Goal: Transaction & Acquisition: Purchase product/service

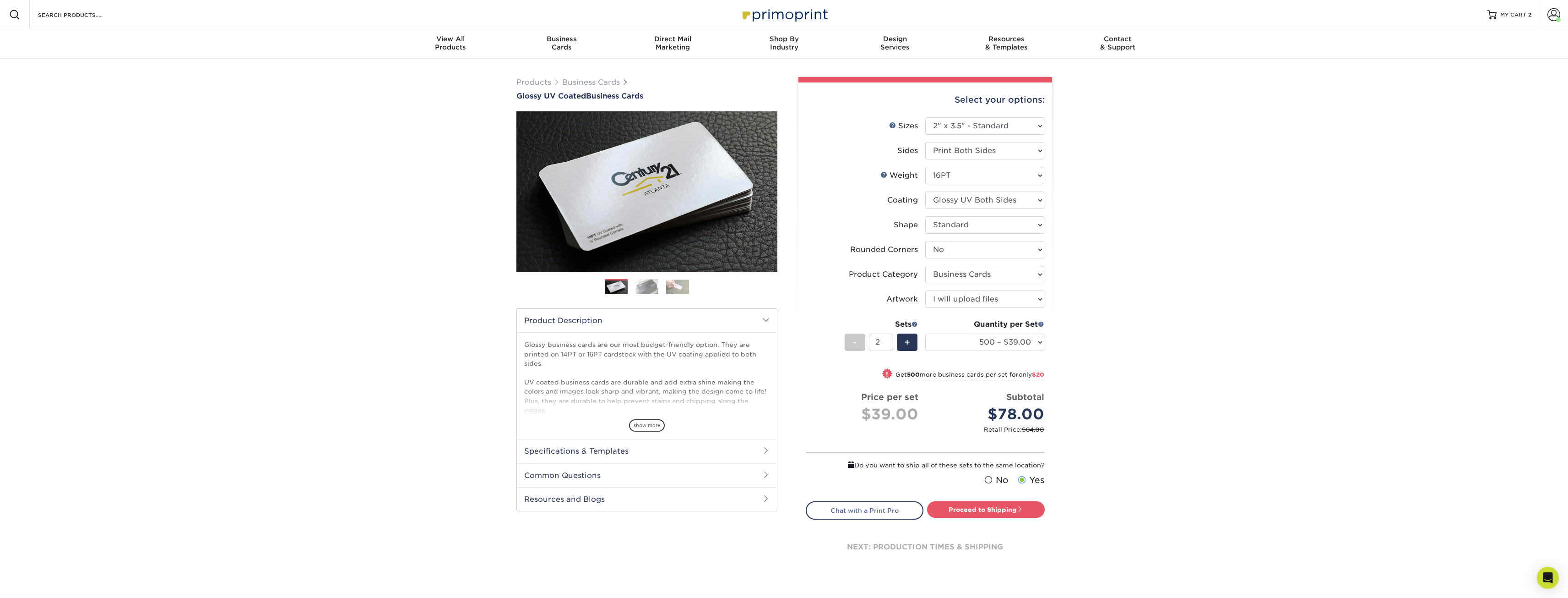
select select "2.00x3.50"
select select "0"
select select "3b5148f1-0588-4f88-a218-97bcfdce65c1"
select select "upload"
select select "500 – $39.00"
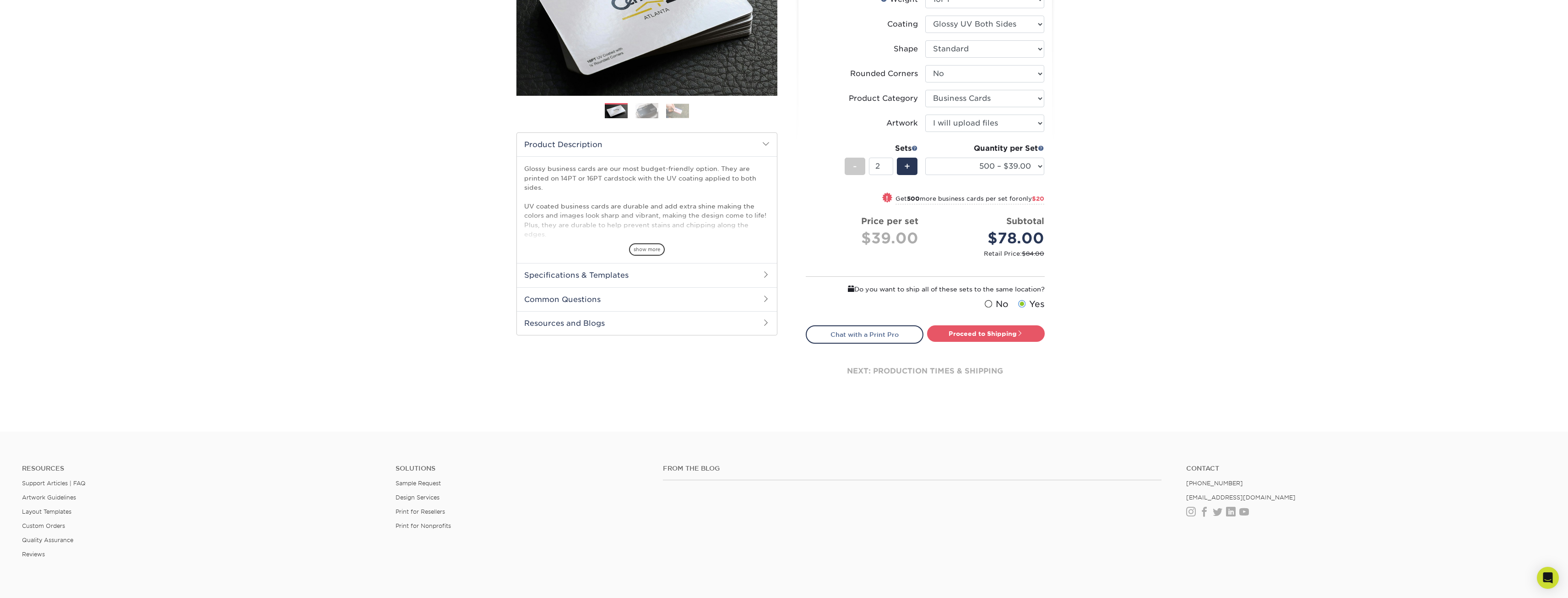
scroll to position [183, 0]
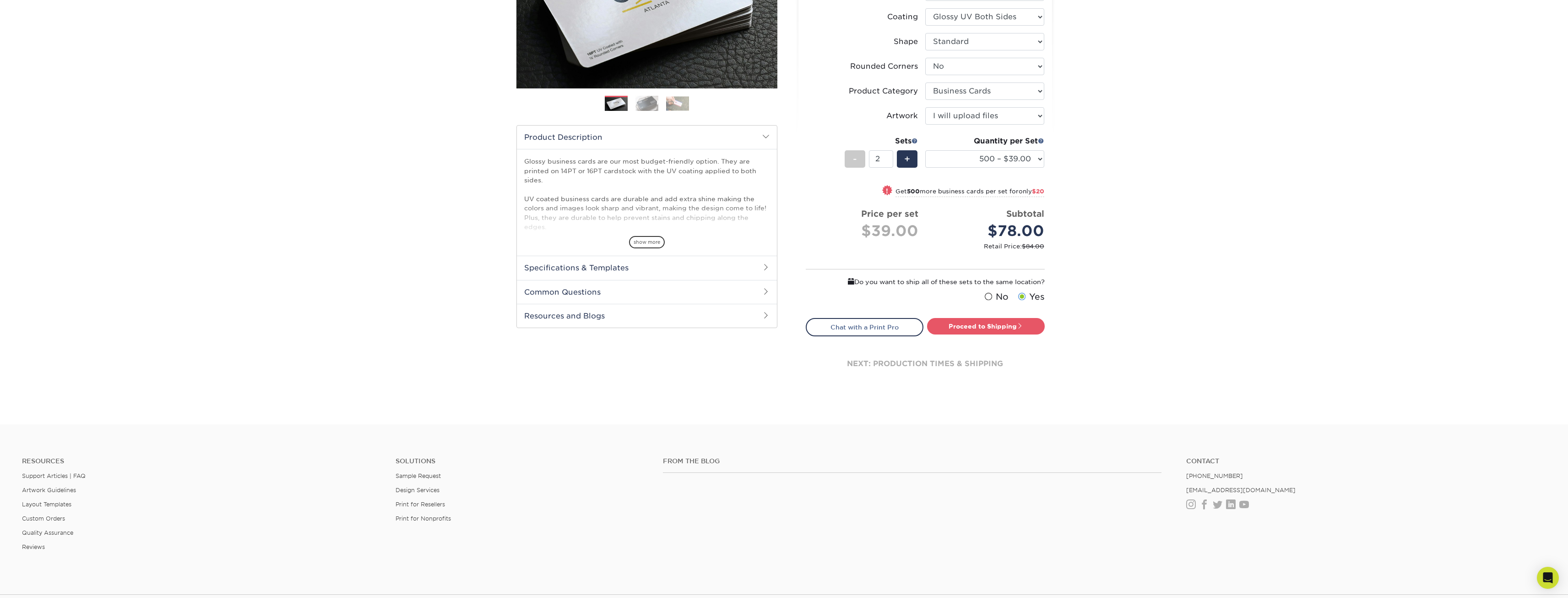
click at [759, 299] on h2 "Common Questions" at bounding box center [646, 291] width 260 height 24
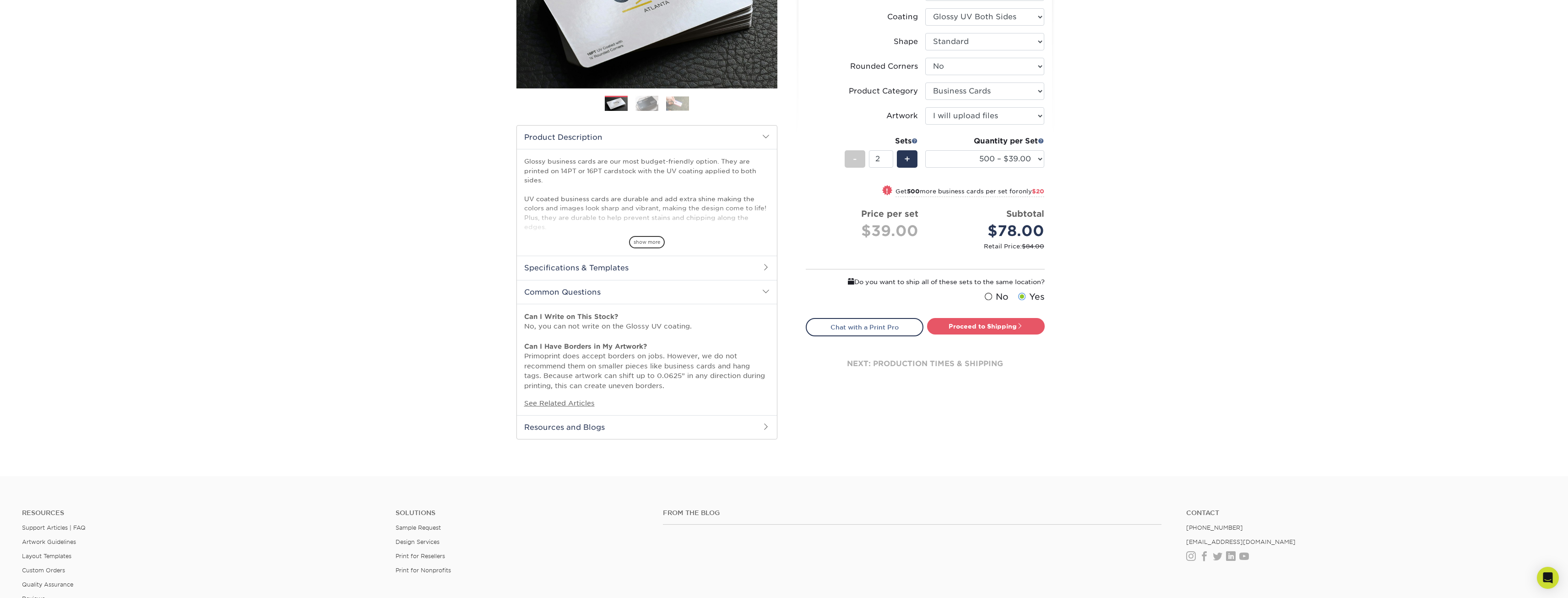
click at [747, 270] on h2 "Specifications & Templates" at bounding box center [646, 267] width 260 height 24
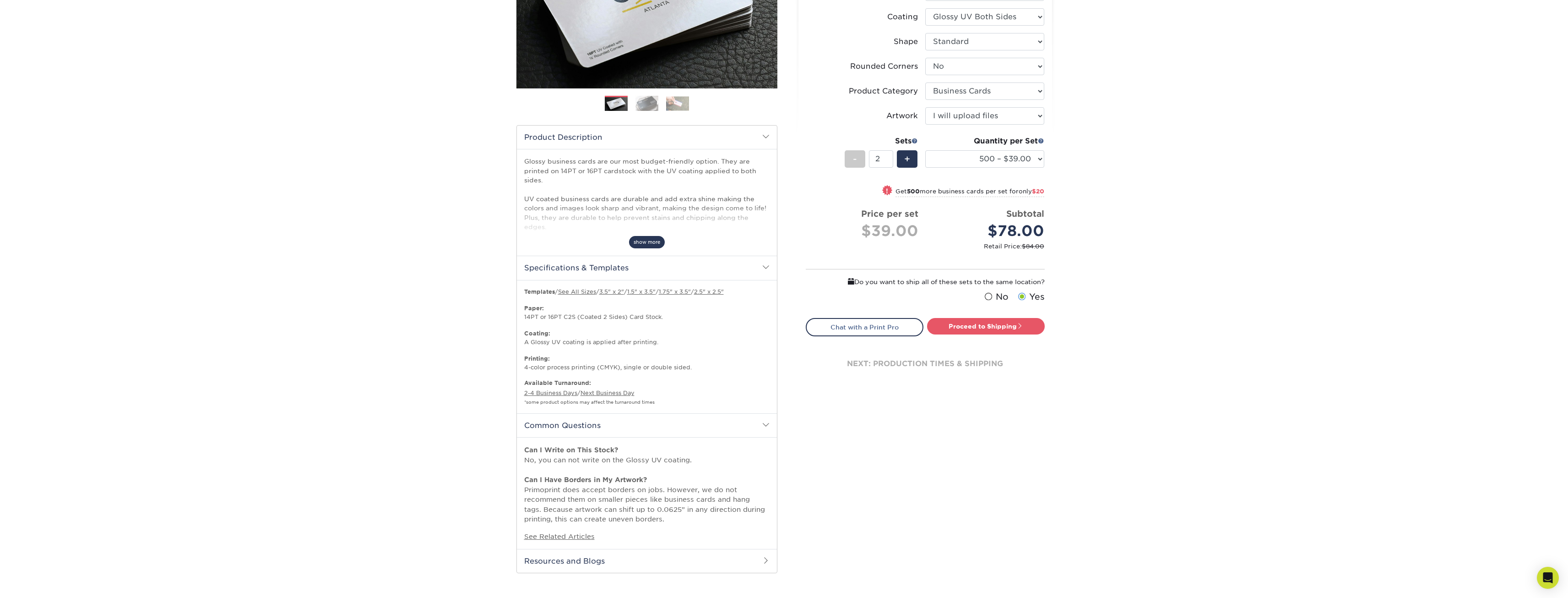
click at [641, 239] on span "show more" at bounding box center [647, 242] width 36 height 13
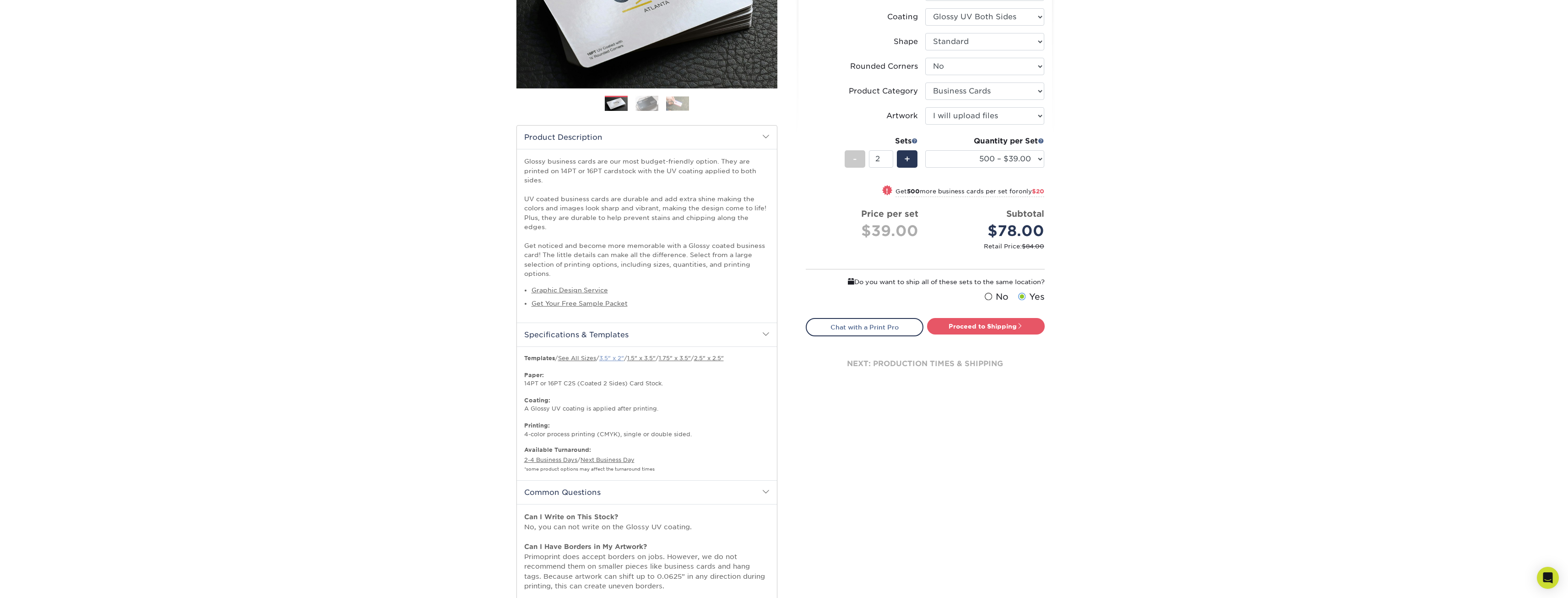
click at [612, 354] on link "3.5" x 2"" at bounding box center [612, 358] width 25 height 7
click at [908, 160] on span "+" at bounding box center [907, 158] width 6 height 14
type input "3"
click at [1031, 159] on select "25* – $11.00 50* – $11.00 100* – $11.00 250* – $20.00 500 – $39.00 1000 – $49.0…" at bounding box center [985, 158] width 119 height 17
click at [925, 150] on select "25* – $11.00 50* – $11.00 100* – $11.00 250* – $20.00 500 – $39.00 1000 – $49.0…" at bounding box center [985, 158] width 119 height 17
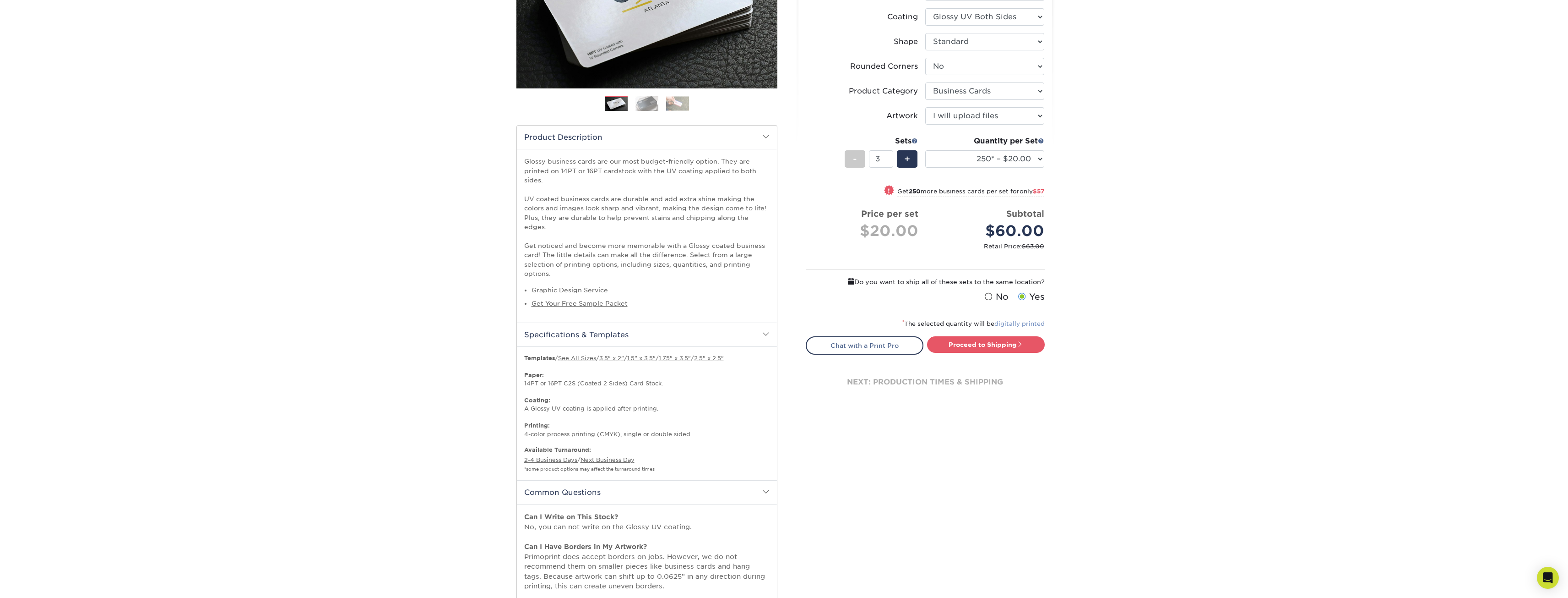
click at [1027, 324] on link "digitally printed" at bounding box center [1019, 324] width 50 height 7
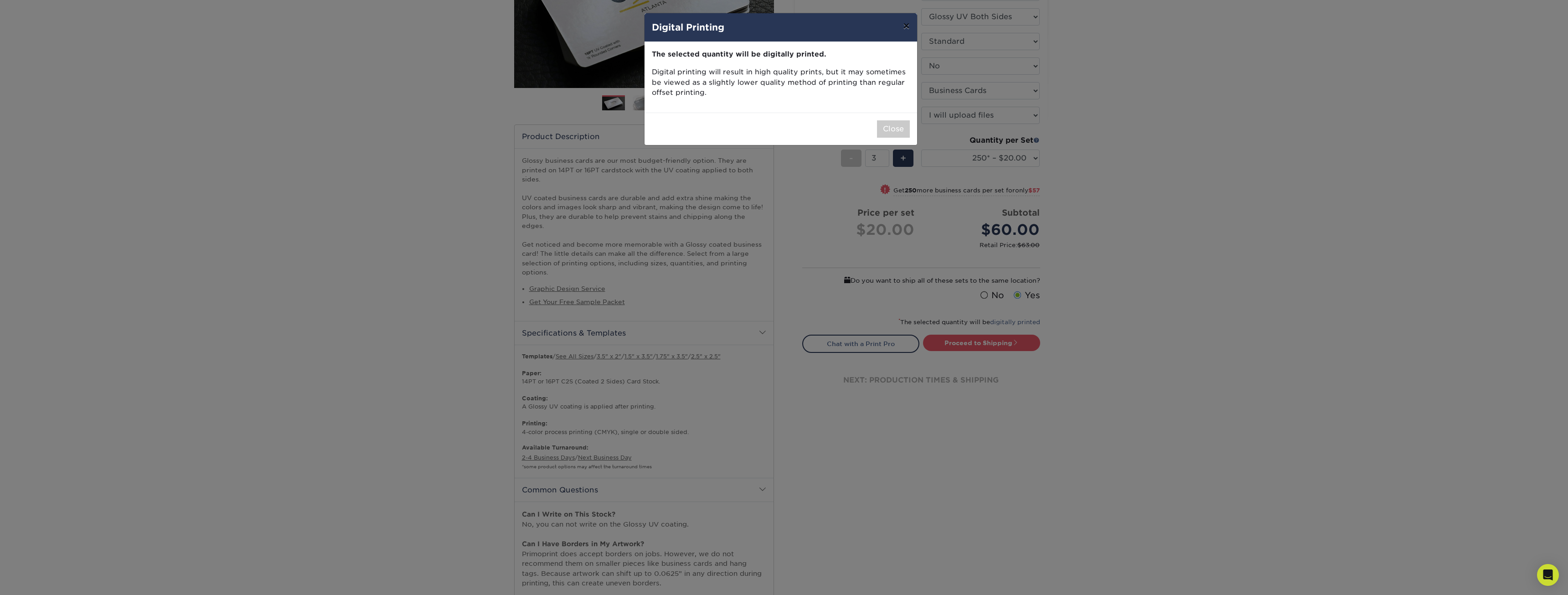
click at [907, 28] on button "×" at bounding box center [906, 26] width 21 height 25
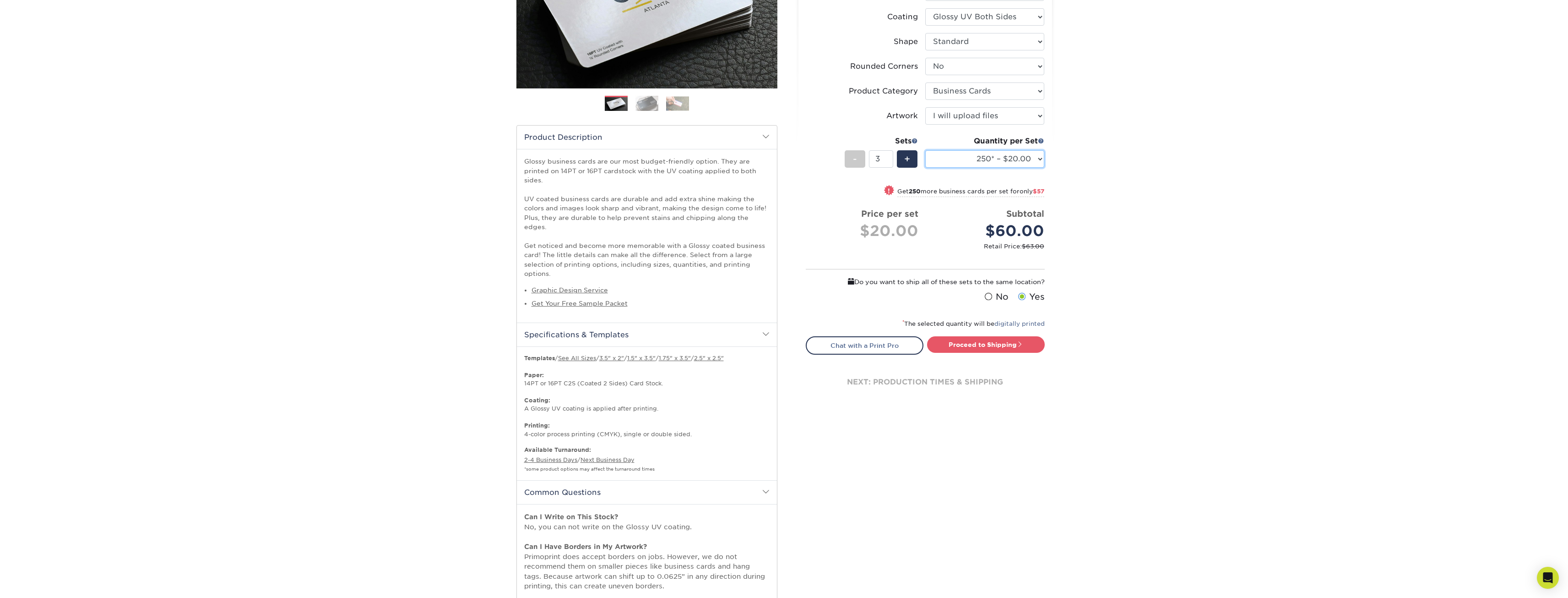
click at [989, 164] on select "25* – $11.00 50* – $11.00 100* – $11.00 250* – $20.00 500 – $39.00 1000 – $49.0…" at bounding box center [985, 158] width 119 height 17
select select "500 – $39.00"
click at [925, 150] on select "25* – $11.00 50* – $11.00 100* – $11.00 250* – $20.00 500 – $39.00 1000 – $49.0…" at bounding box center [985, 158] width 119 height 17
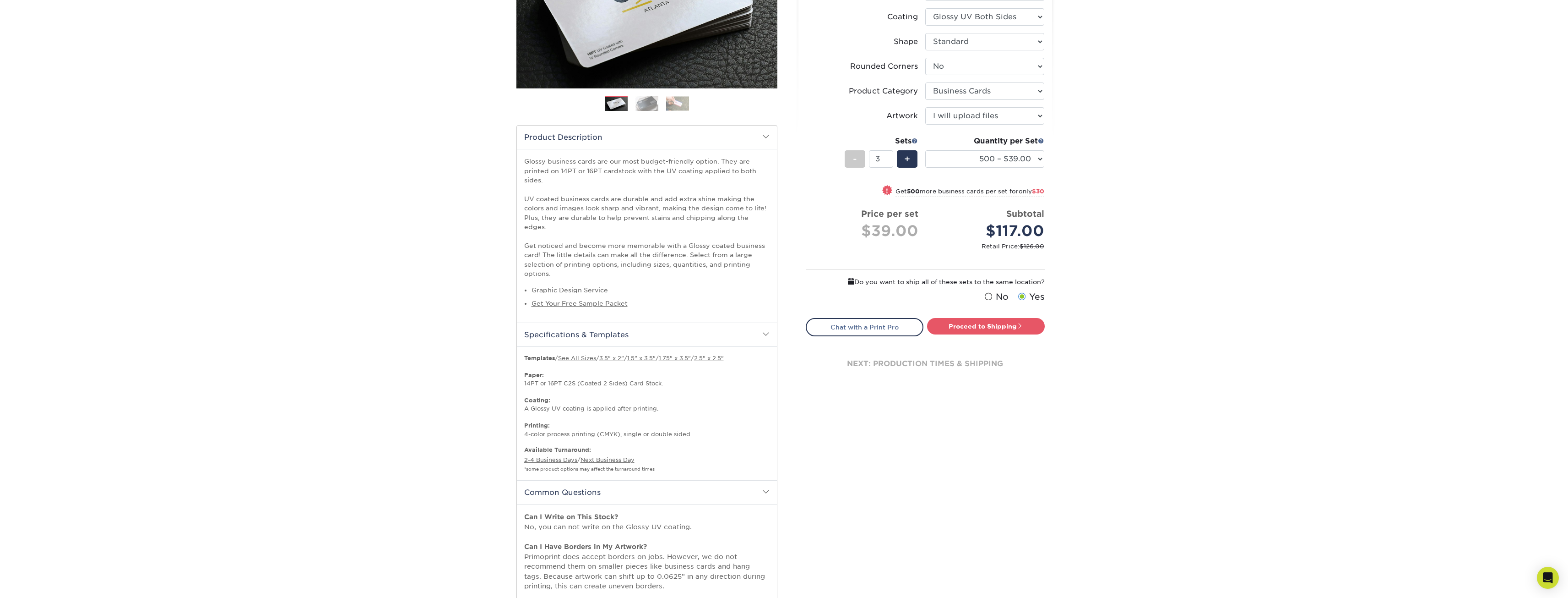
click at [1102, 188] on div "Products Business Cards Glossy UV Coated Business Cards Previous Next" at bounding box center [784, 276] width 1568 height 801
click at [962, 331] on link "Proceed to Shipping" at bounding box center [986, 325] width 118 height 16
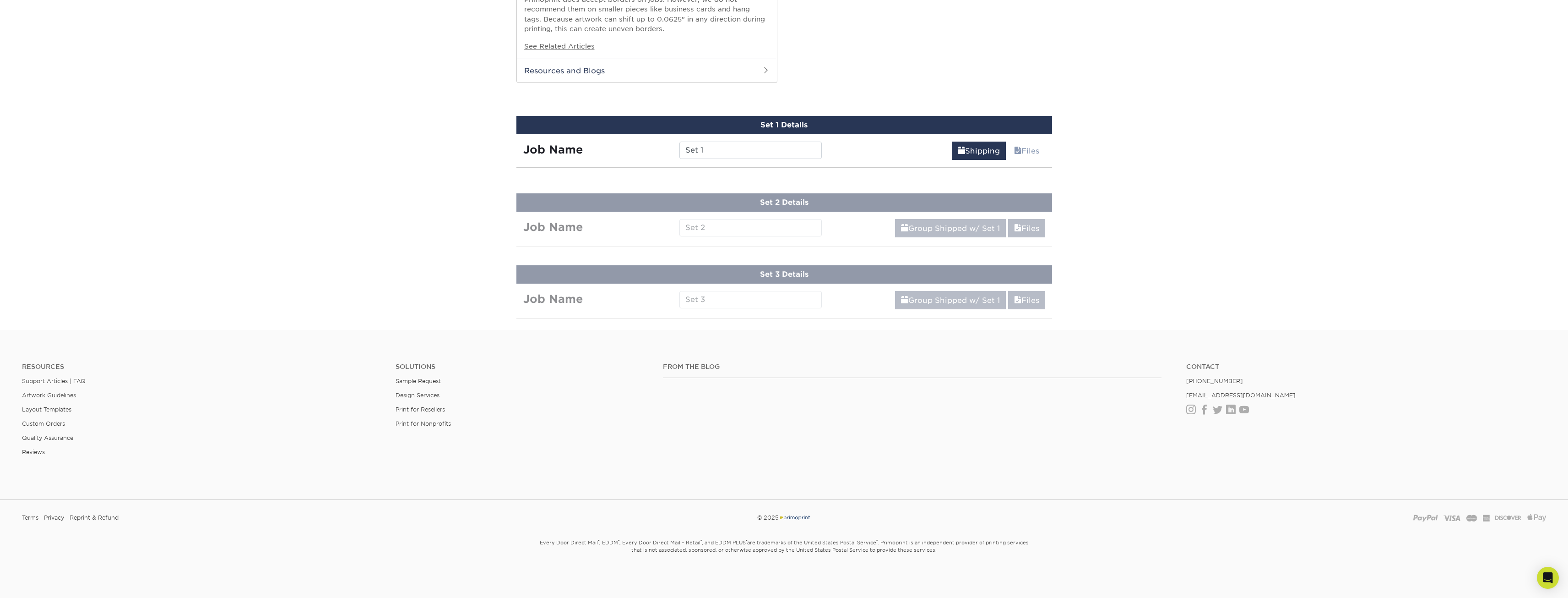
scroll to position [768, 0]
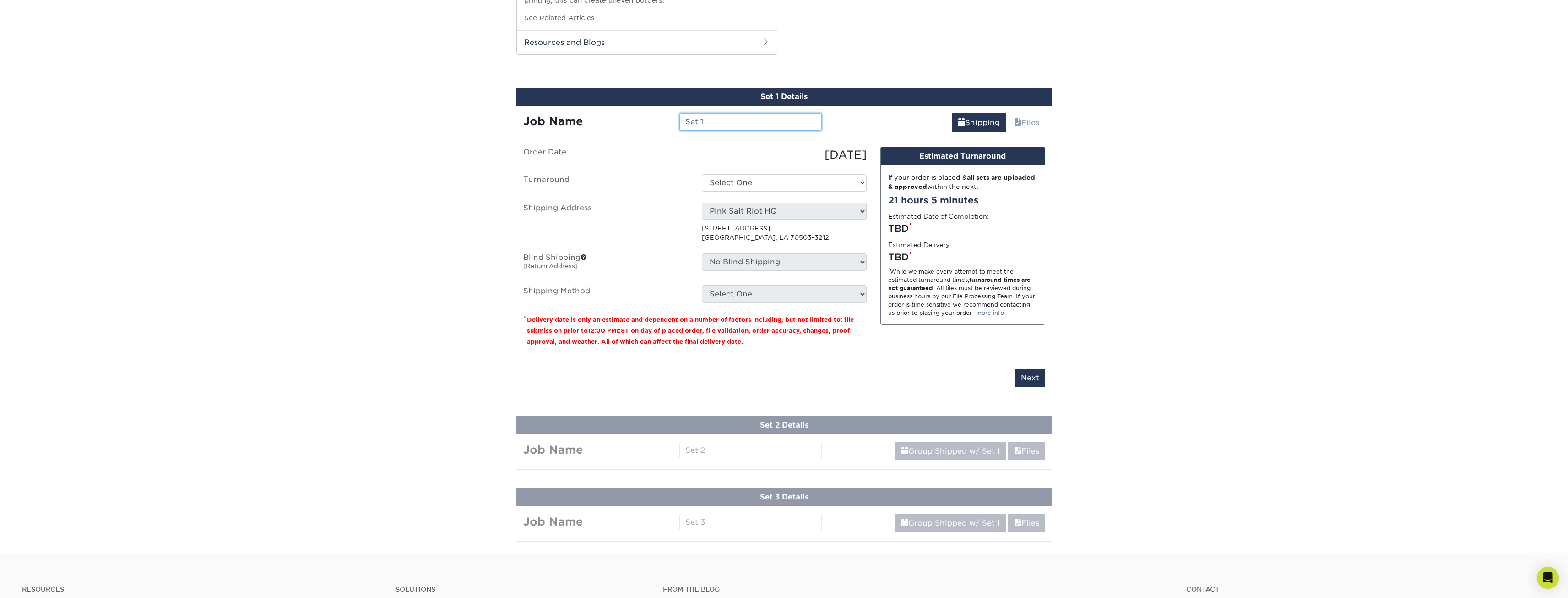
drag, startPoint x: 727, startPoint y: 115, endPoint x: 639, endPoint y: 111, distance: 88.1
click at [639, 113] on div "Job Name Set 1" at bounding box center [672, 122] width 313 height 17
type input "[DEMOGRAPHIC_DATA] I Trust in You jewelry card"
click at [759, 174] on select "Select One 2-4 Business Days 2 Day Next Business Day" at bounding box center [784, 182] width 165 height 17
select select "9ebc2889-b7ff-45b8-8d3b-bb5a09736017"
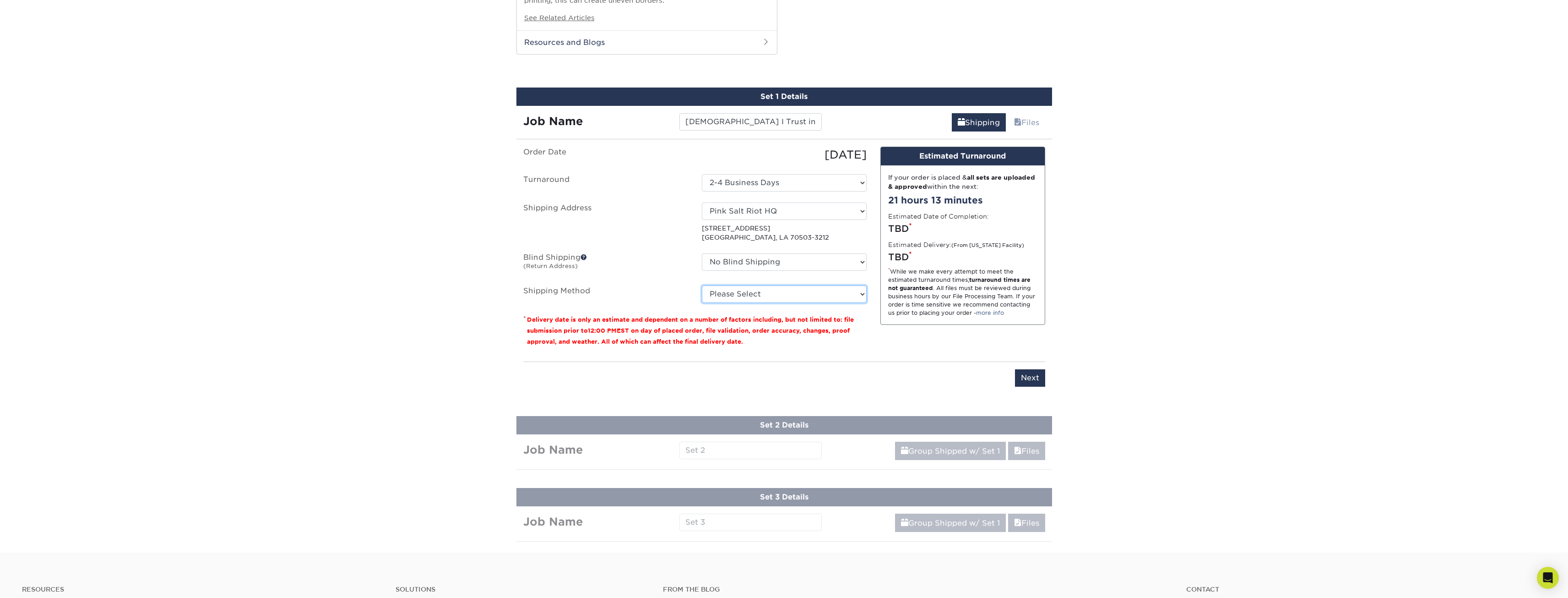
click at [751, 285] on select "Please Select Ground Shipping (+$14.96) 3 Day Shipping Service (+$15.36) 2 Day …" at bounding box center [784, 294] width 165 height 17
select select "03"
click at [702, 285] on select "Please Select Ground Shipping (+$14.96) 3 Day Shipping Service (+$15.36) 2 Day …" at bounding box center [784, 294] width 165 height 17
click at [799, 316] on small "Delivery date is only an estimate and dependent on a number of factors includin…" at bounding box center [691, 331] width 327 height 29
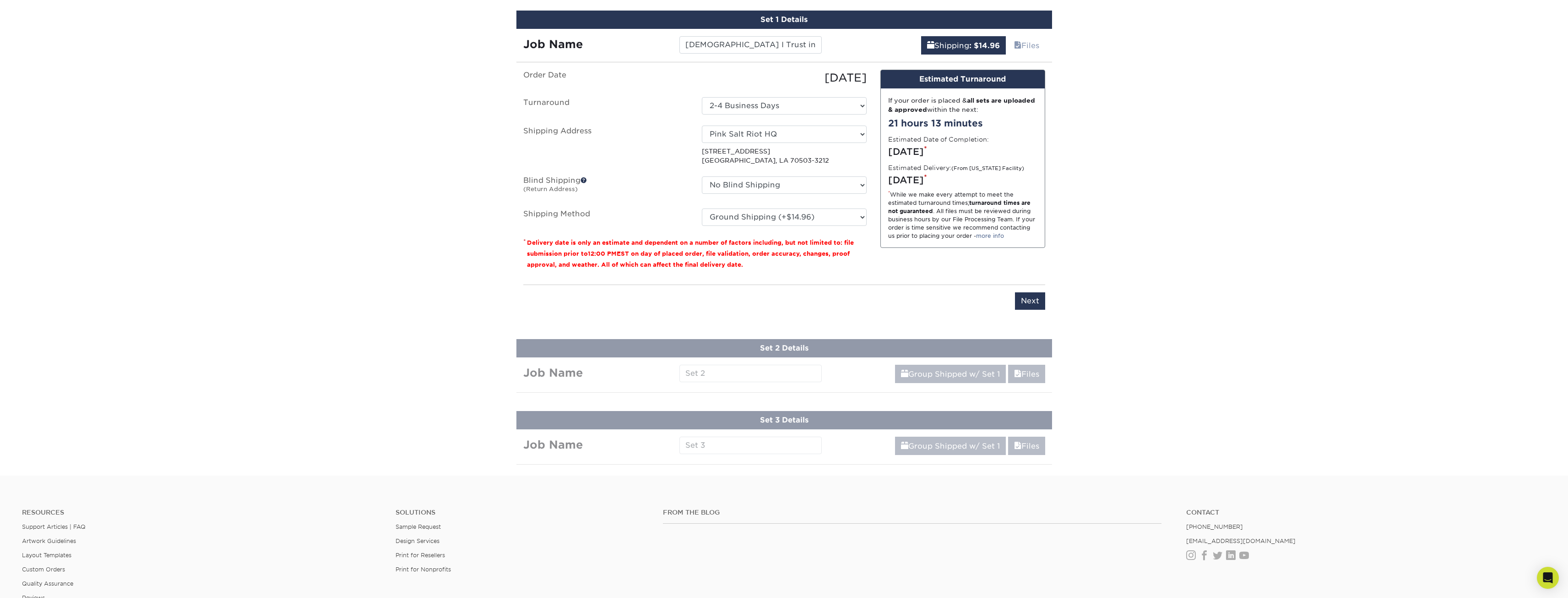
scroll to position [860, 0]
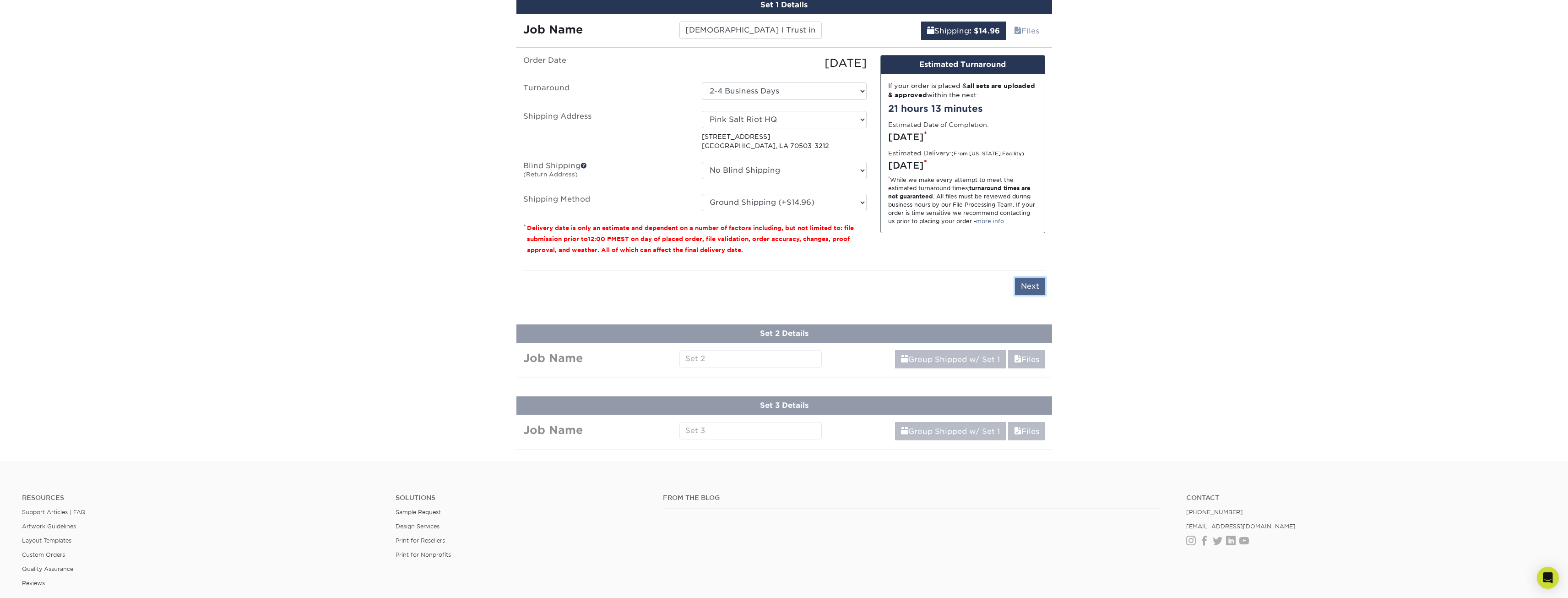
click at [1025, 278] on input "Next" at bounding box center [1030, 286] width 30 height 17
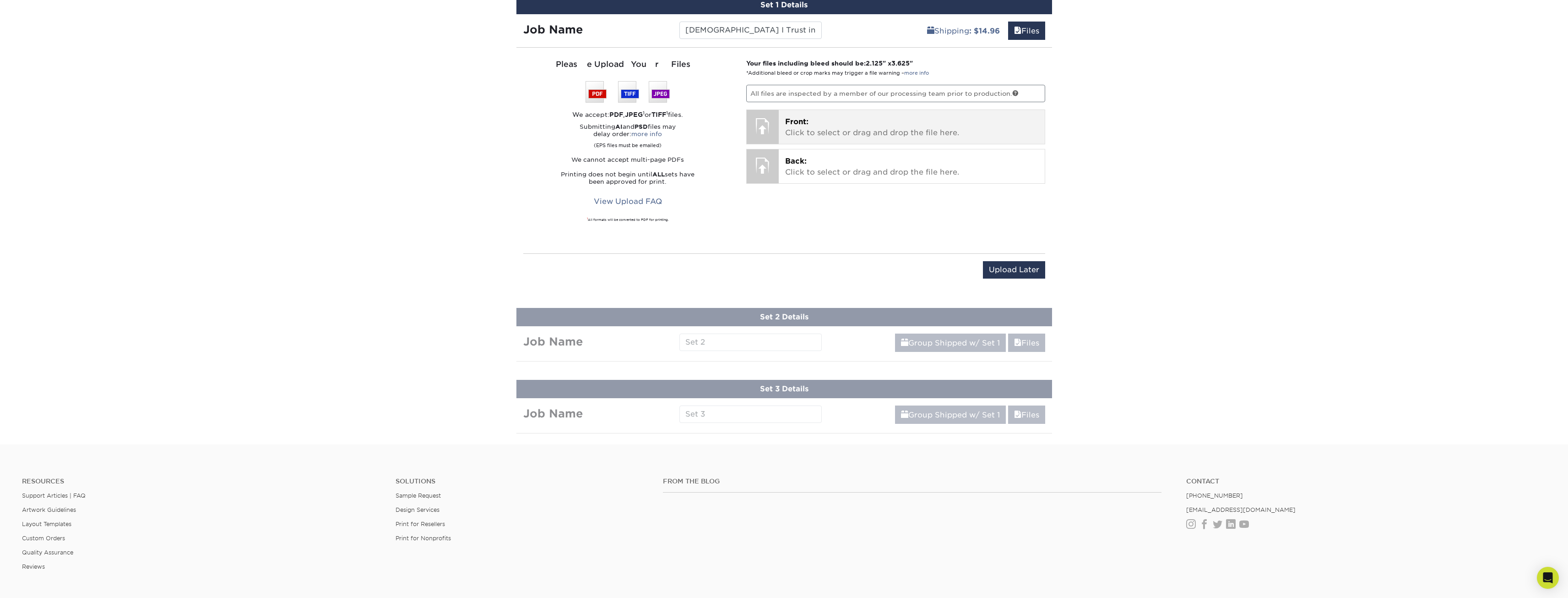
click at [776, 117] on div at bounding box center [763, 126] width 32 height 32
click at [811, 120] on p "Front: Click to select or drag and drop the file here." at bounding box center [911, 128] width 253 height 22
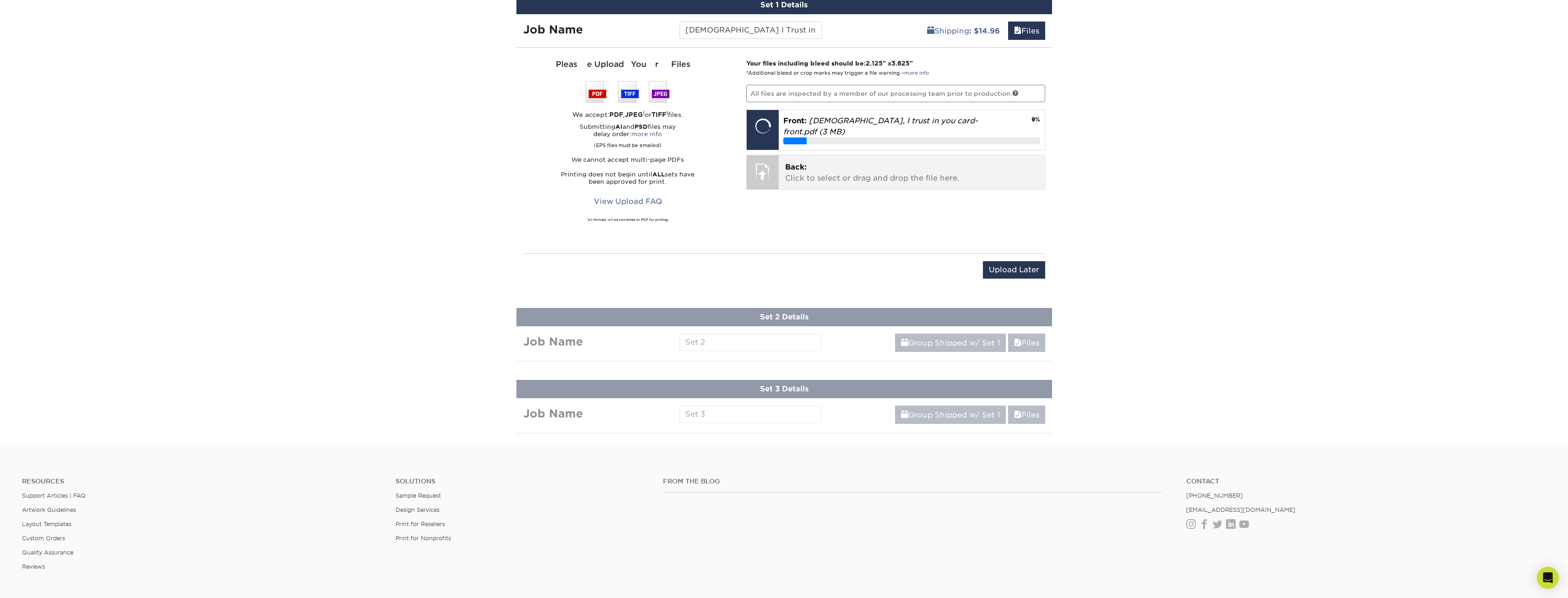
click at [851, 163] on p "Back: Click to select or drag and drop the file here." at bounding box center [911, 173] width 253 height 22
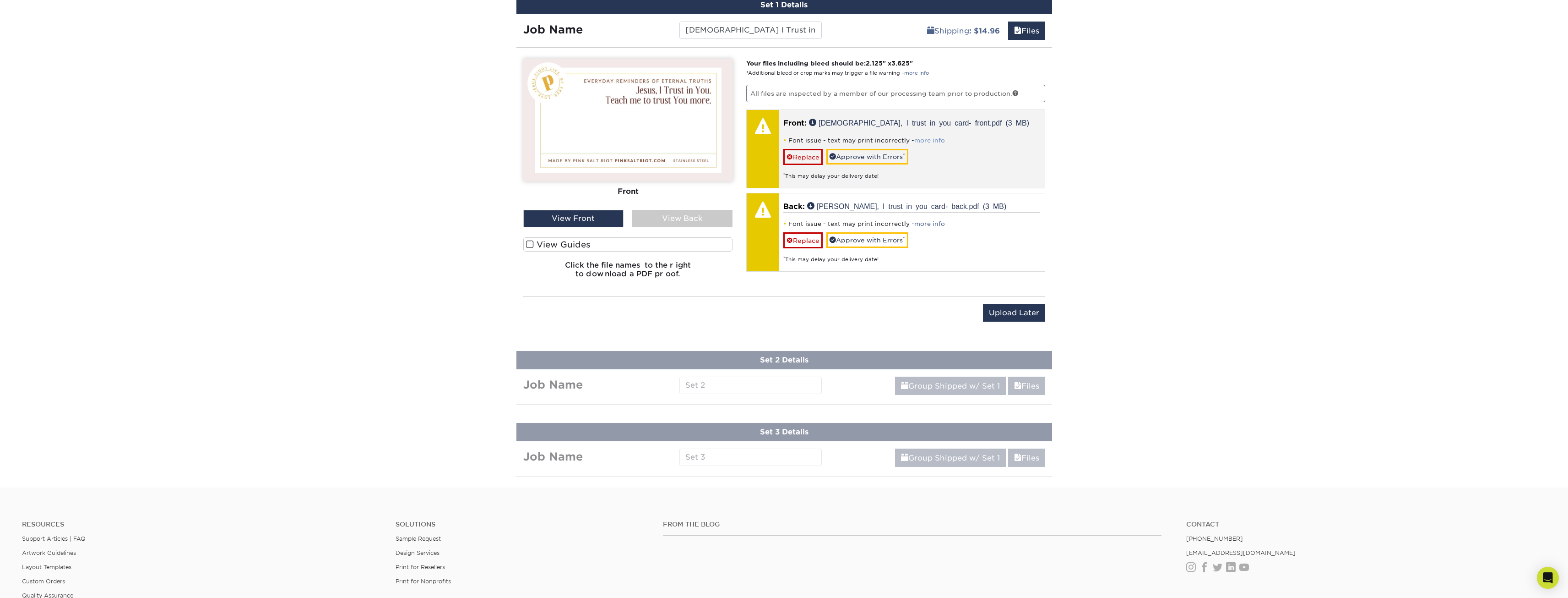
click at [928, 137] on link "more info" at bounding box center [930, 141] width 31 height 7
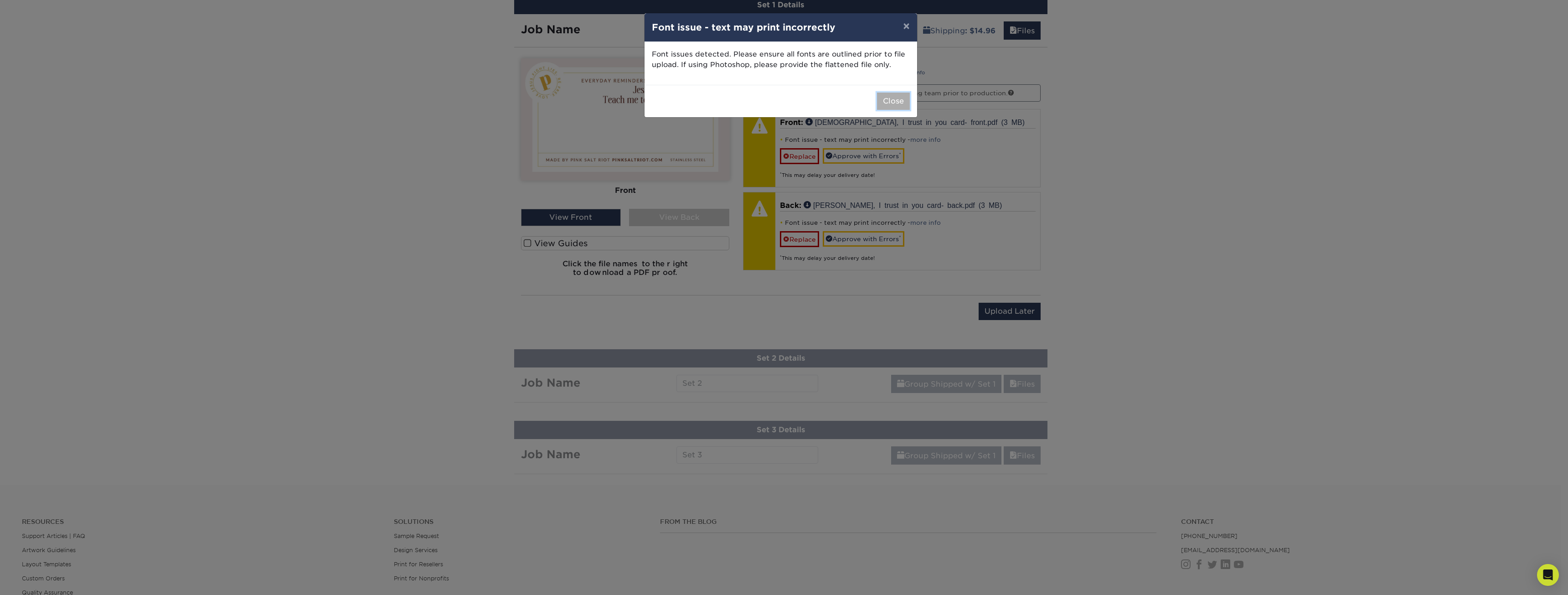
click at [892, 101] on button "Close" at bounding box center [893, 101] width 33 height 17
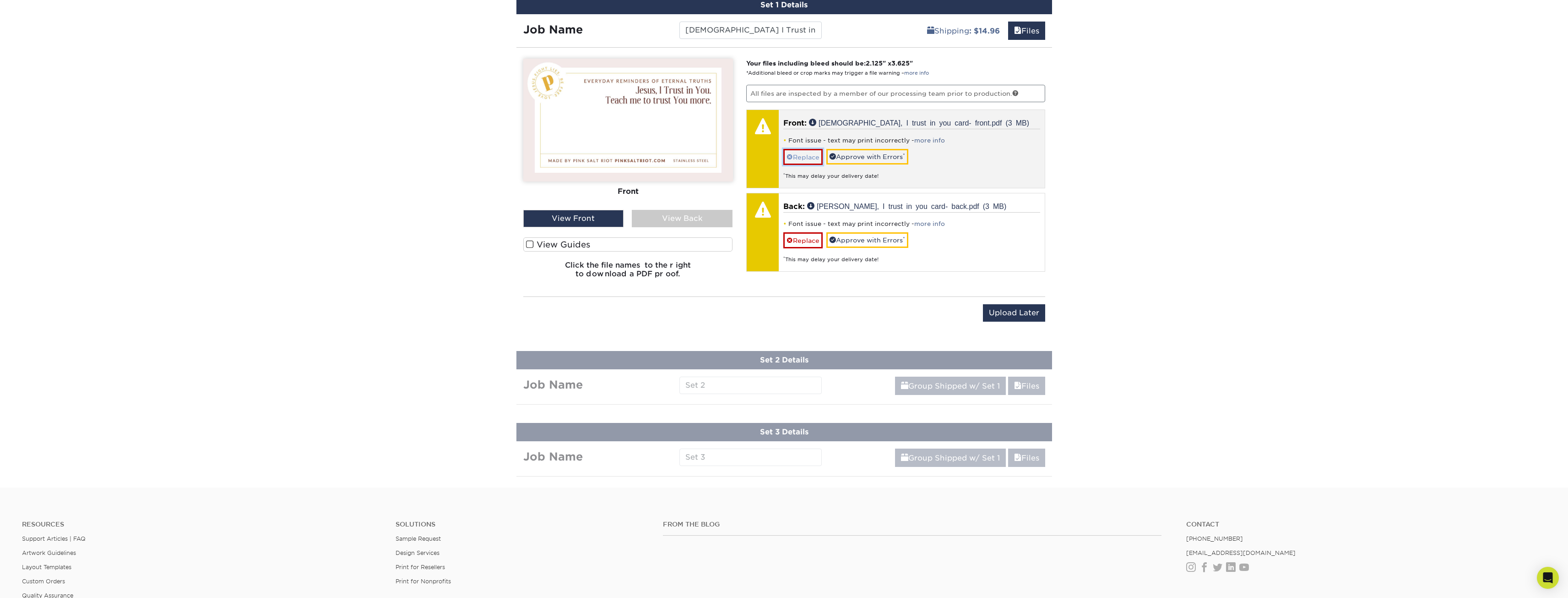
click at [802, 150] on link "Replace" at bounding box center [803, 157] width 39 height 16
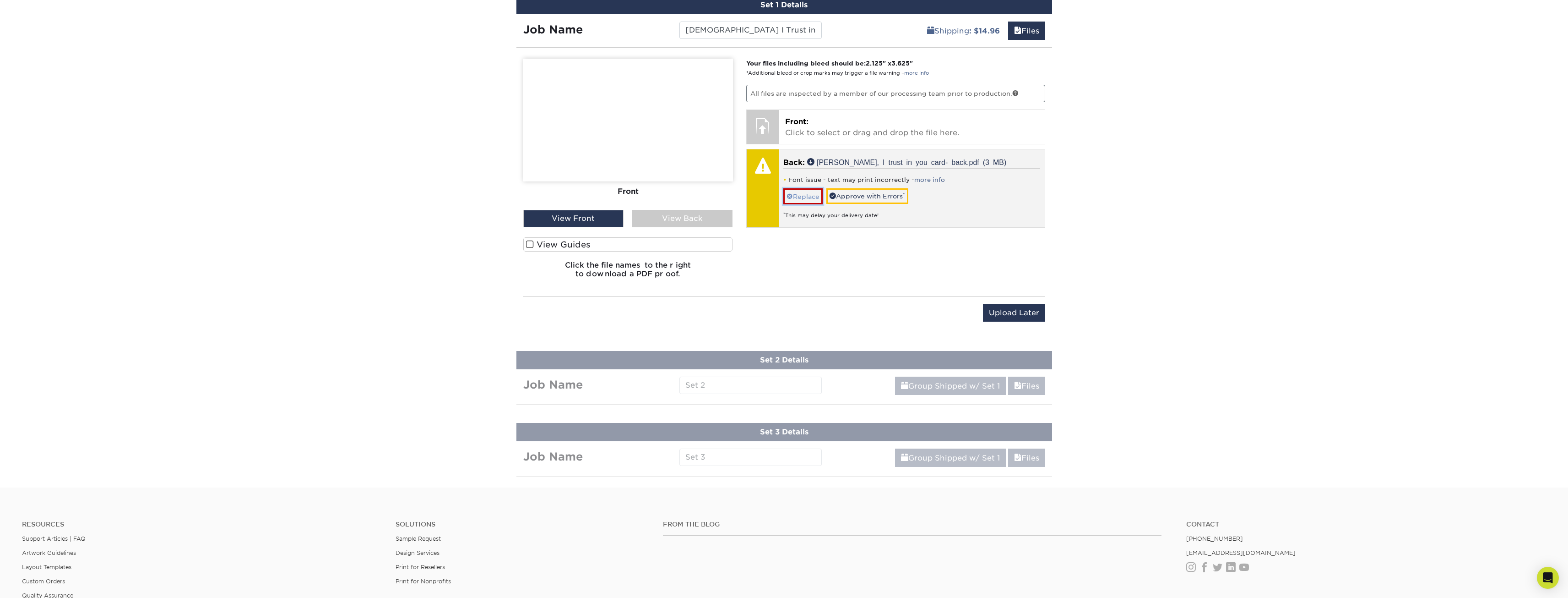
click at [806, 192] on link "Replace" at bounding box center [803, 196] width 39 height 16
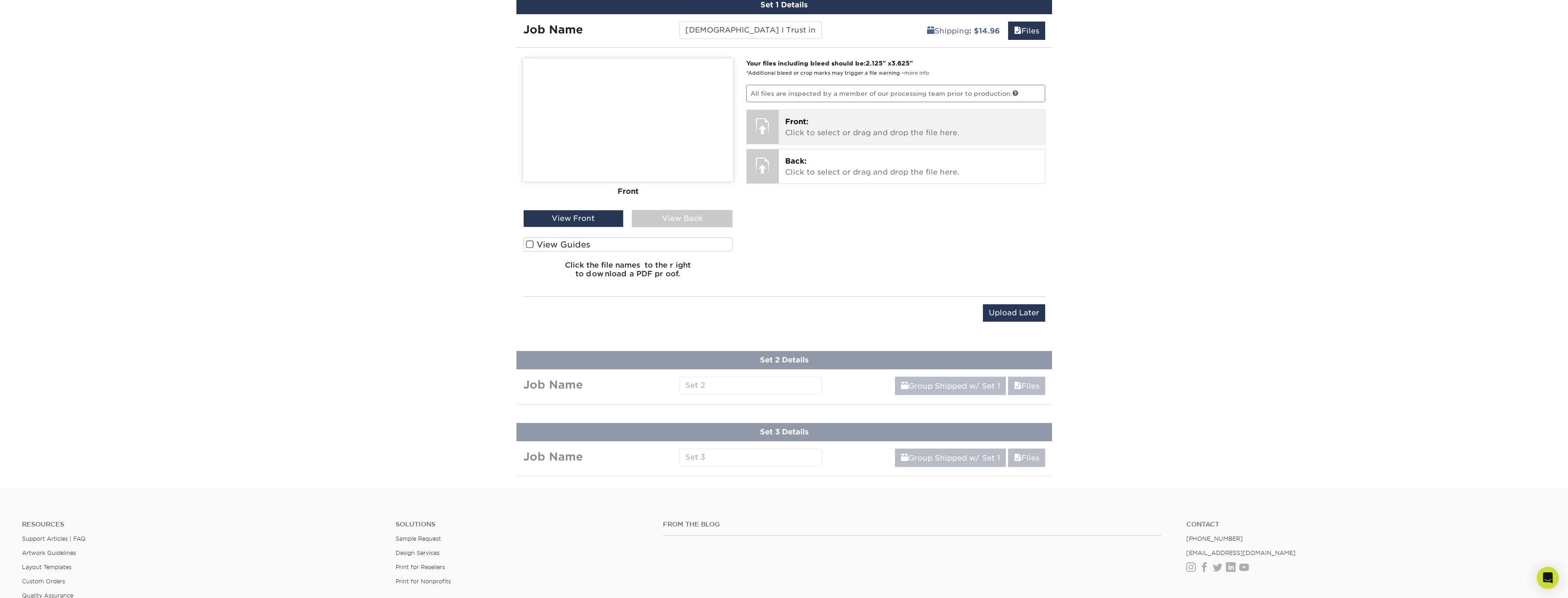
click at [797, 118] on p "Front: Click to select or drag and drop the file here." at bounding box center [911, 128] width 253 height 22
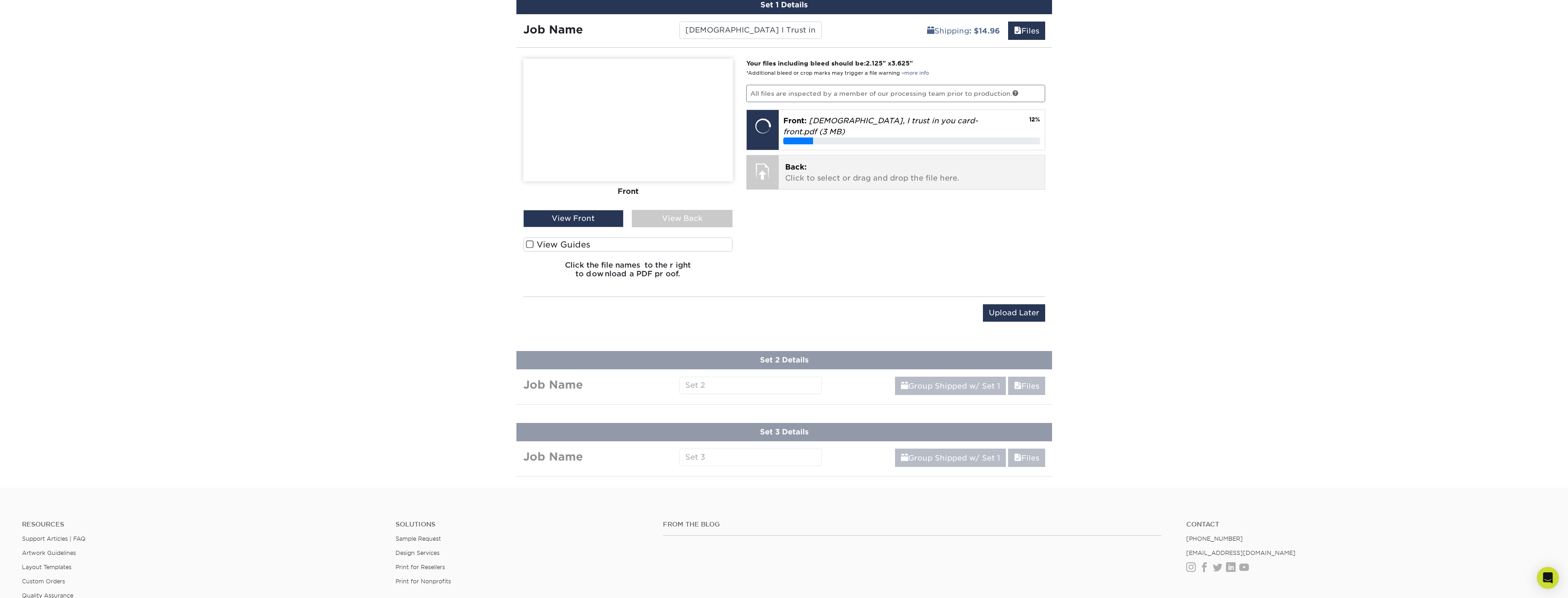
click at [818, 164] on p "Back: Click to select or drag and drop the file here." at bounding box center [911, 173] width 253 height 22
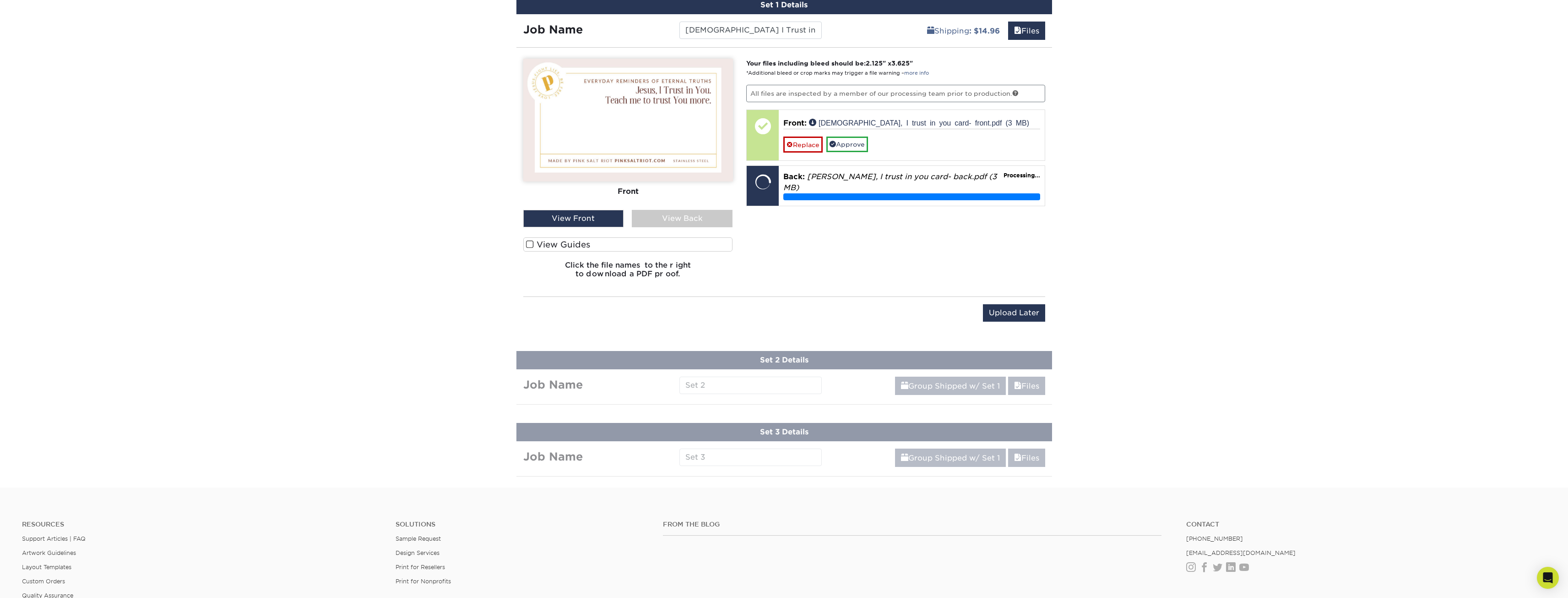
click at [613, 210] on div "View Front" at bounding box center [573, 218] width 101 height 17
click at [663, 210] on div "View Back" at bounding box center [682, 218] width 101 height 17
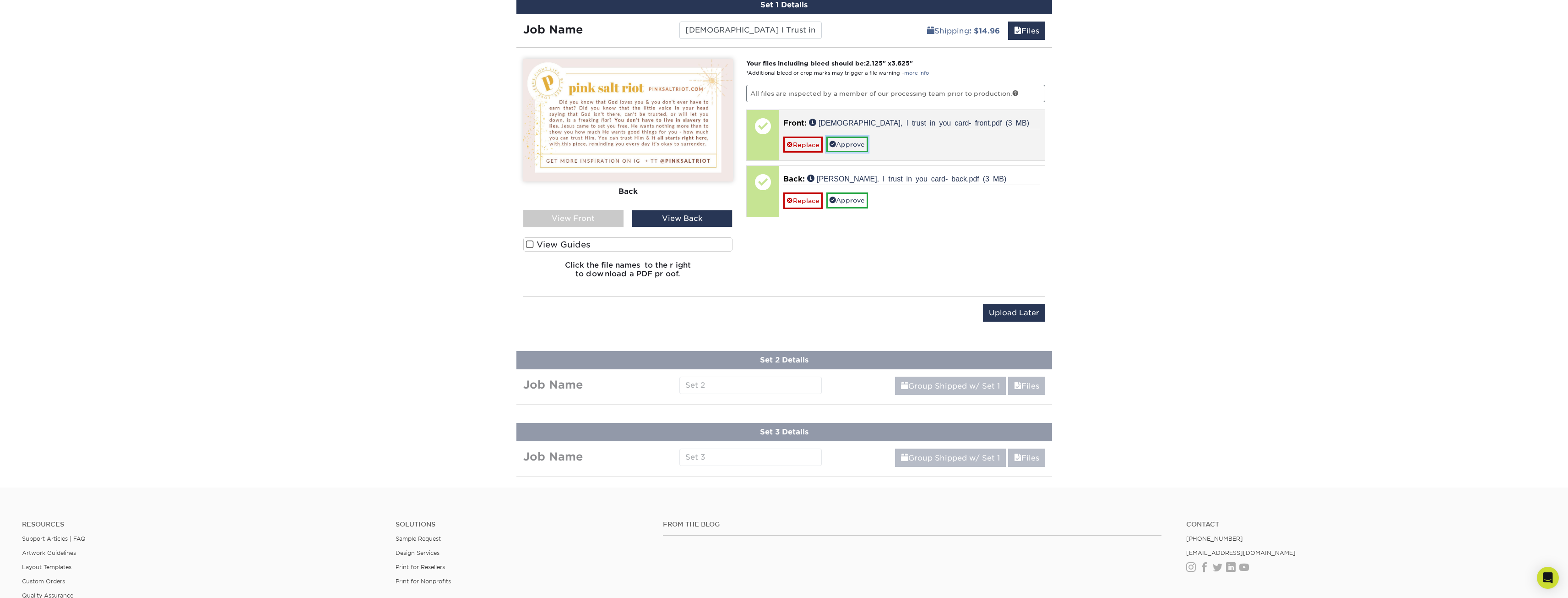
click at [862, 136] on link "Approve" at bounding box center [847, 144] width 42 height 15
click at [801, 149] on link "No" at bounding box center [795, 157] width 22 height 16
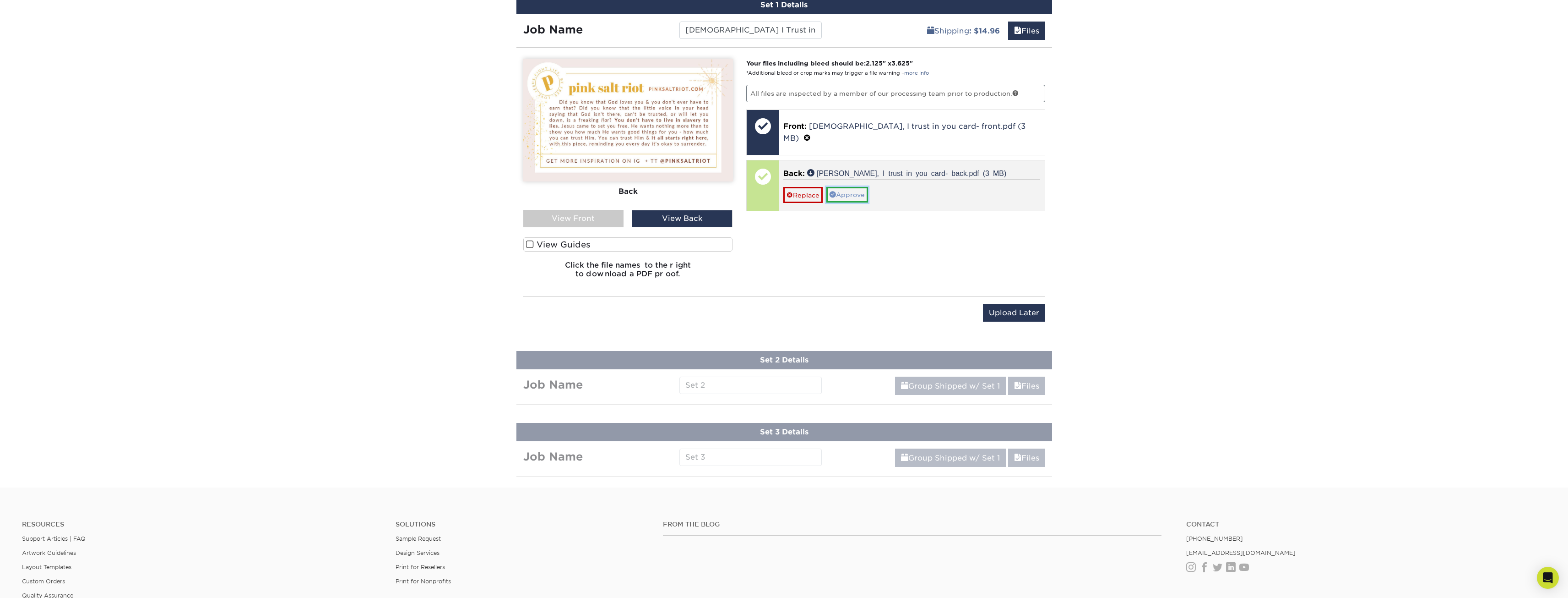
click at [844, 187] on link "Approve" at bounding box center [847, 194] width 42 height 15
click at [800, 199] on link "No" at bounding box center [795, 207] width 22 height 16
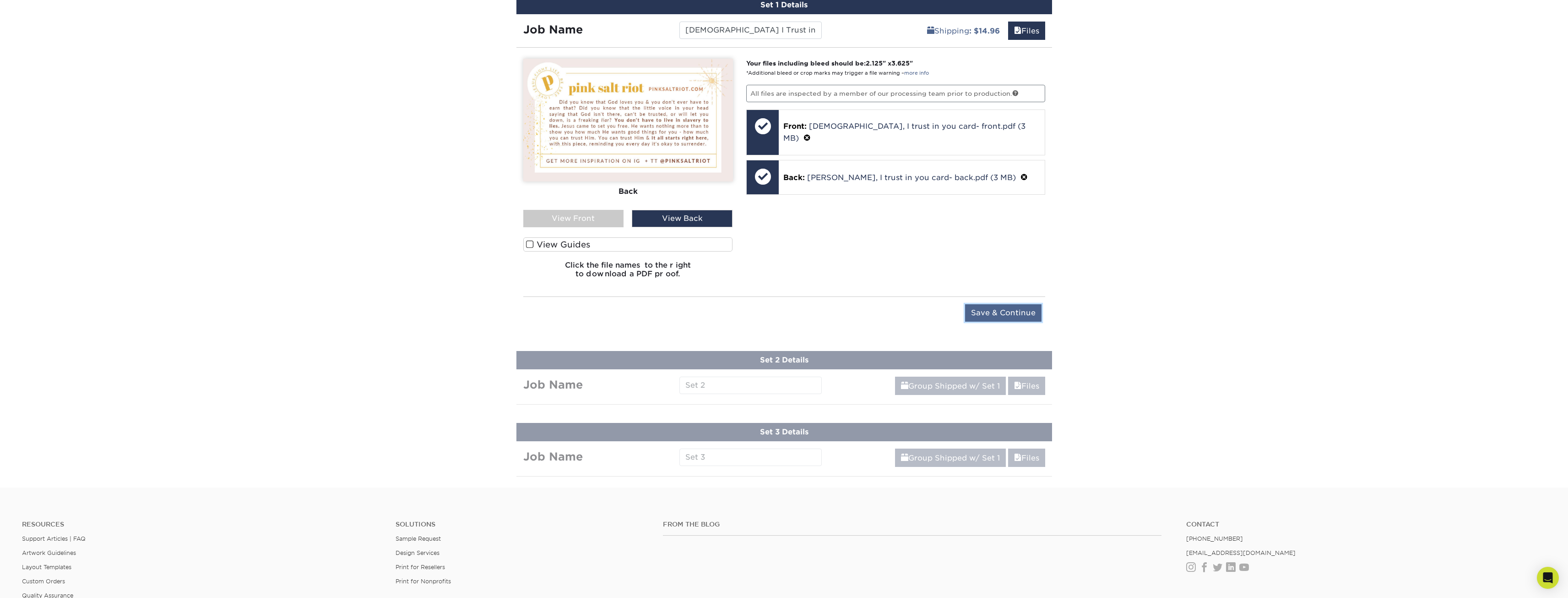
click at [995, 304] on input "Save & Continue" at bounding box center [1003, 313] width 77 height 17
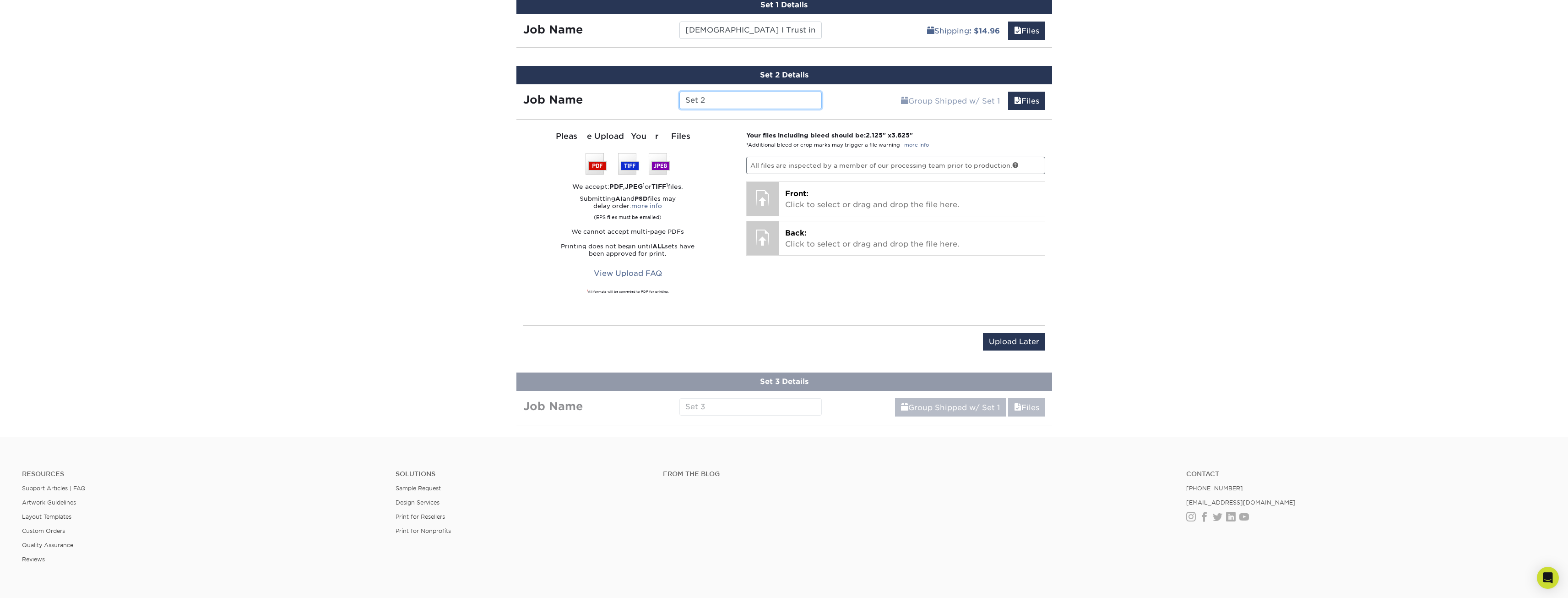
drag, startPoint x: 700, startPoint y: 95, endPoint x: 675, endPoint y: 98, distance: 25.2
click at [675, 98] on div "Set 2" at bounding box center [750, 101] width 156 height 17
type input "Memento Mori TruthBand card"
click at [839, 188] on p "Front: Click to select or drag and drop the file here." at bounding box center [911, 199] width 253 height 22
click at [821, 225] on p "Back: Click to select or drag and drop the file here." at bounding box center [911, 236] width 253 height 22
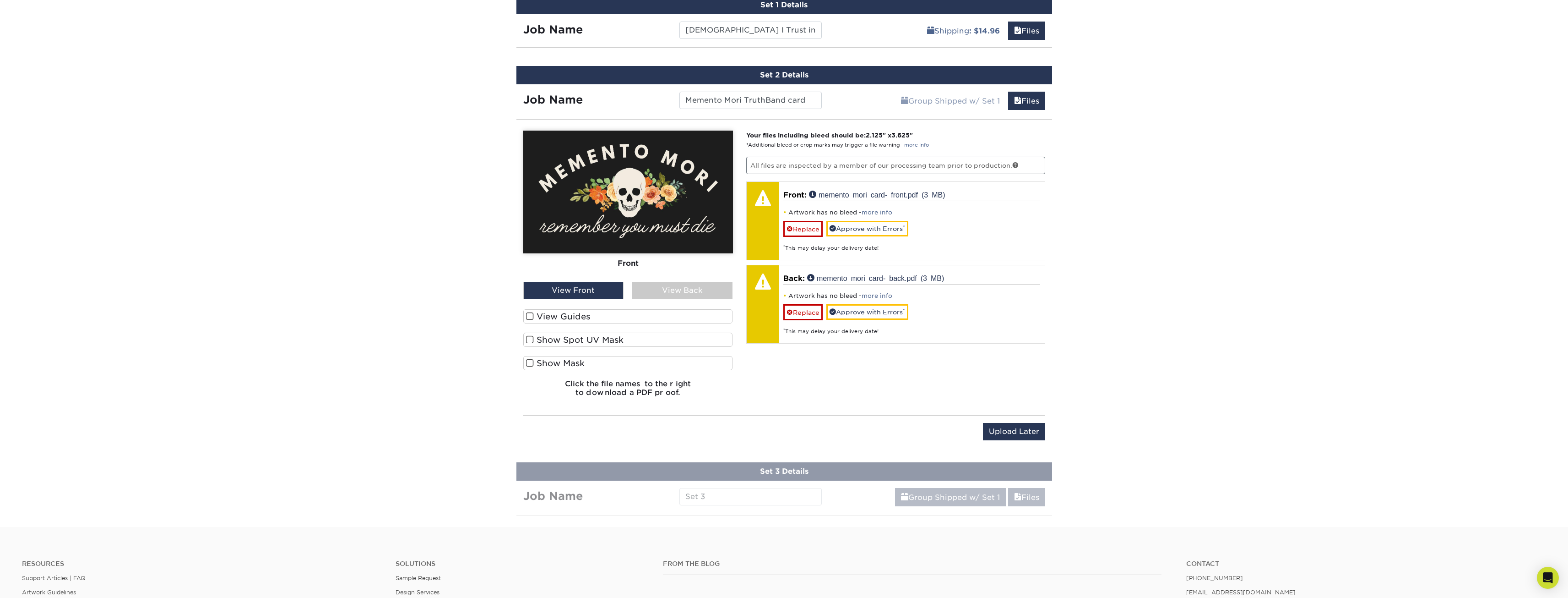
click at [878, 209] on link "more info" at bounding box center [877, 212] width 31 height 7
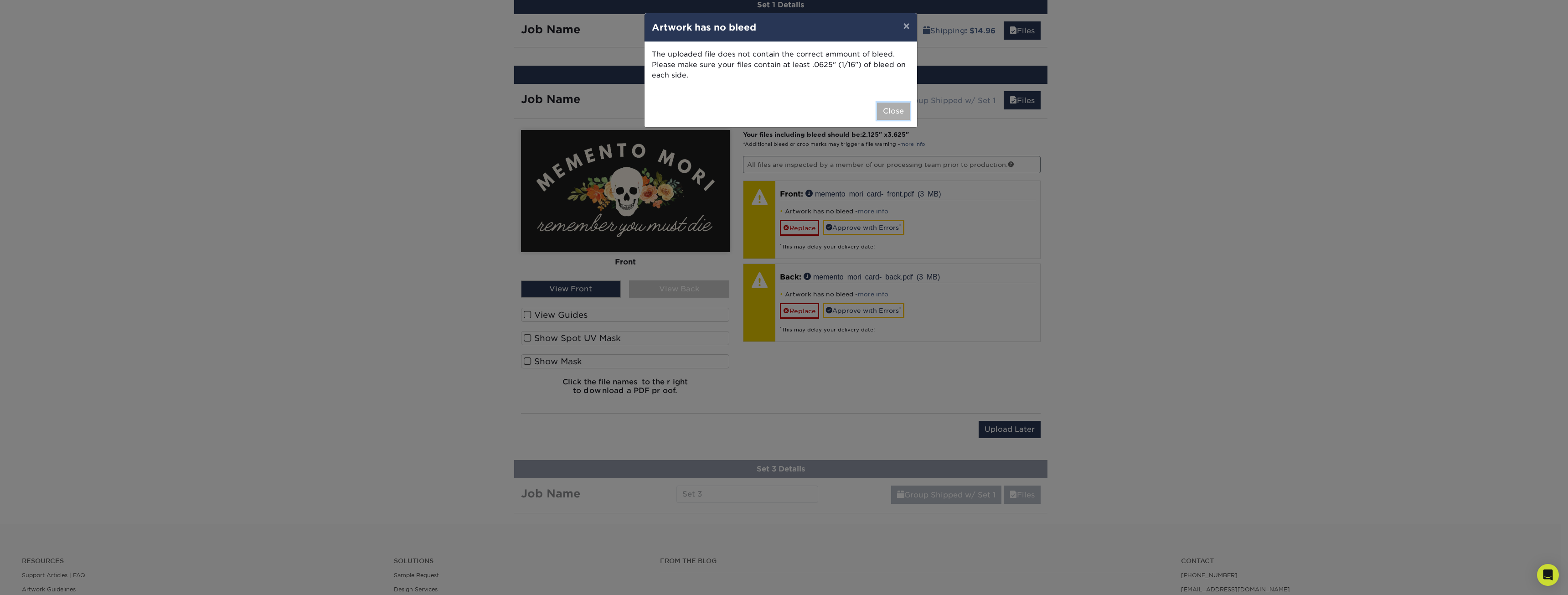
click at [894, 114] on button "Close" at bounding box center [893, 111] width 33 height 17
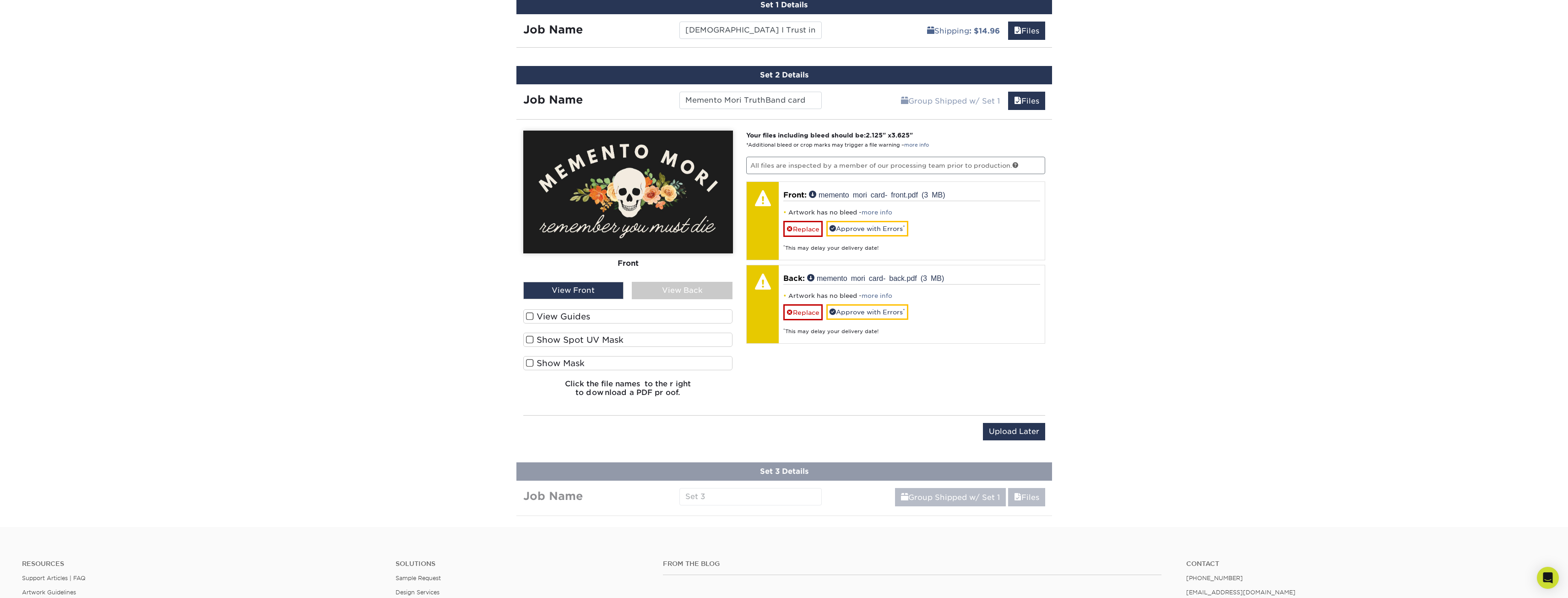
click at [570, 309] on label "View Guides" at bounding box center [628, 316] width 210 height 14
click at [0, 0] on input "View Guides" at bounding box center [0, 0] width 0 height 0
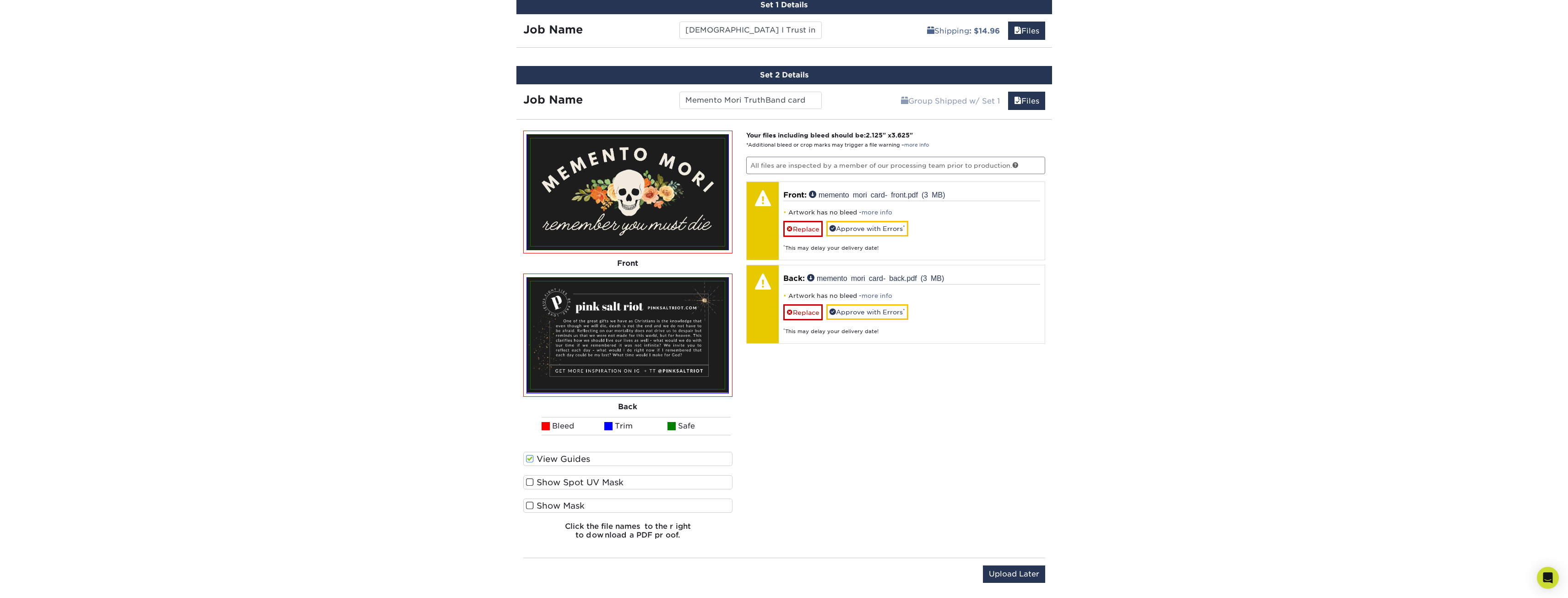
click at [540, 451] on label "View Guides" at bounding box center [628, 458] width 210 height 14
click at [0, 0] on input "View Guides" at bounding box center [0, 0] width 0 height 0
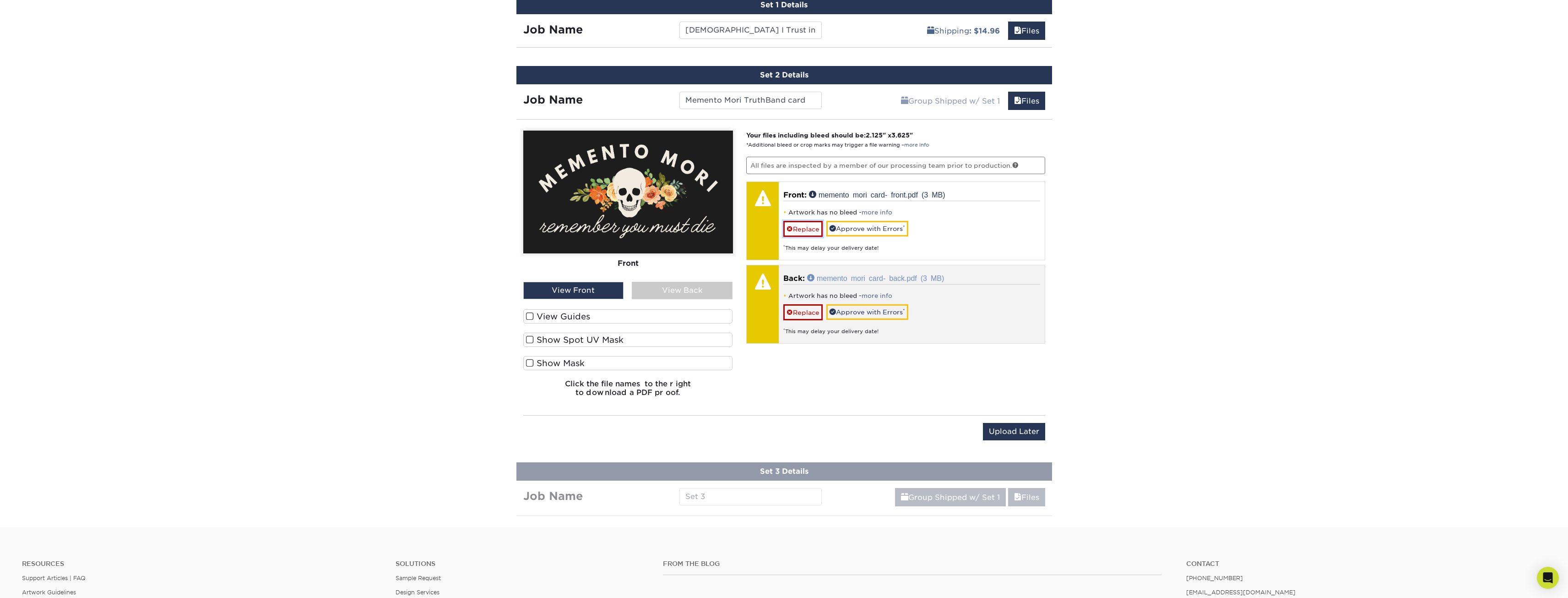
click at [811, 221] on link "Replace" at bounding box center [803, 228] width 39 height 16
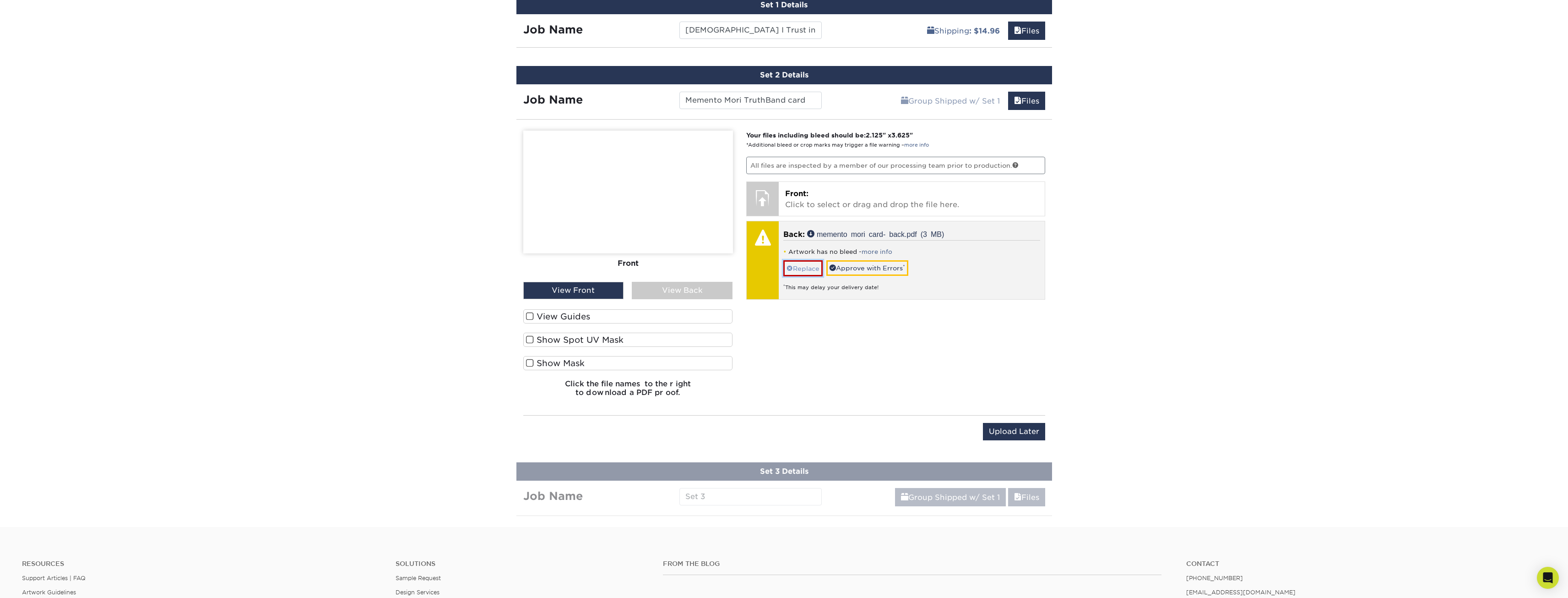
click at [797, 260] on link "Replace" at bounding box center [803, 267] width 39 height 16
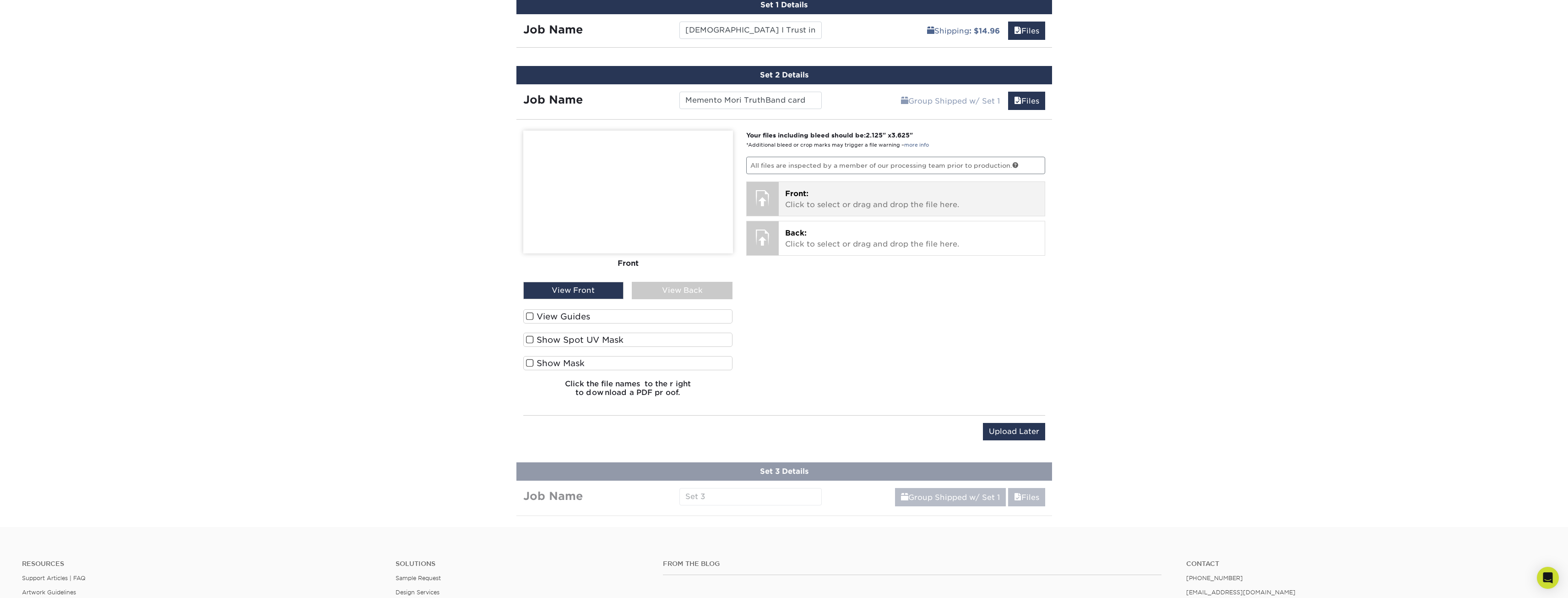
click at [829, 191] on p "Front: Click to select or drag and drop the file here." at bounding box center [911, 199] width 253 height 22
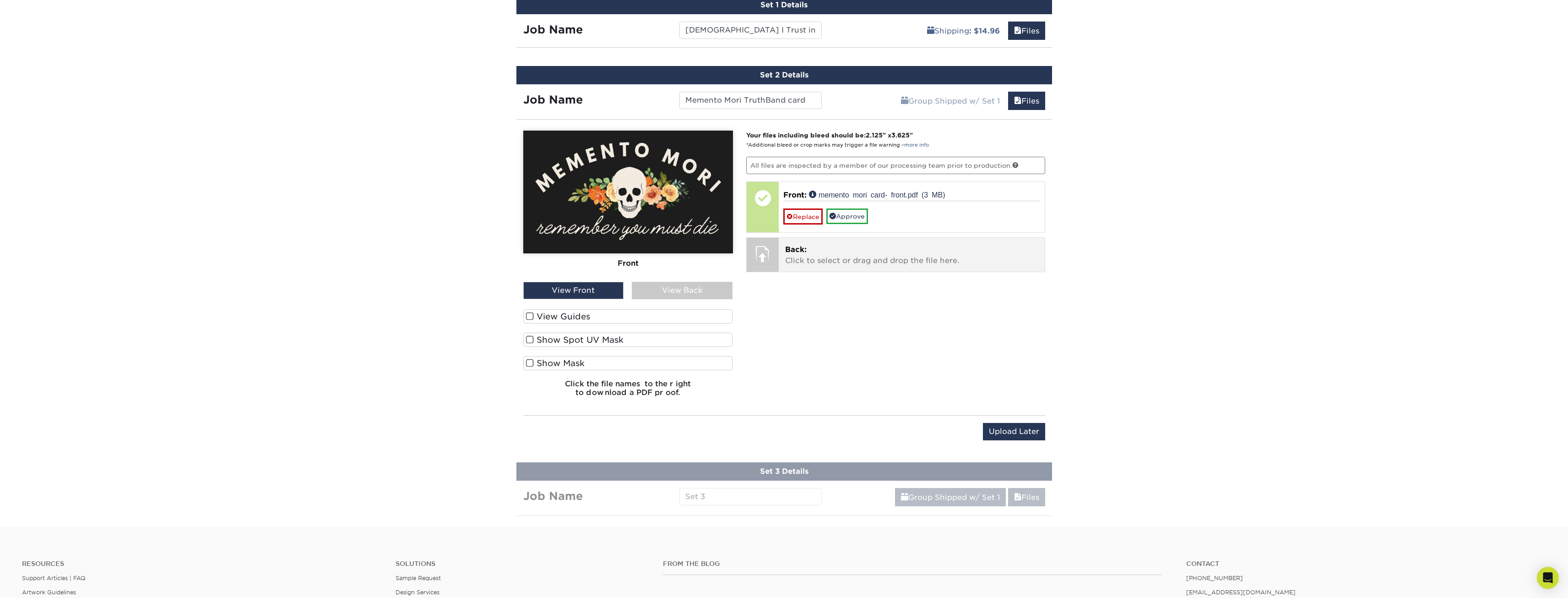
click at [864, 244] on p "Back: Click to select or drag and drop the file here." at bounding box center [911, 256] width 253 height 22
click at [585, 309] on label "View Guides" at bounding box center [628, 316] width 210 height 14
click at [0, 0] on input "View Guides" at bounding box center [0, 0] width 0 height 0
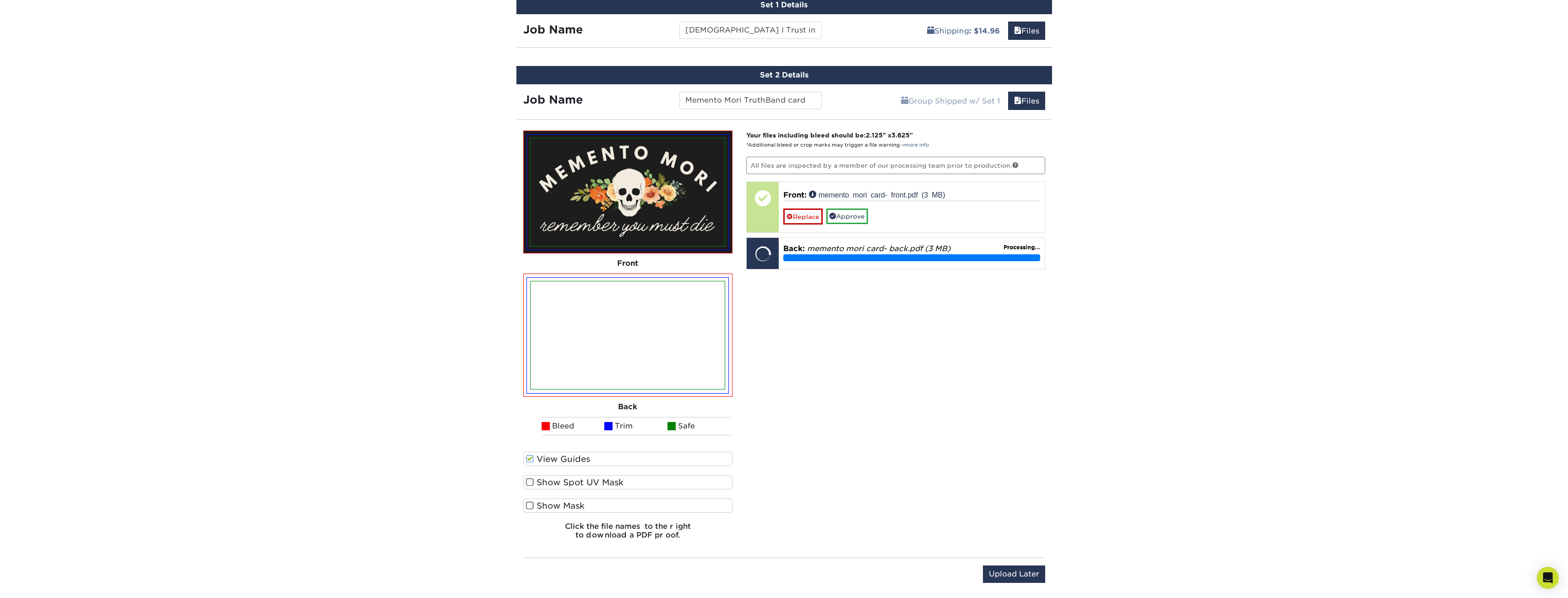
click at [576, 454] on label "View Guides" at bounding box center [628, 458] width 210 height 14
click at [0, 0] on input "View Guides" at bounding box center [0, 0] width 0 height 0
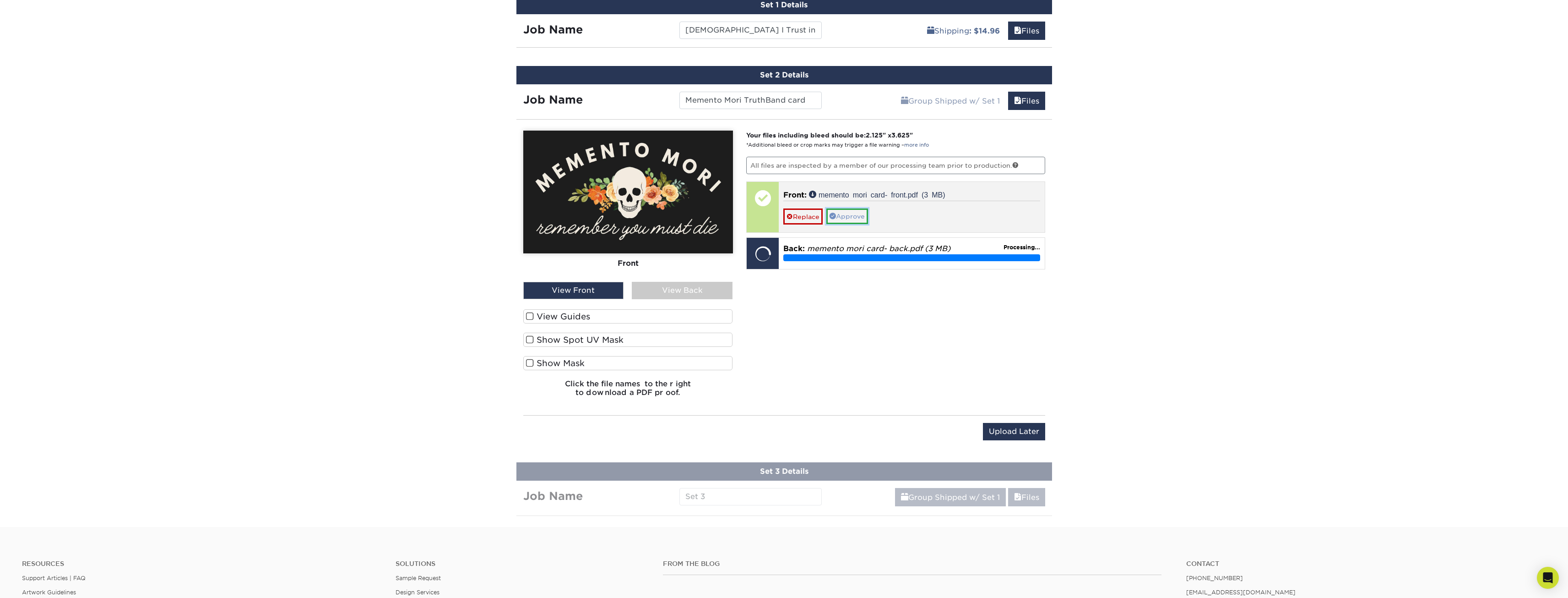
click at [848, 210] on link "Approve" at bounding box center [847, 216] width 42 height 15
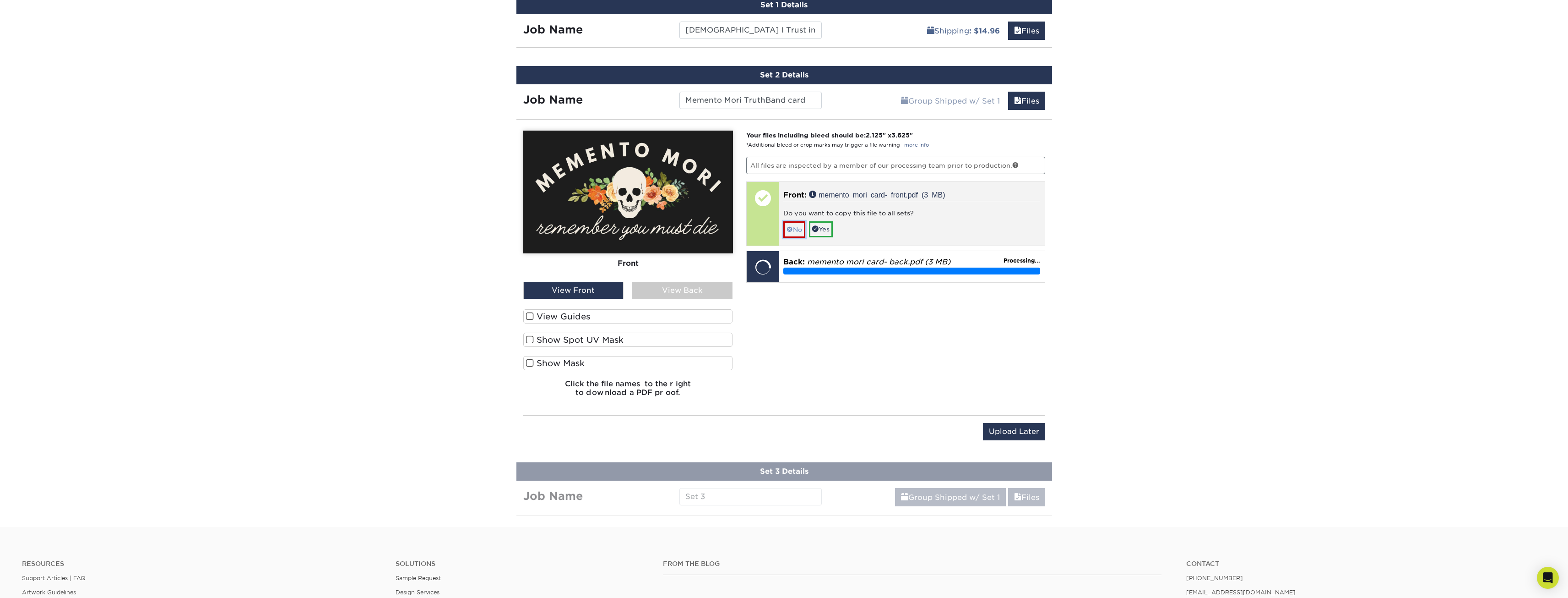
click at [791, 226] on span at bounding box center [790, 229] width 7 height 8
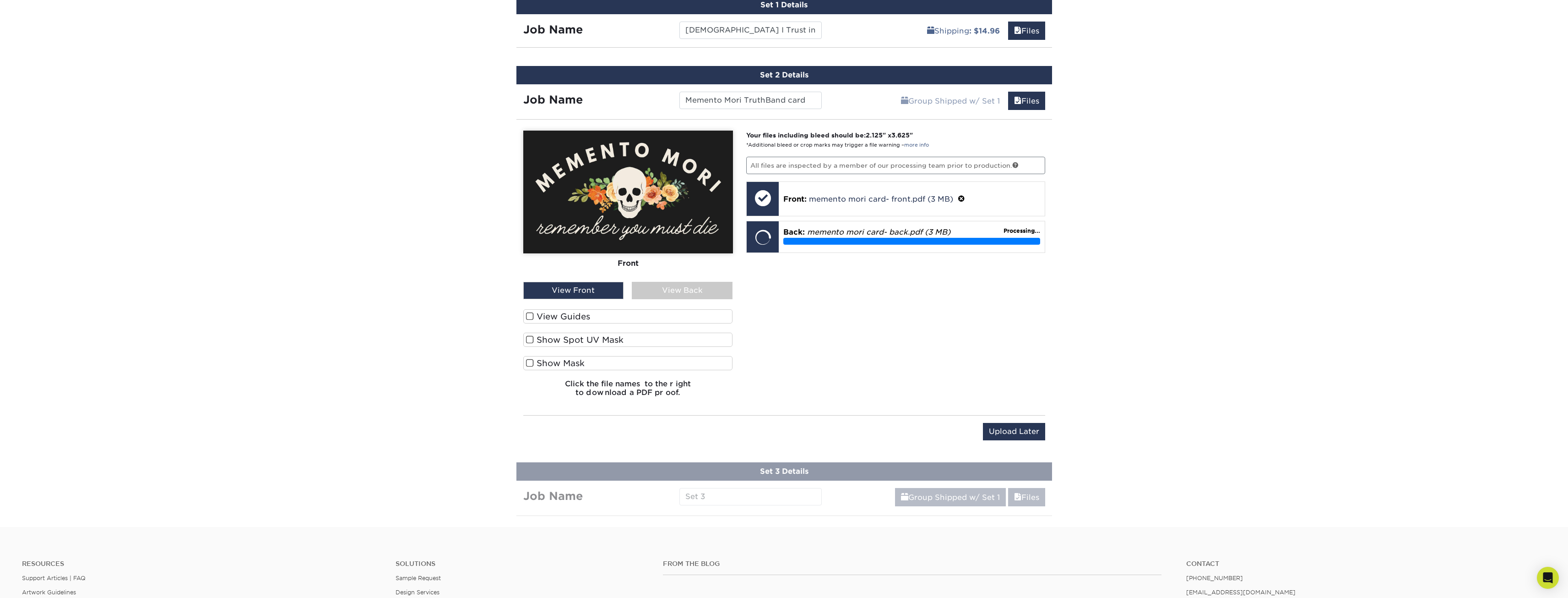
click at [710, 284] on div "View Back" at bounding box center [682, 290] width 101 height 17
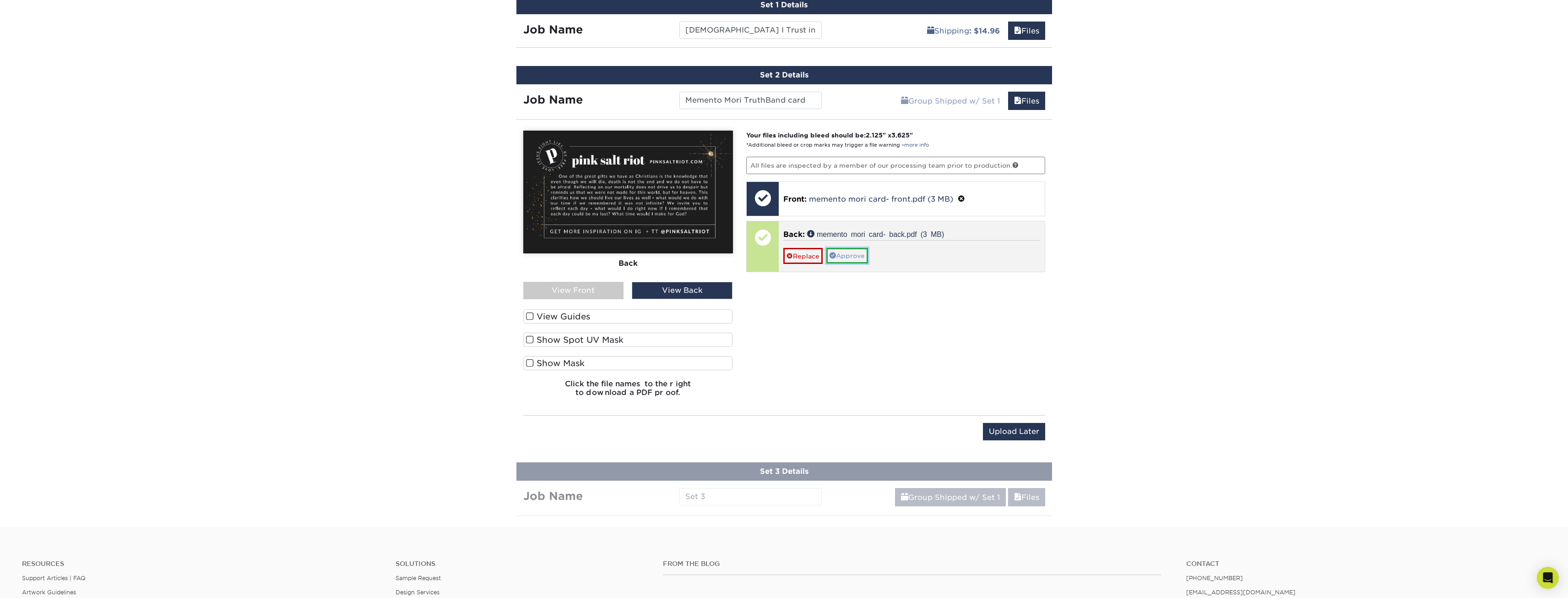
click at [847, 248] on link "Approve" at bounding box center [847, 256] width 42 height 15
click at [791, 265] on span at bounding box center [790, 268] width 7 height 8
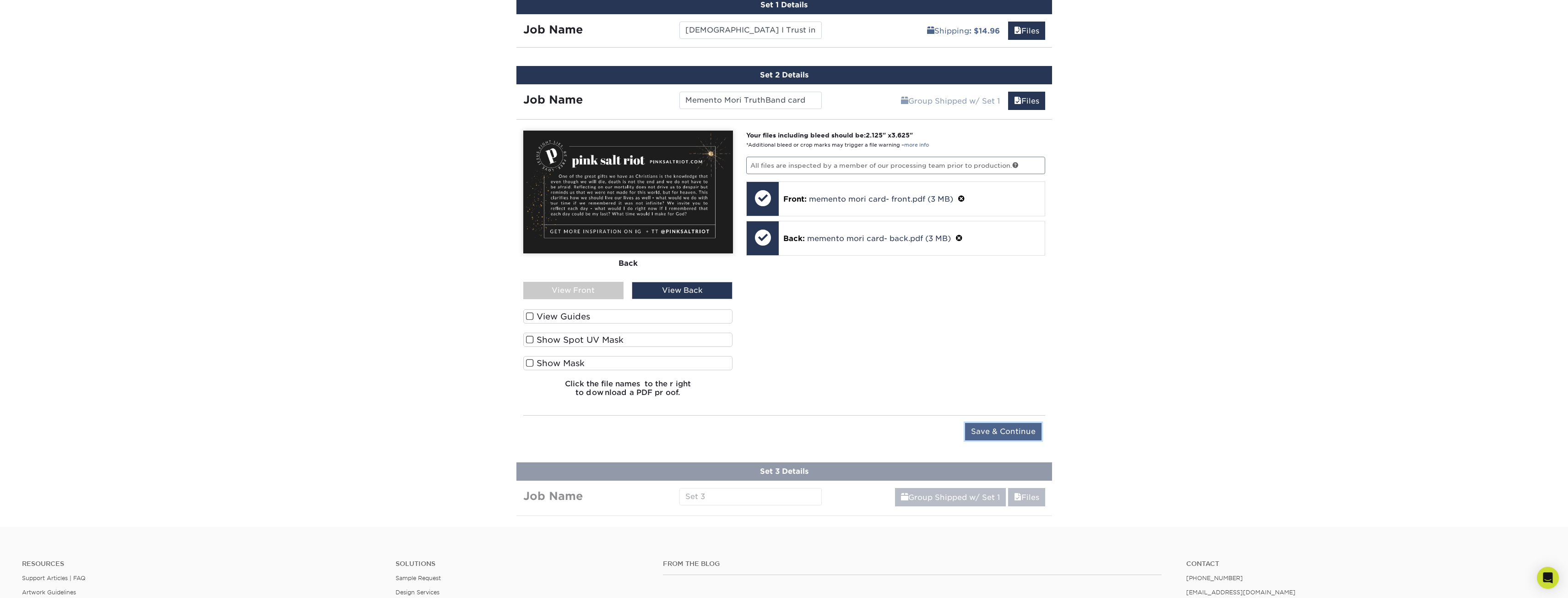
click at [1020, 423] on input "Save & Continue" at bounding box center [1003, 431] width 77 height 17
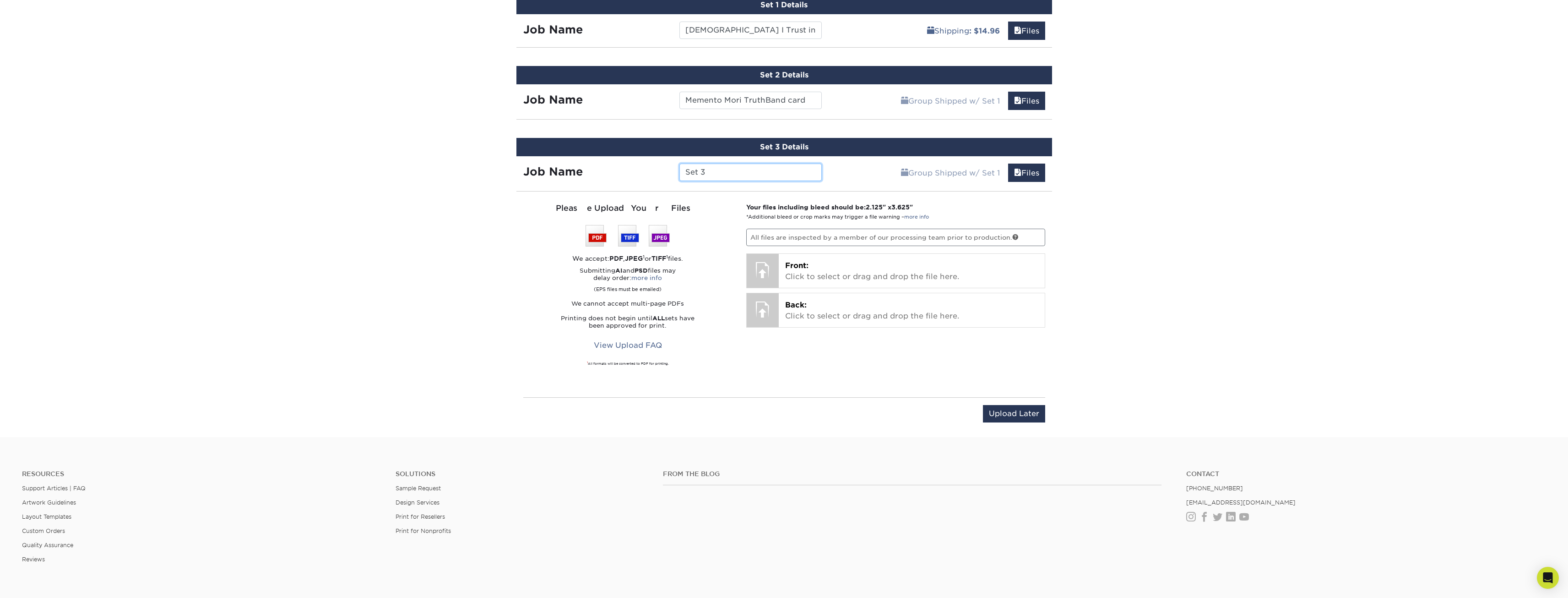
drag, startPoint x: 721, startPoint y: 166, endPoint x: 629, endPoint y: 151, distance: 93.2
click at [625, 156] on div "Job Name Set 3" at bounding box center [672, 170] width 313 height 27
type input "Jesus You Want my Heart jewelry card"
click at [809, 260] on p "Front: Click to select or drag and drop the file here." at bounding box center [911, 271] width 253 height 22
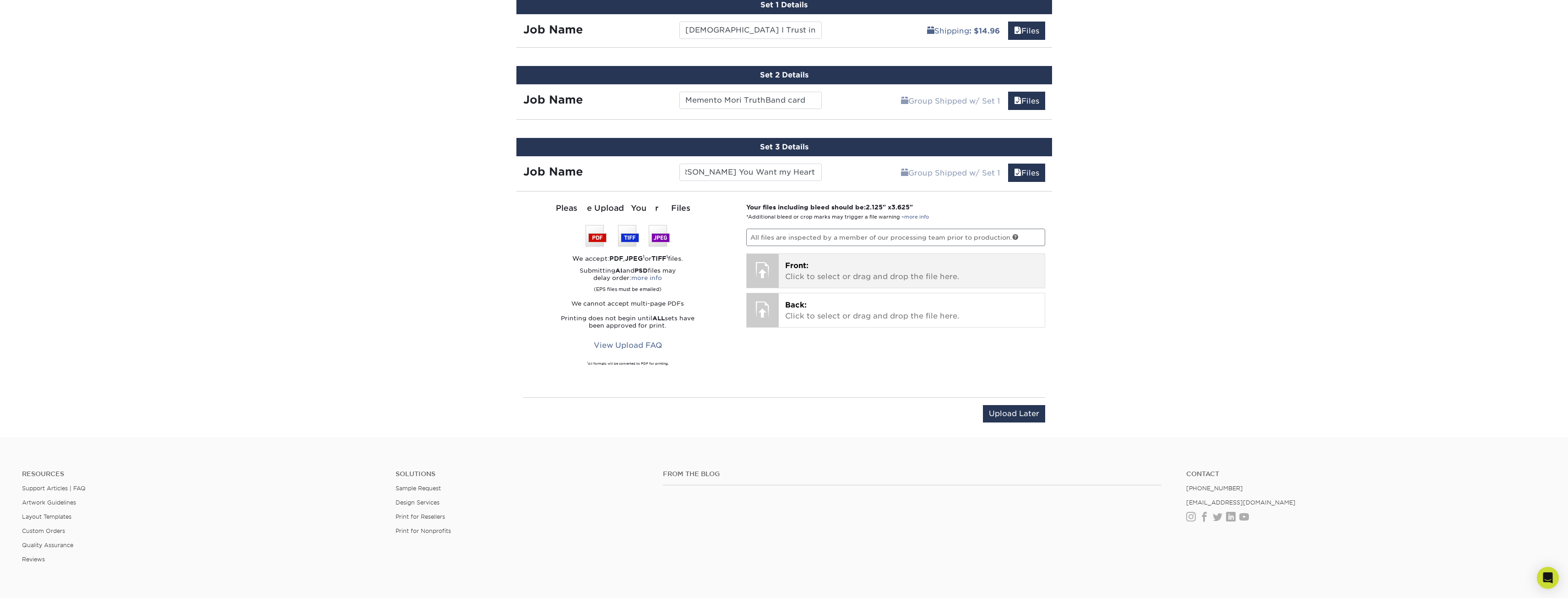
scroll to position [0, 0]
click at [821, 308] on p "Back: Click to select or drag and drop the file here." at bounding box center [911, 317] width 253 height 22
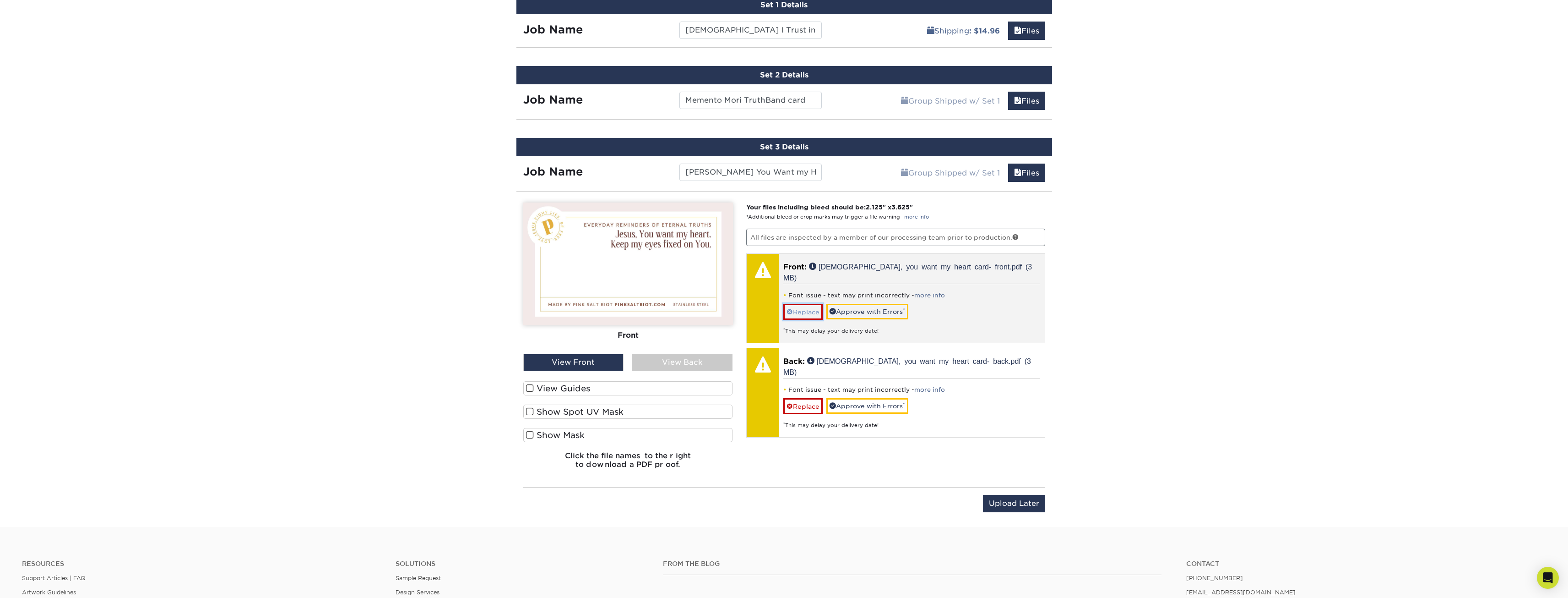
click at [797, 303] on link "Replace" at bounding box center [803, 311] width 39 height 16
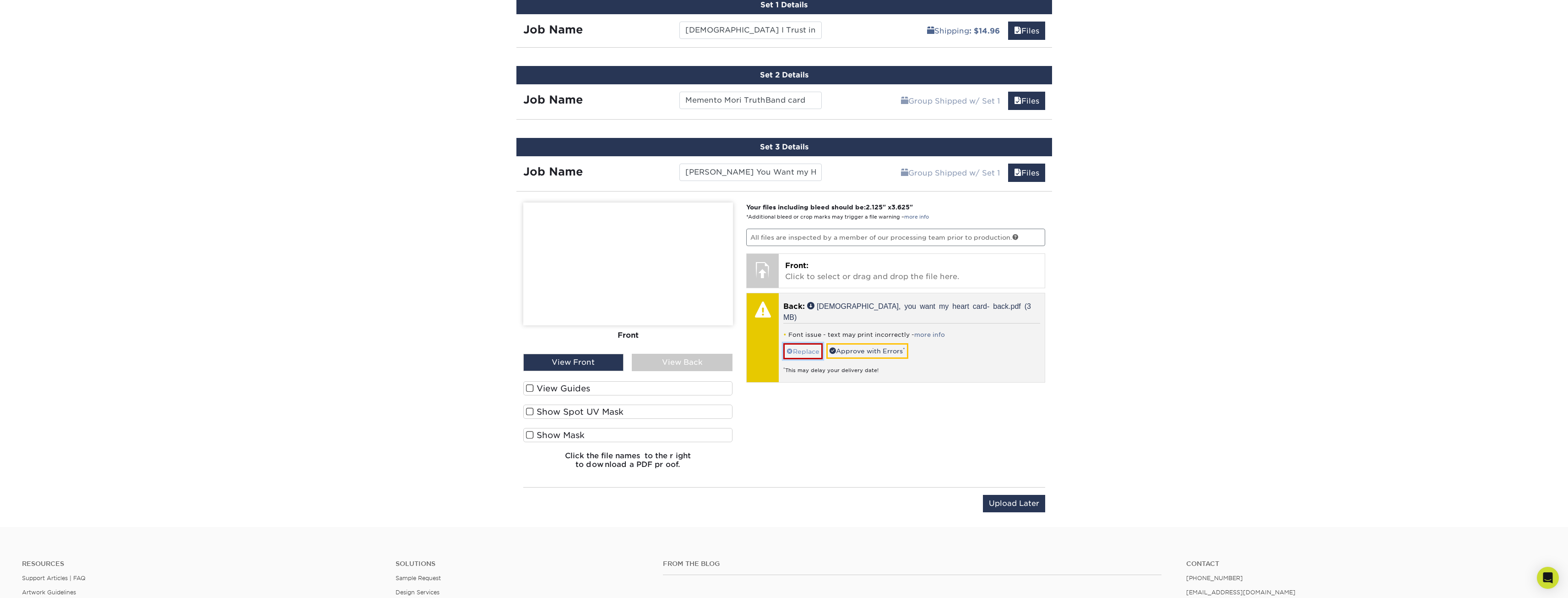
click at [799, 343] on link "Replace" at bounding box center [803, 351] width 39 height 16
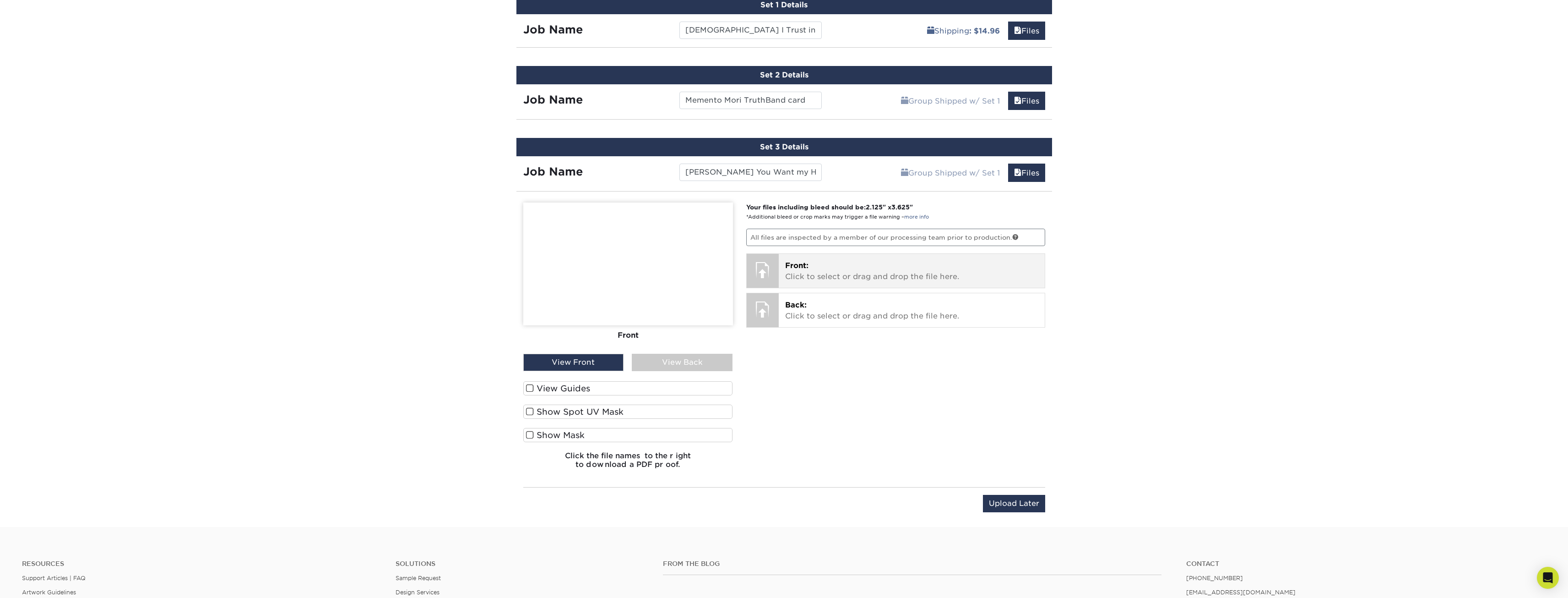
click at [802, 267] on p "Front: Click to select or drag and drop the file here." at bounding box center [911, 271] width 253 height 22
click at [795, 306] on p "Back: Click to select or drag and drop the file here." at bounding box center [911, 317] width 253 height 22
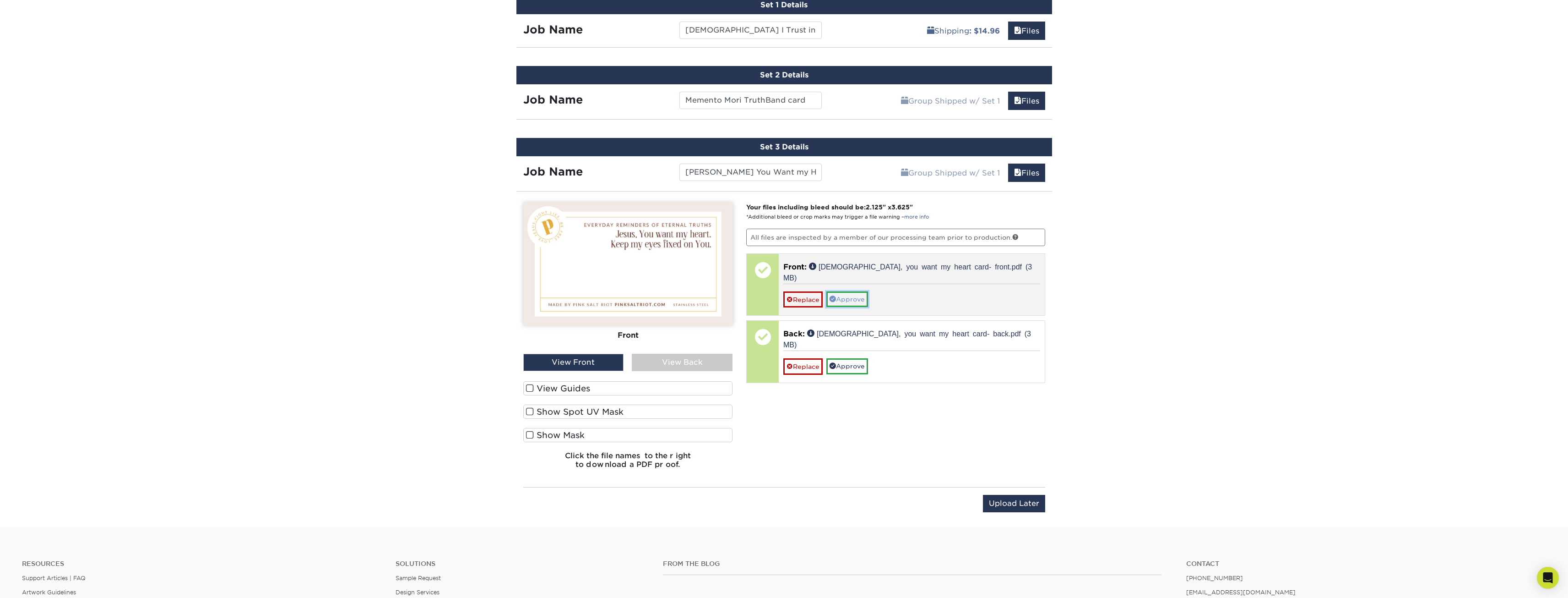
click at [853, 291] on link "Approve" at bounding box center [847, 299] width 42 height 15
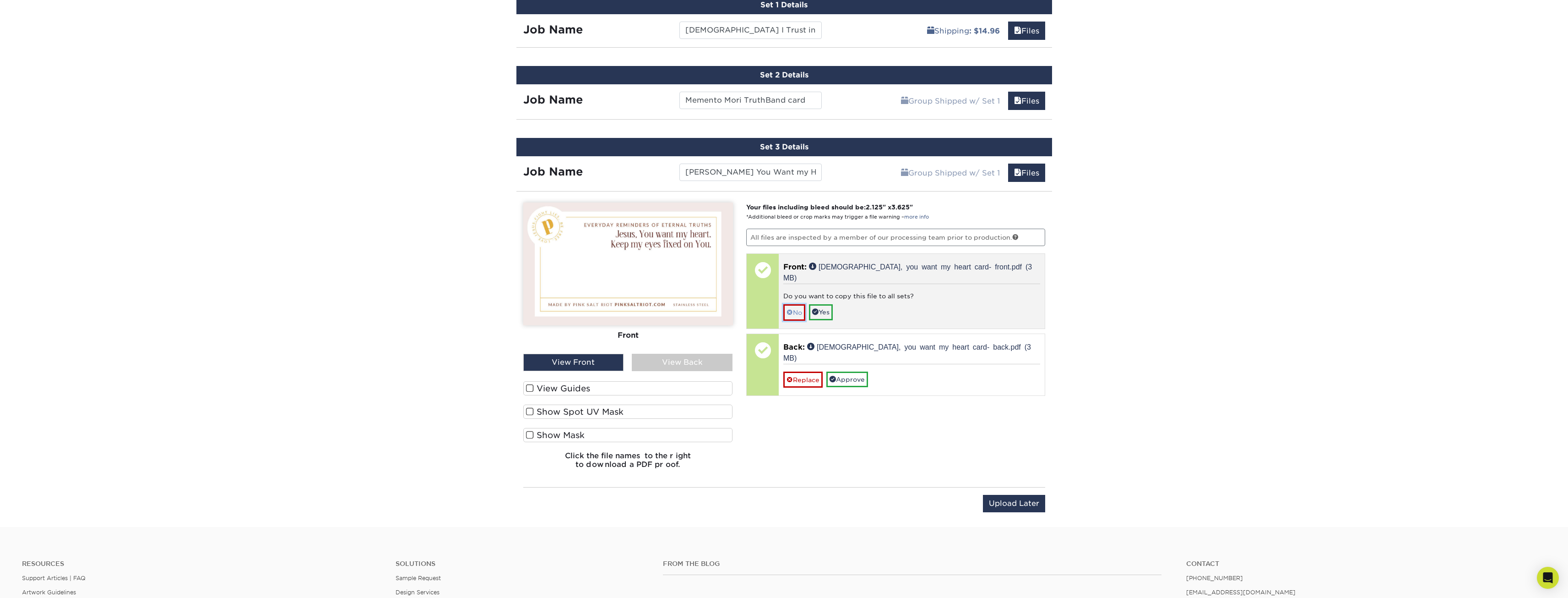
click at [801, 304] on link "No" at bounding box center [795, 312] width 22 height 16
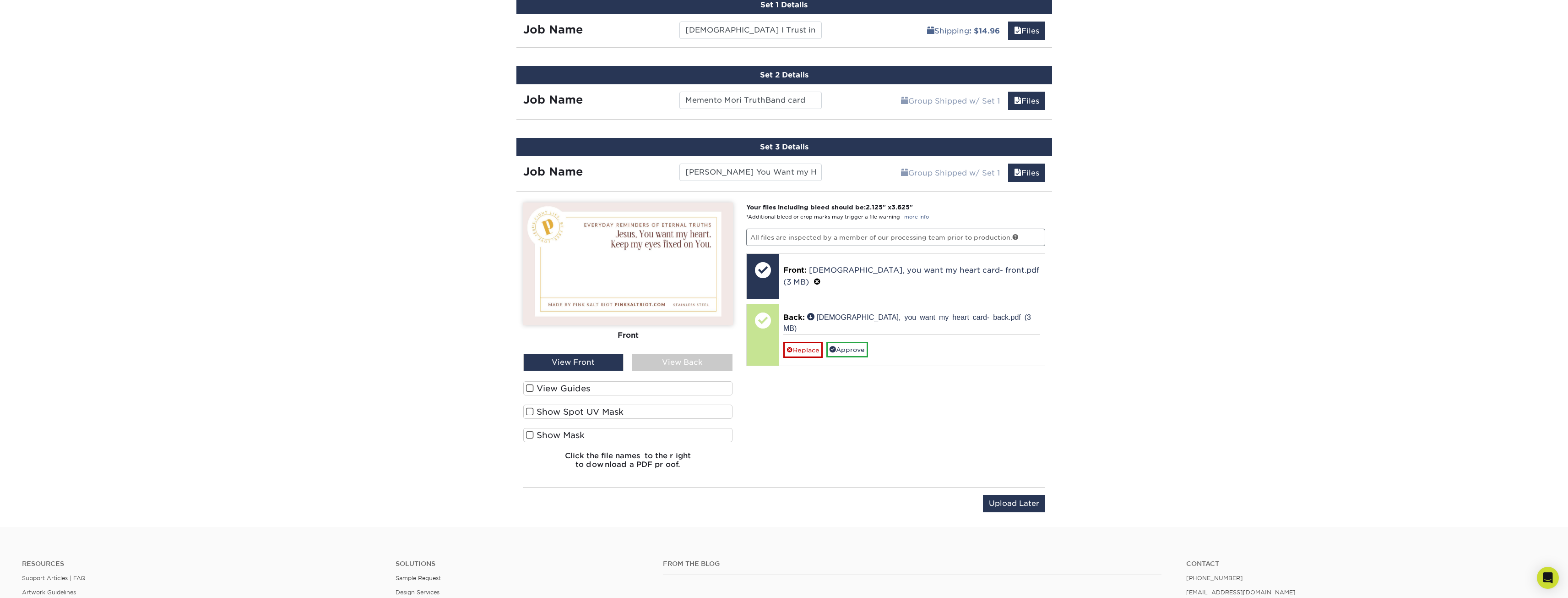
click at [696, 354] on div "View Back" at bounding box center [682, 362] width 101 height 17
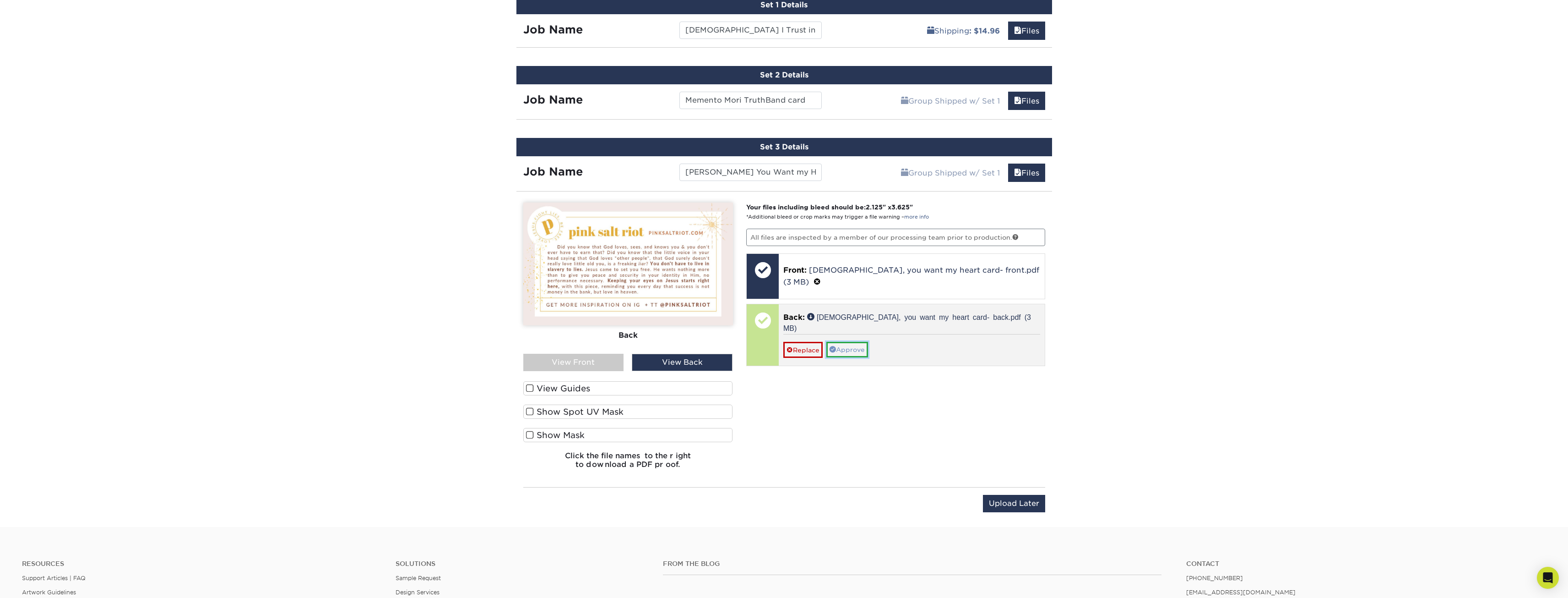
click at [836, 346] on span at bounding box center [833, 349] width 7 height 7
click at [800, 354] on link "No" at bounding box center [795, 362] width 22 height 16
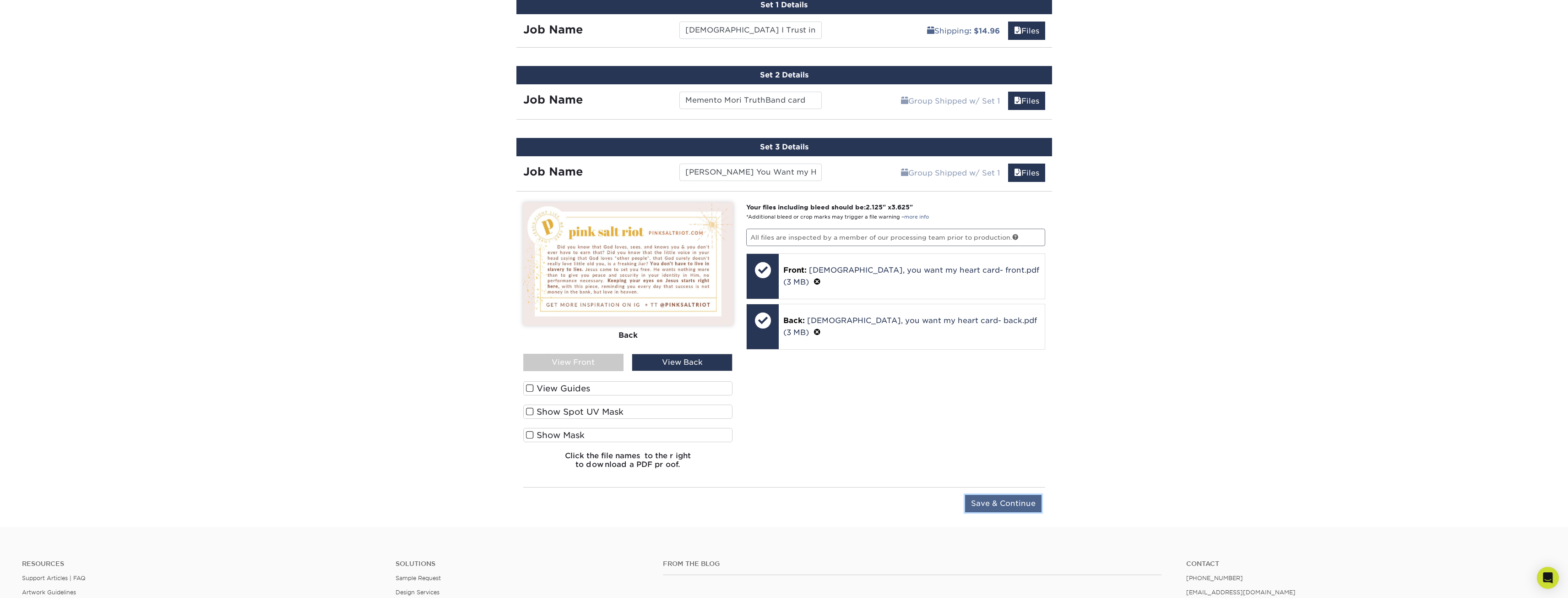
click at [995, 495] on input "Save & Continue" at bounding box center [1003, 503] width 77 height 17
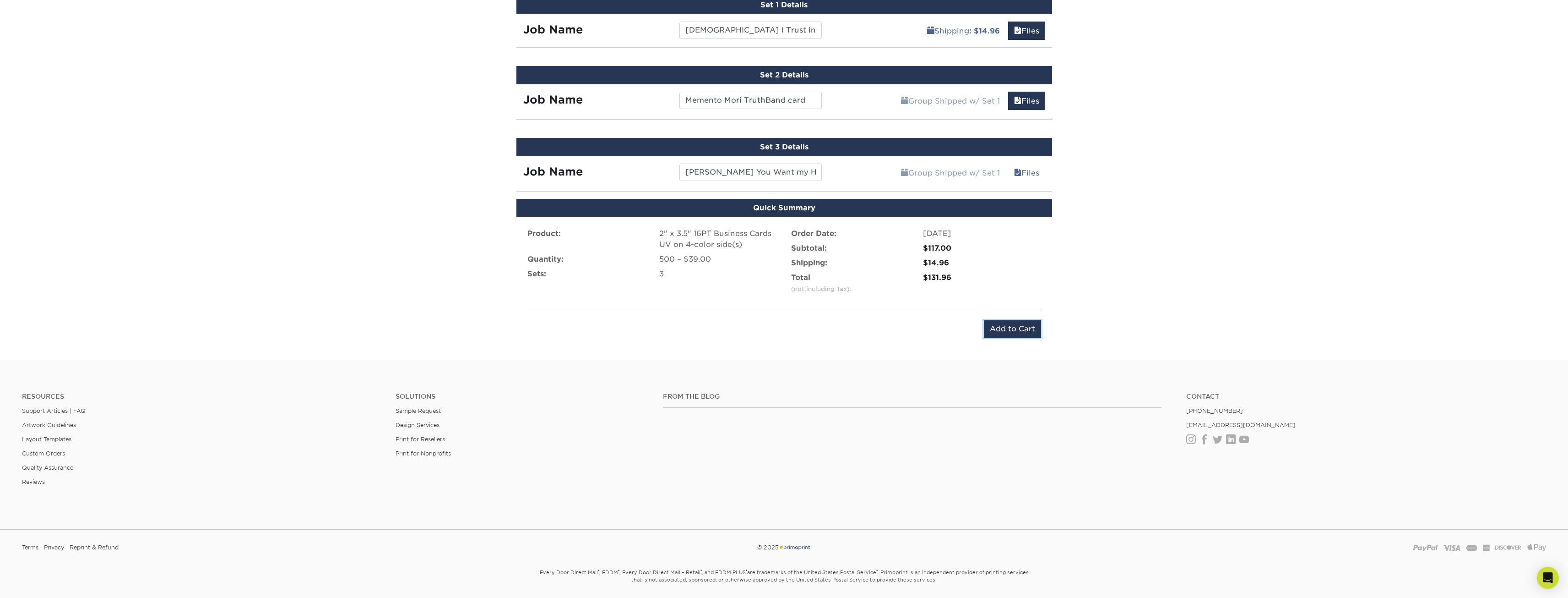
click at [1015, 323] on input "Add to Cart" at bounding box center [1012, 329] width 57 height 17
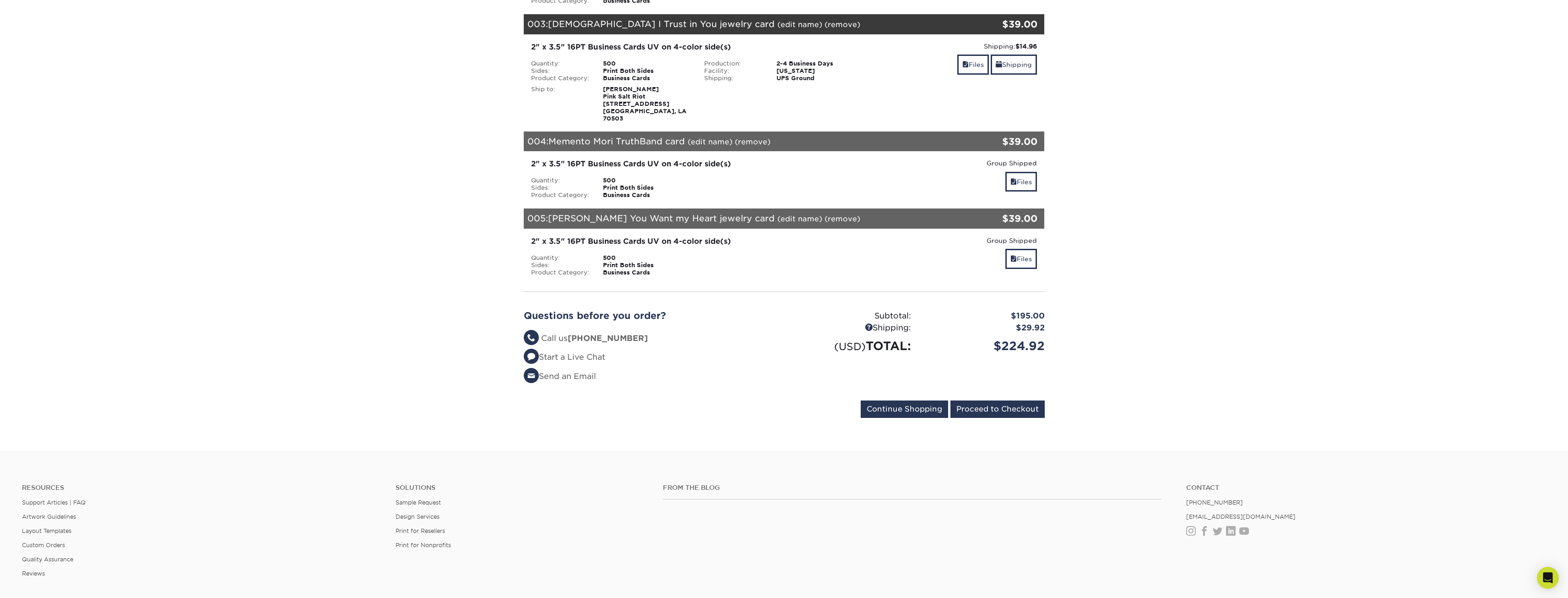
scroll to position [320, 0]
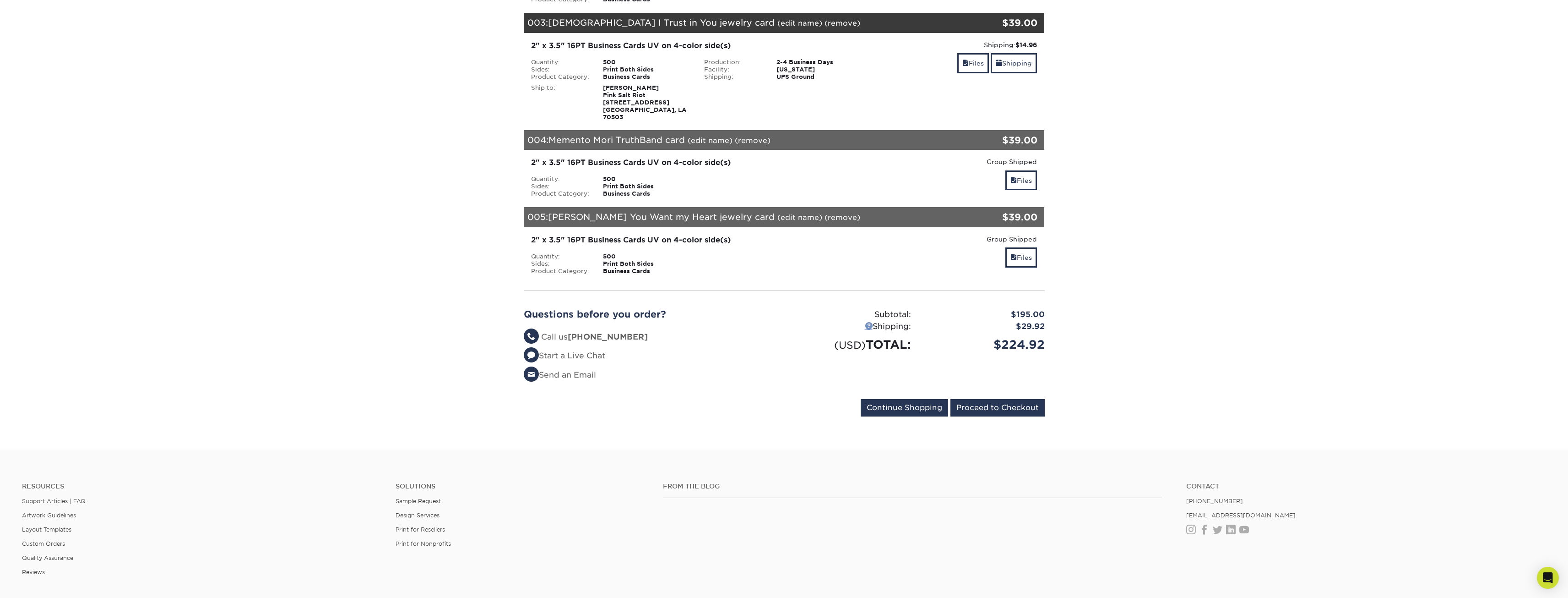
click at [867, 321] on link at bounding box center [868, 325] width 8 height 8
click at [1183, 270] on section "YOUR CART Empty Cart Your Cart is Empty View Account Active Orders Order Histor…" at bounding box center [784, 106] width 1568 height 686
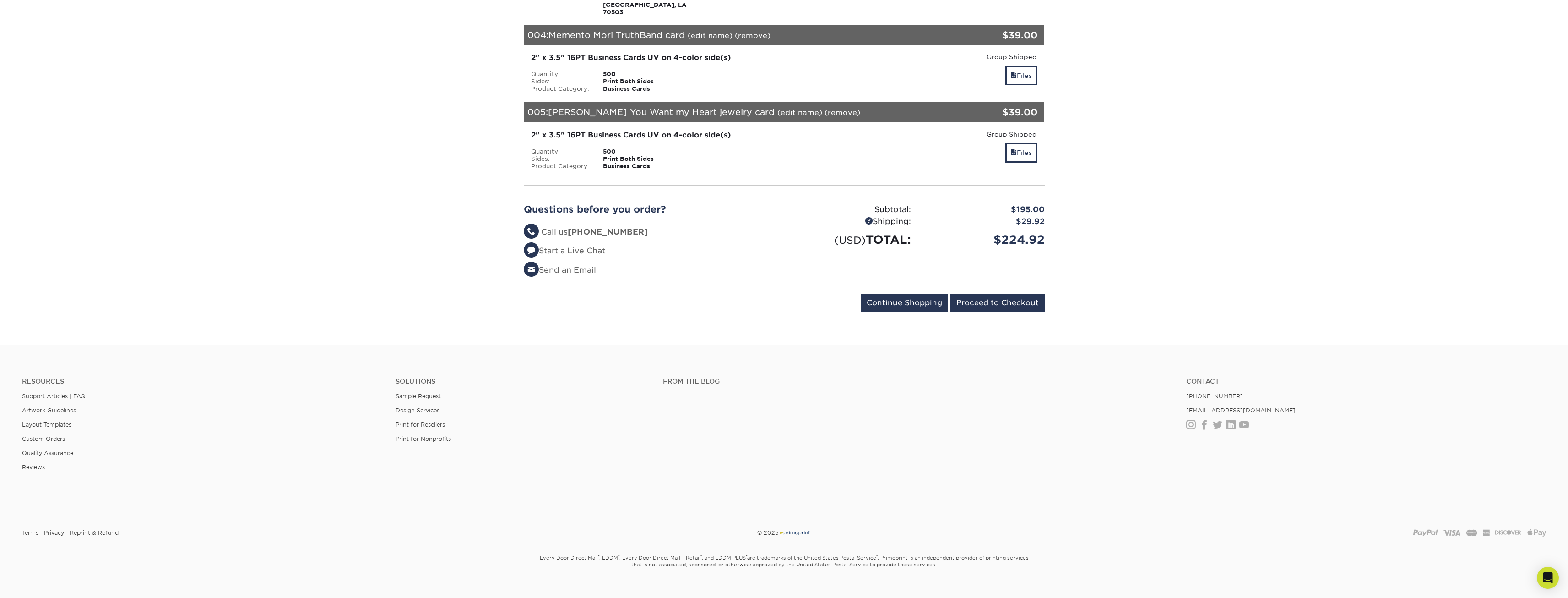
scroll to position [380, 0]
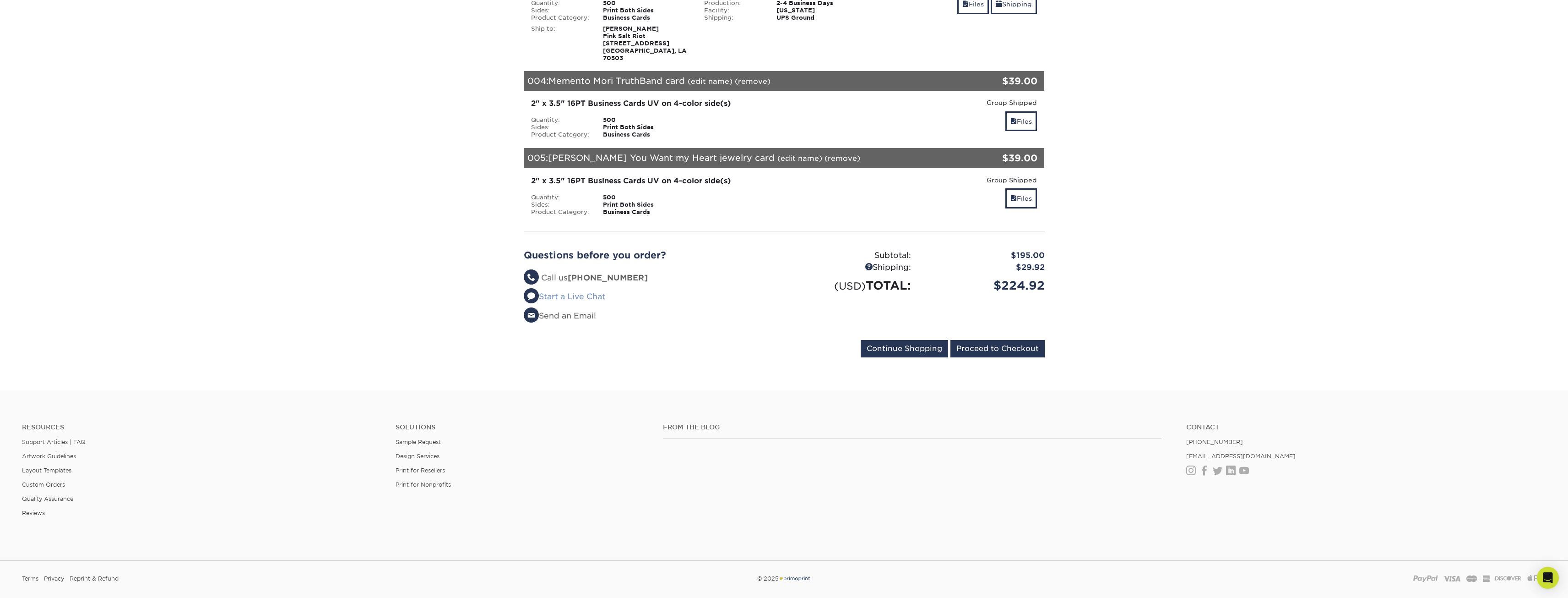
click at [589, 291] on link "Start a Live Chat" at bounding box center [565, 296] width 82 height 9
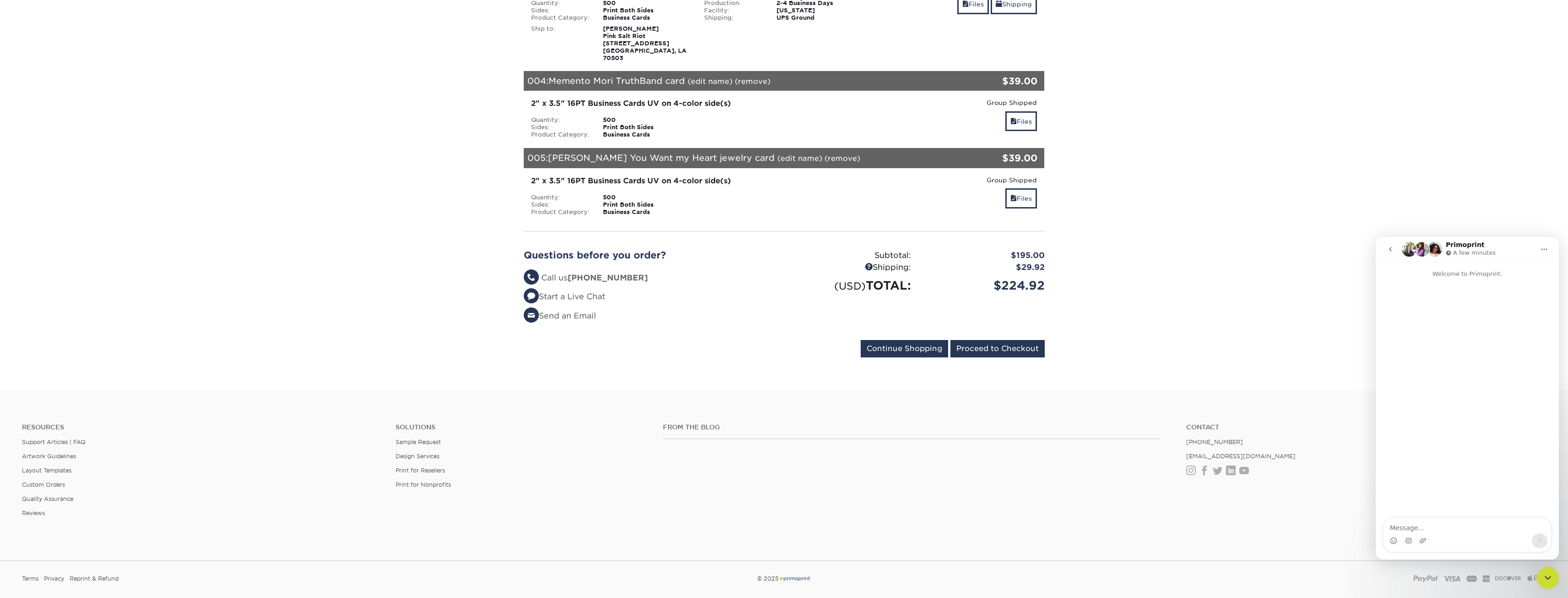
click at [1432, 523] on textarea "Message…" at bounding box center [1467, 525] width 168 height 15
type textarea "Hi. If I am ordering multiple sets of business cards, but they are different si…"
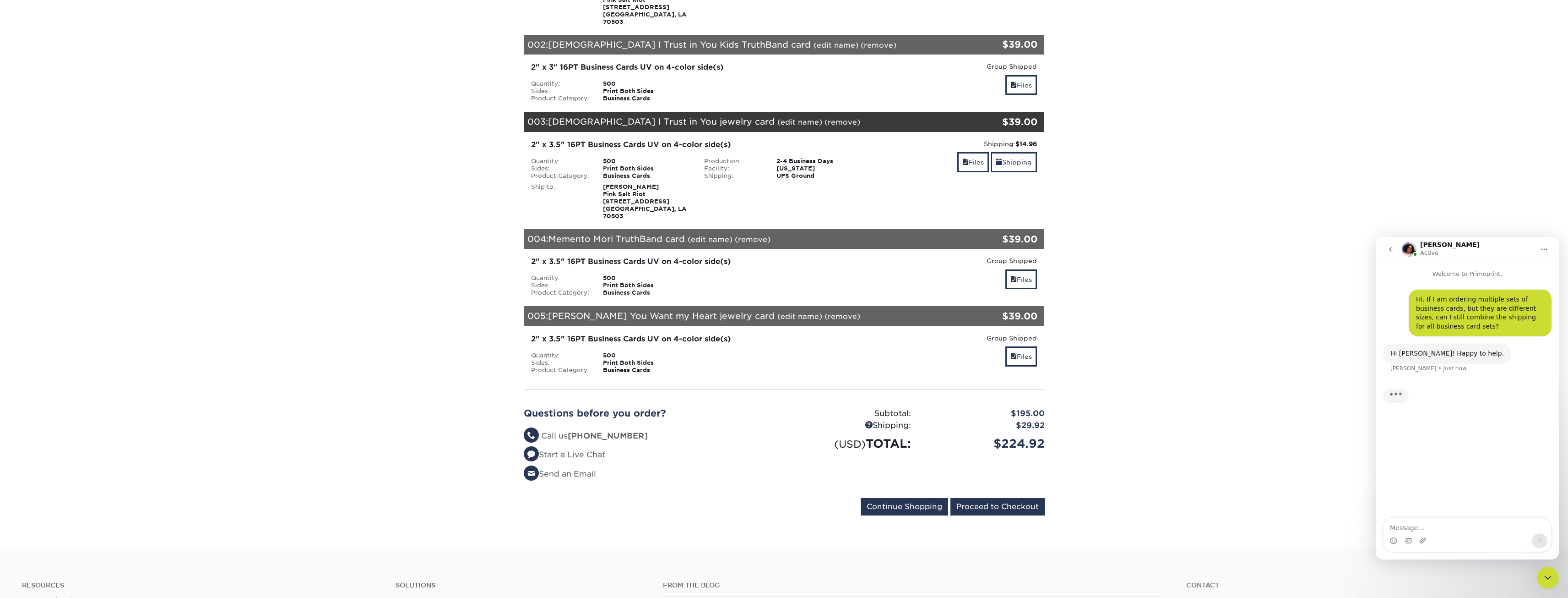
scroll to position [229, 0]
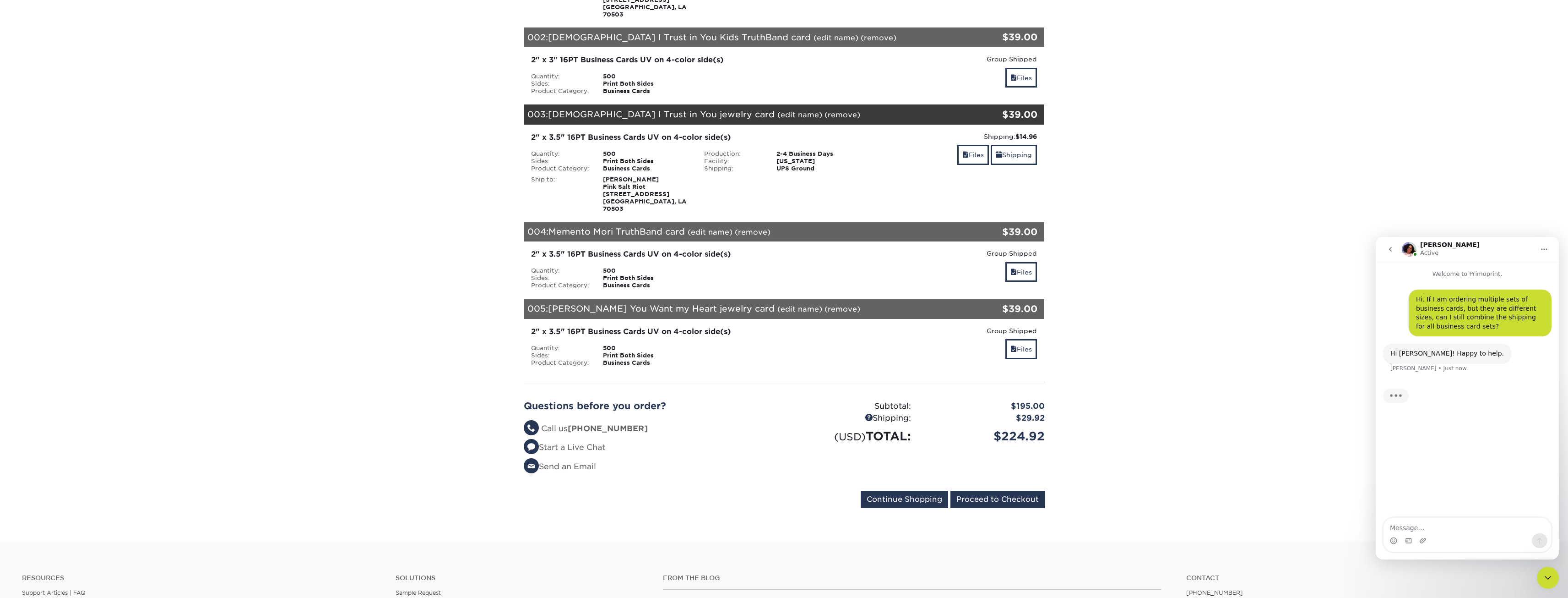
click at [1449, 531] on textarea "Message…" at bounding box center [1467, 525] width 168 height 15
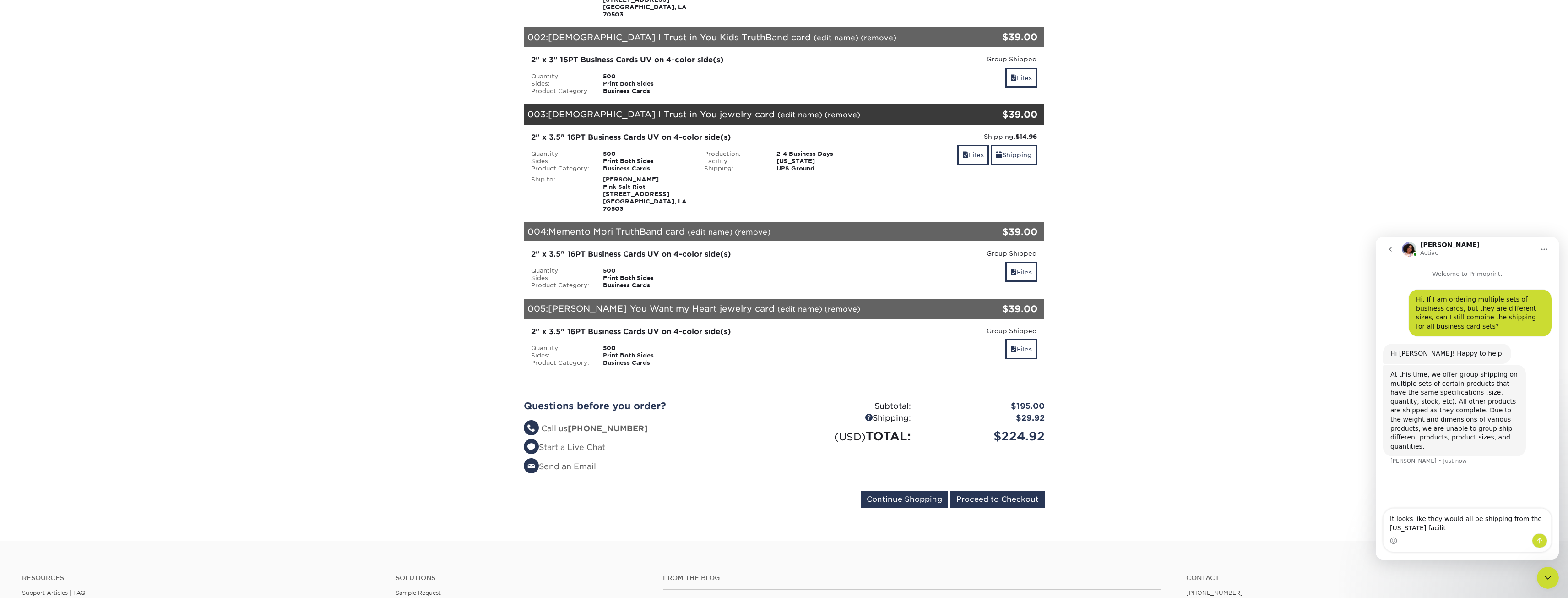
type textarea "It looks like they would all be shipping from the Texas facility"
click at [1451, 523] on textarea "Message…" at bounding box center [1467, 525] width 168 height 15
type textarea "o"
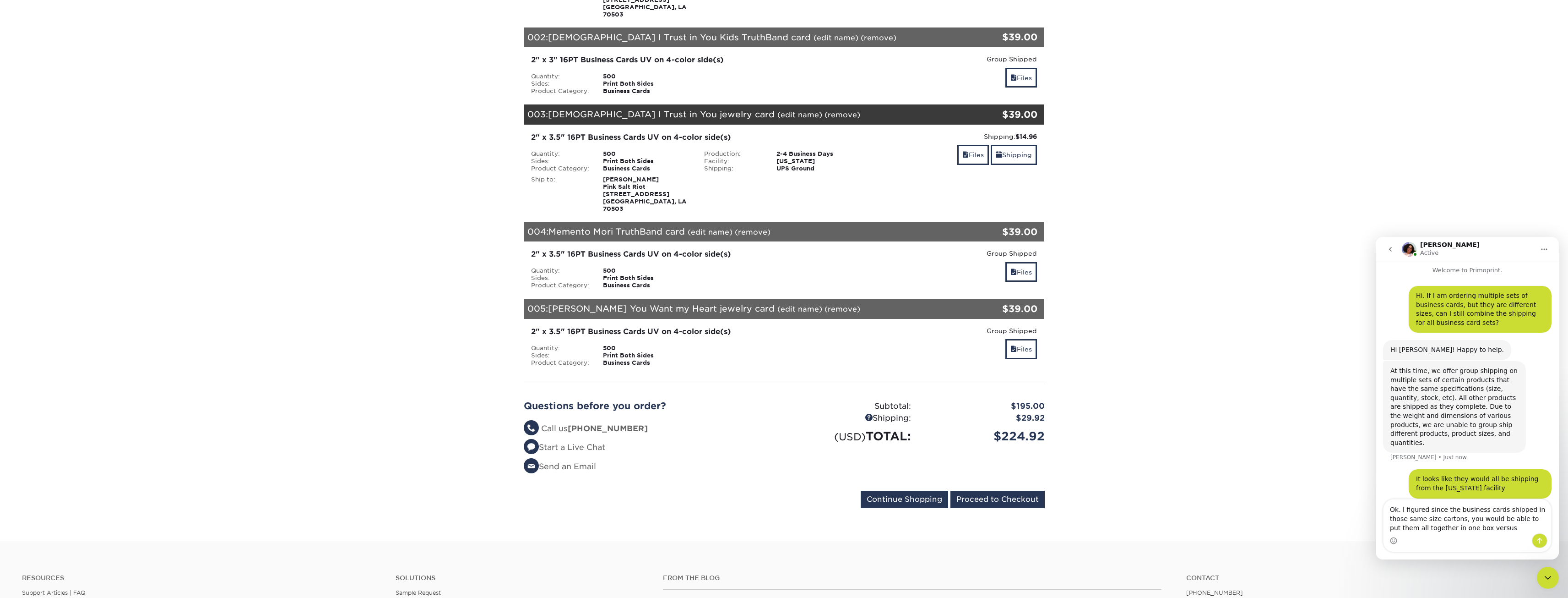
type textarea "Ok. I figured since the business cards shipped in those same size cartons, you …"
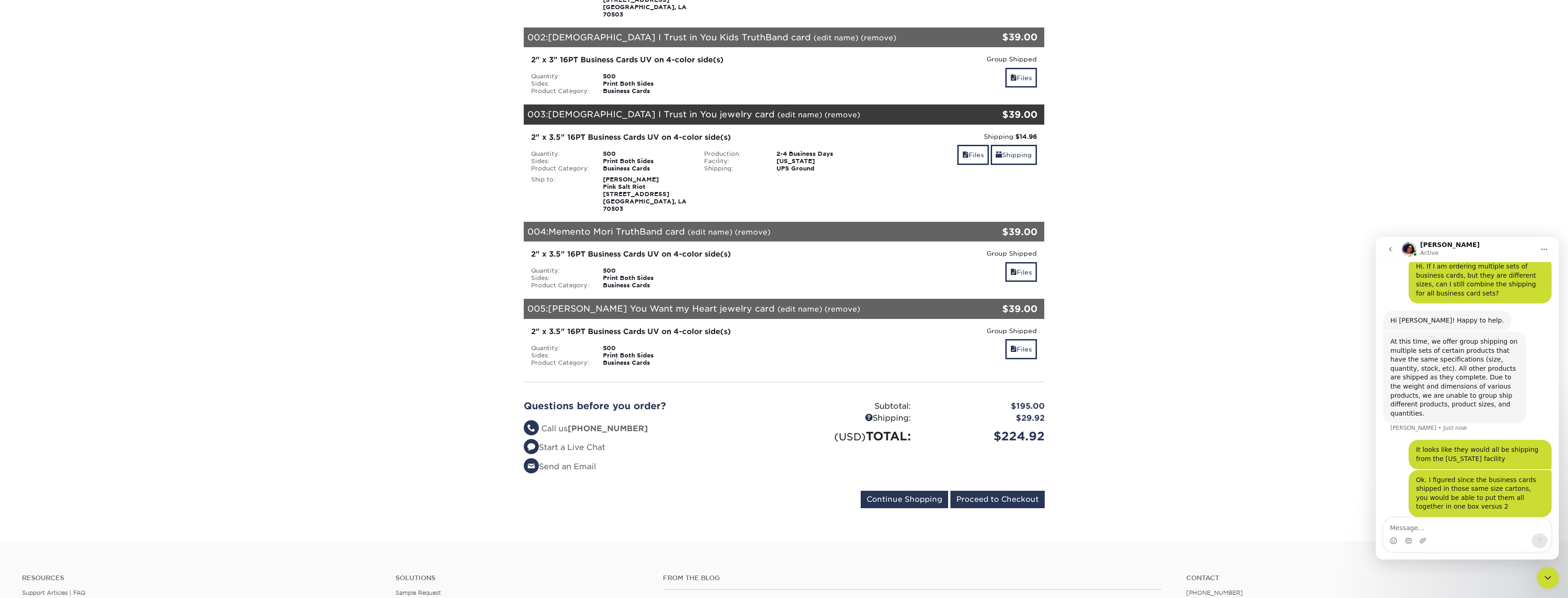
click at [1279, 374] on section "YOUR CART Empty Cart Your Cart is Empty View Account Active Orders Order Histor…" at bounding box center [784, 198] width 1568 height 686
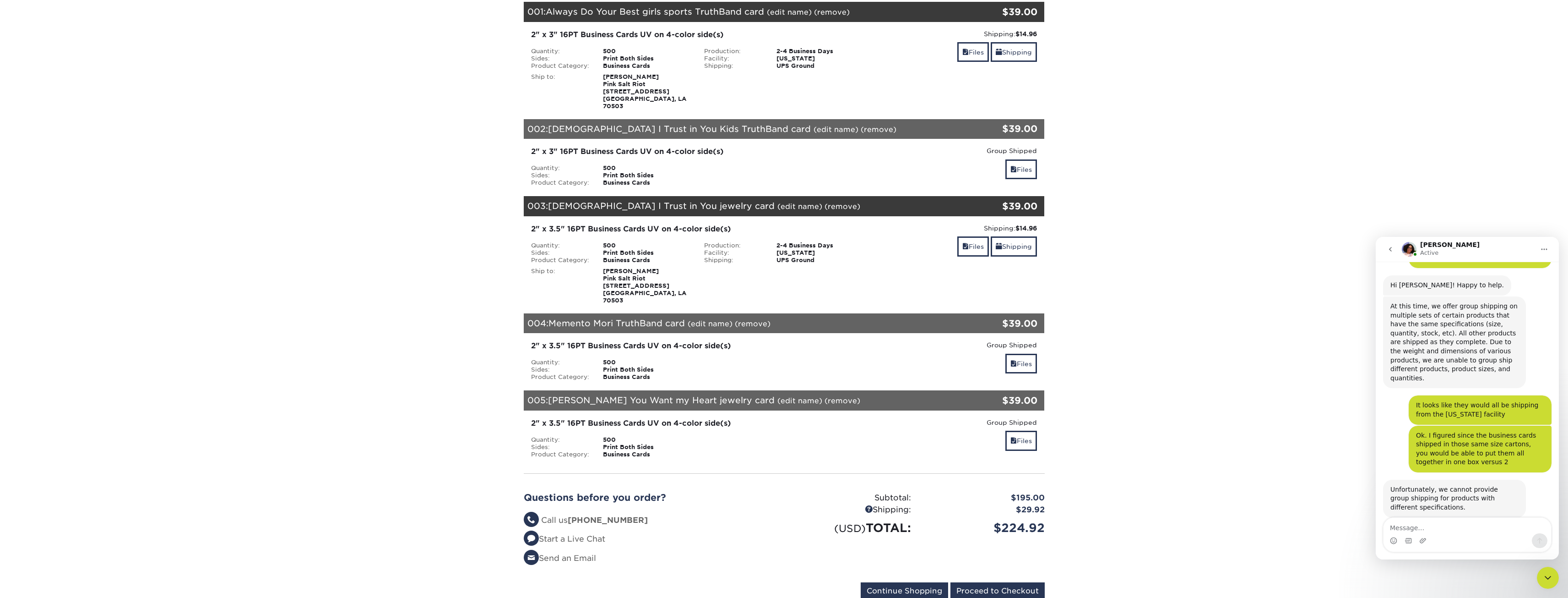
scroll to position [78, 0]
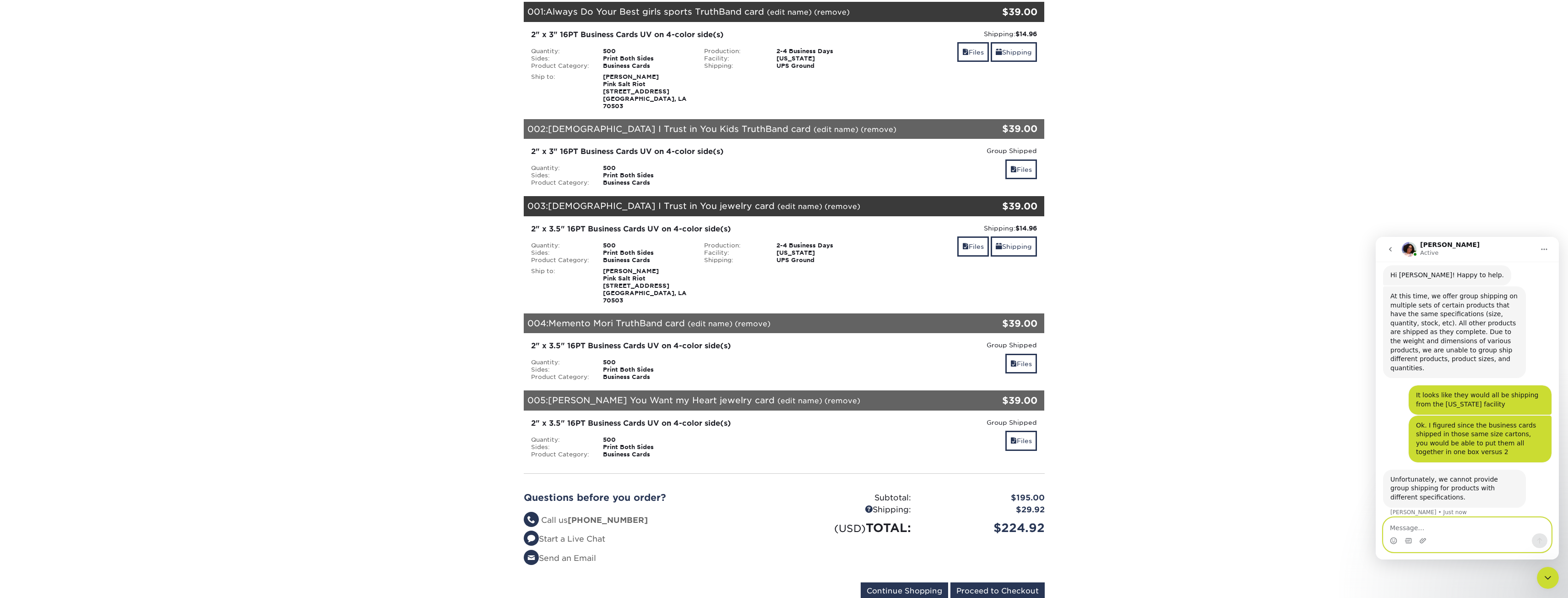
click at [1485, 527] on textarea "Message…" at bounding box center [1467, 525] width 168 height 15
type textarea "p"
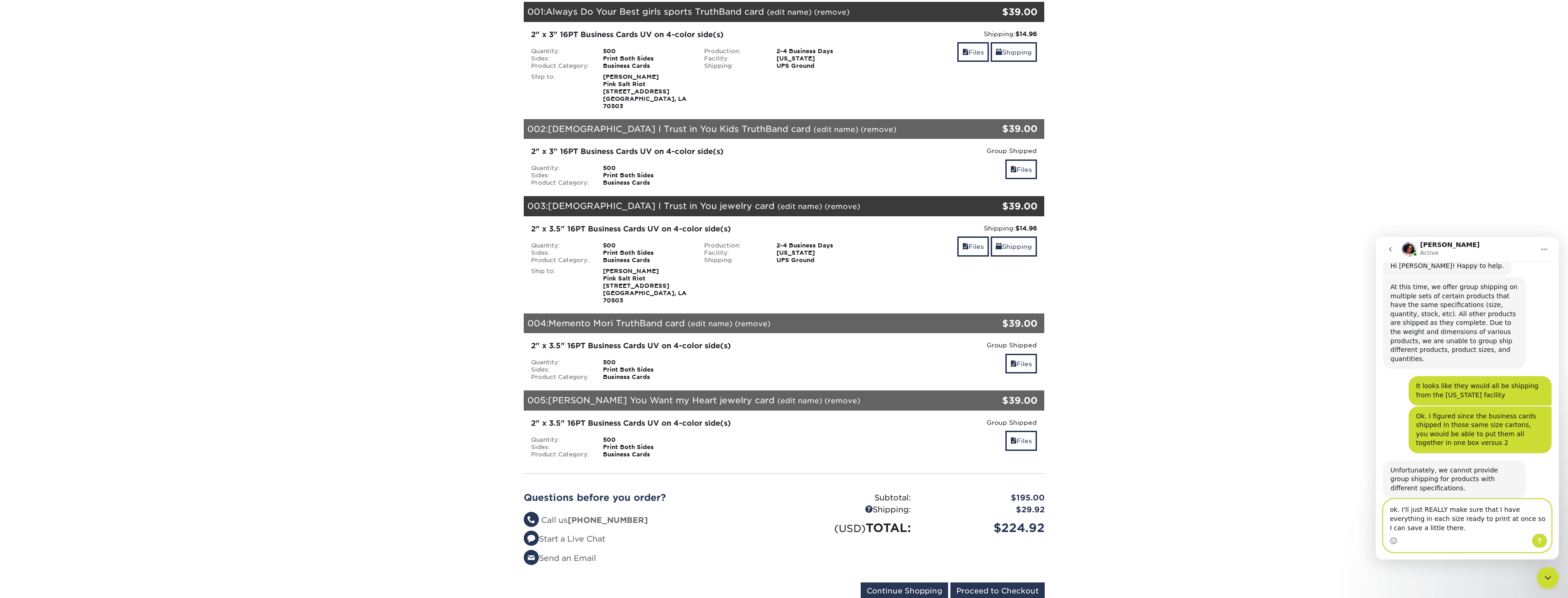
scroll to position [96, 0]
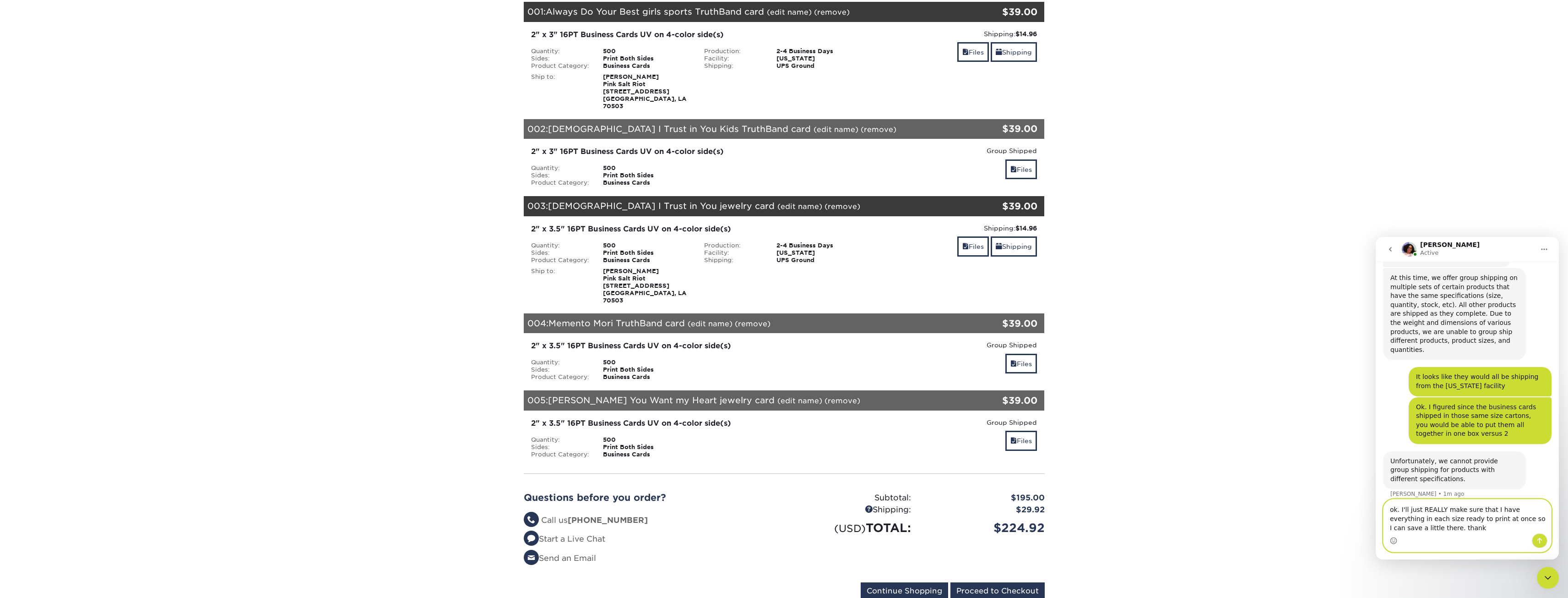
type textarea "ok. I'll just REALLY make sure that I have everything in each size ready to pri…"
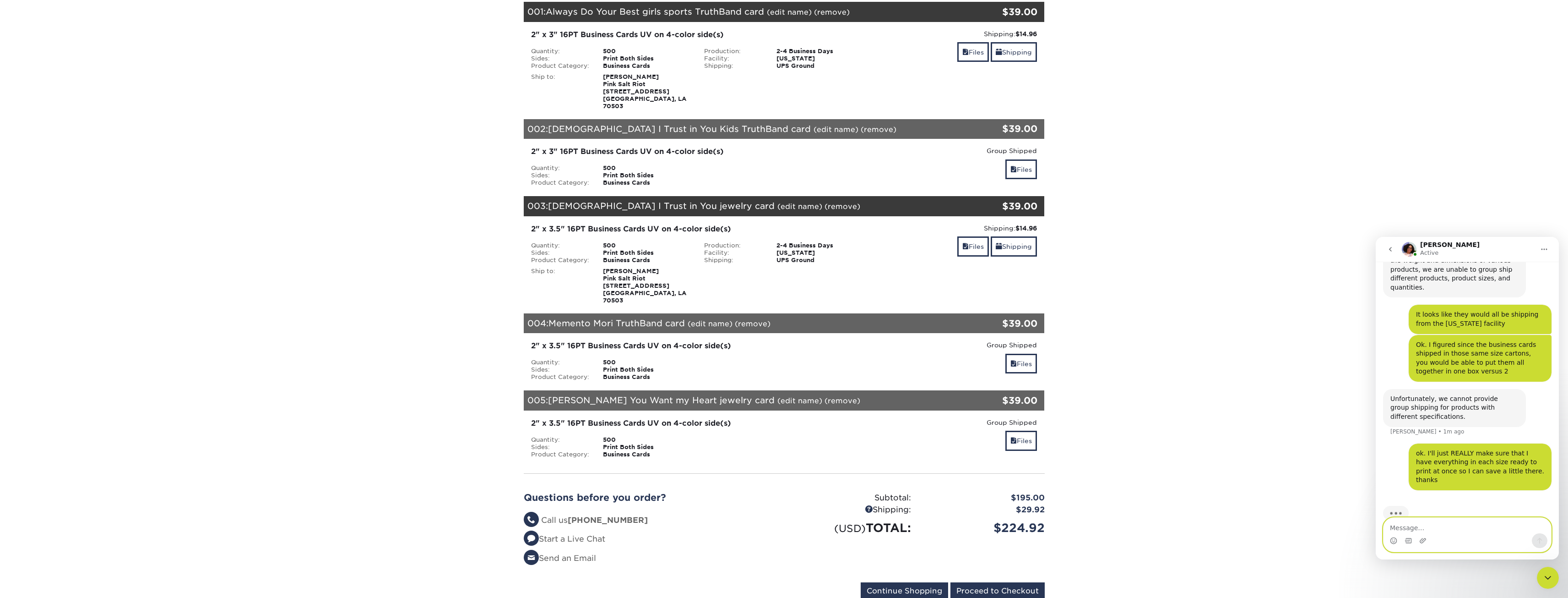
scroll to position [92, 0]
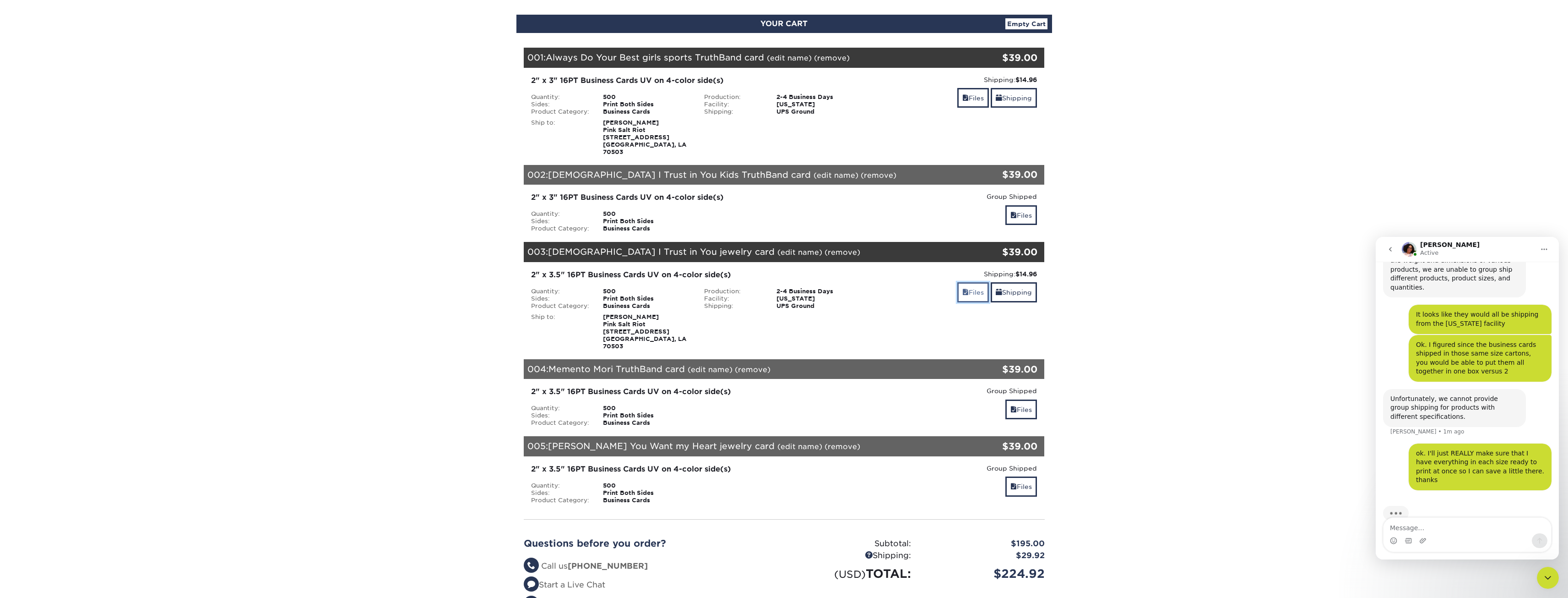
click at [971, 286] on link "Files" at bounding box center [973, 291] width 32 height 20
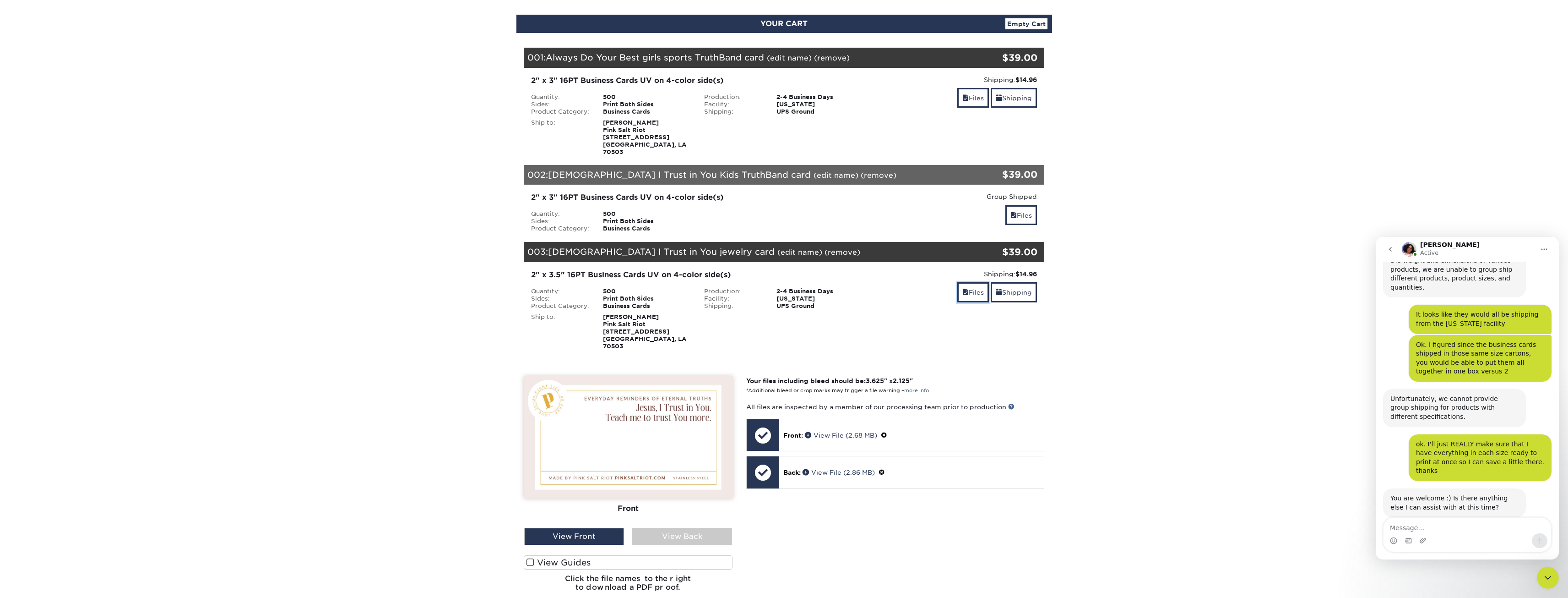
scroll to position [160, 0]
click at [950, 318] on div "Shipping: $14.96 Discount: - $0.00 Files Shipping" at bounding box center [957, 309] width 174 height 81
click at [1012, 290] on link "Shipping" at bounding box center [1014, 291] width 46 height 20
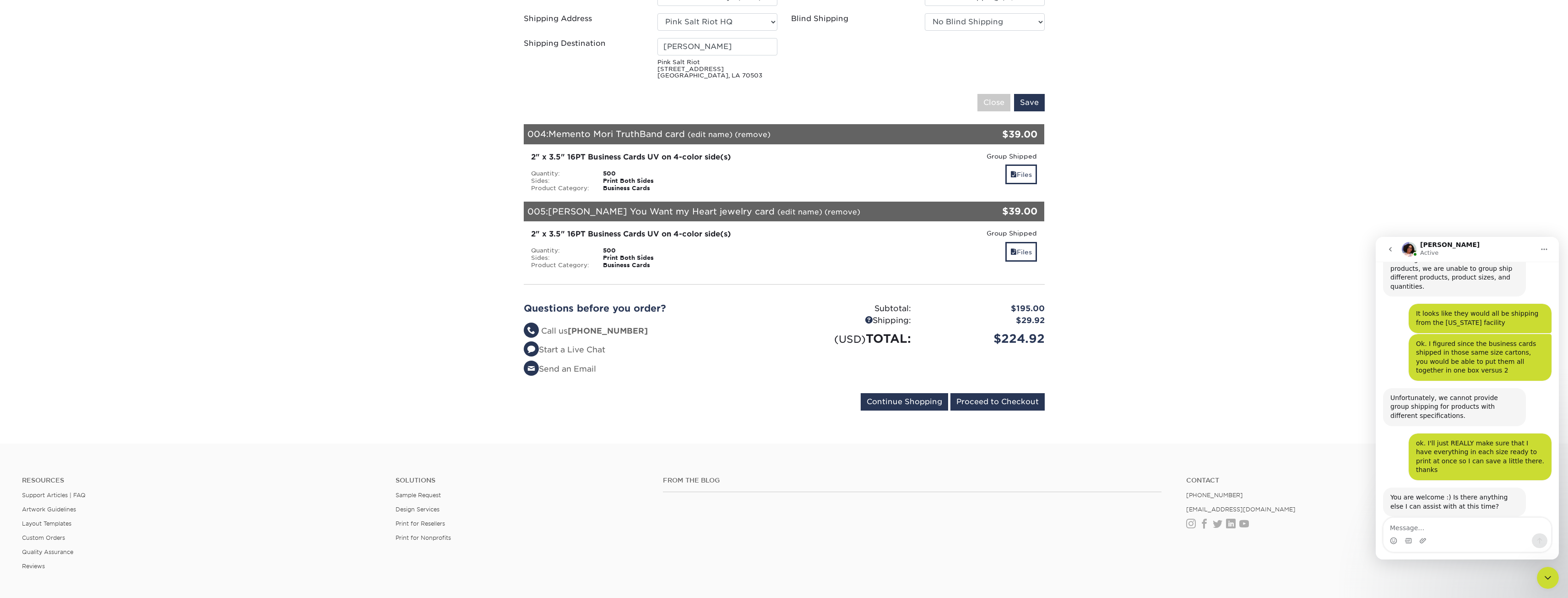
scroll to position [503, 0]
click at [862, 250] on div "Production: 2-4 Business Days Facility: Texas Shipping: UPS Ground" at bounding box center [784, 257] width 174 height 22
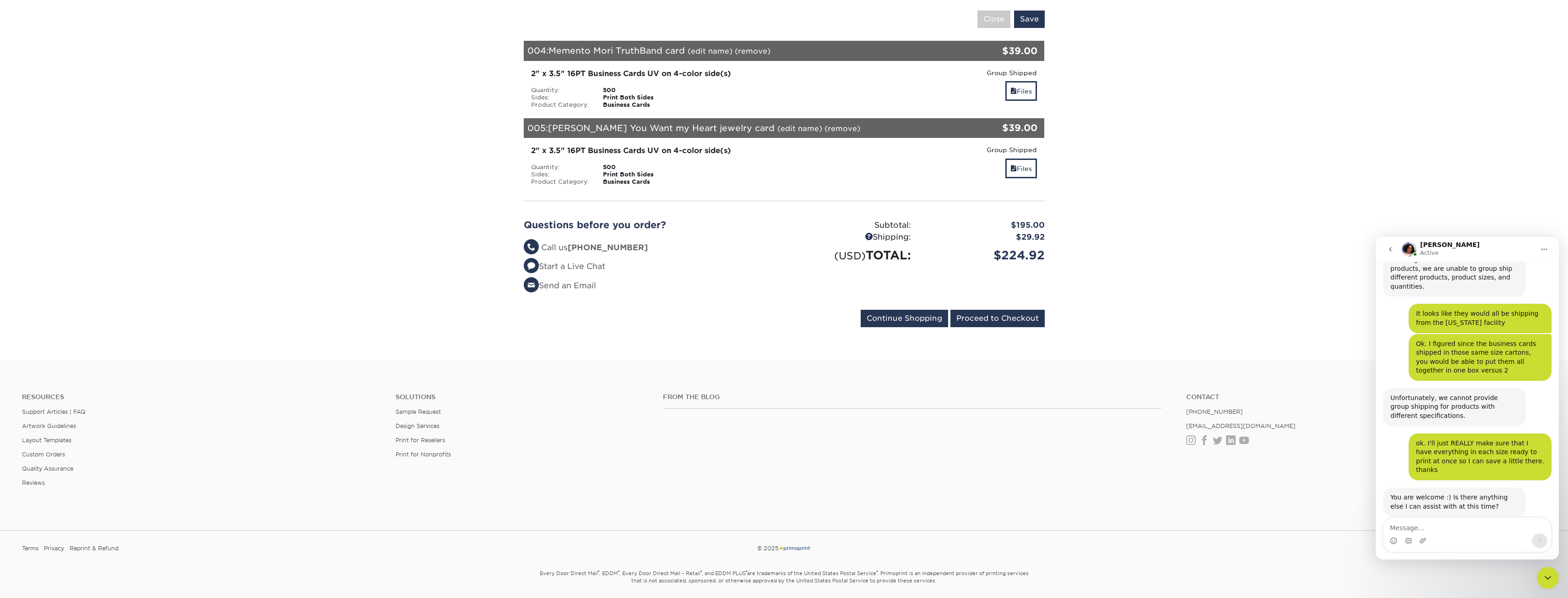
scroll to position [595, 0]
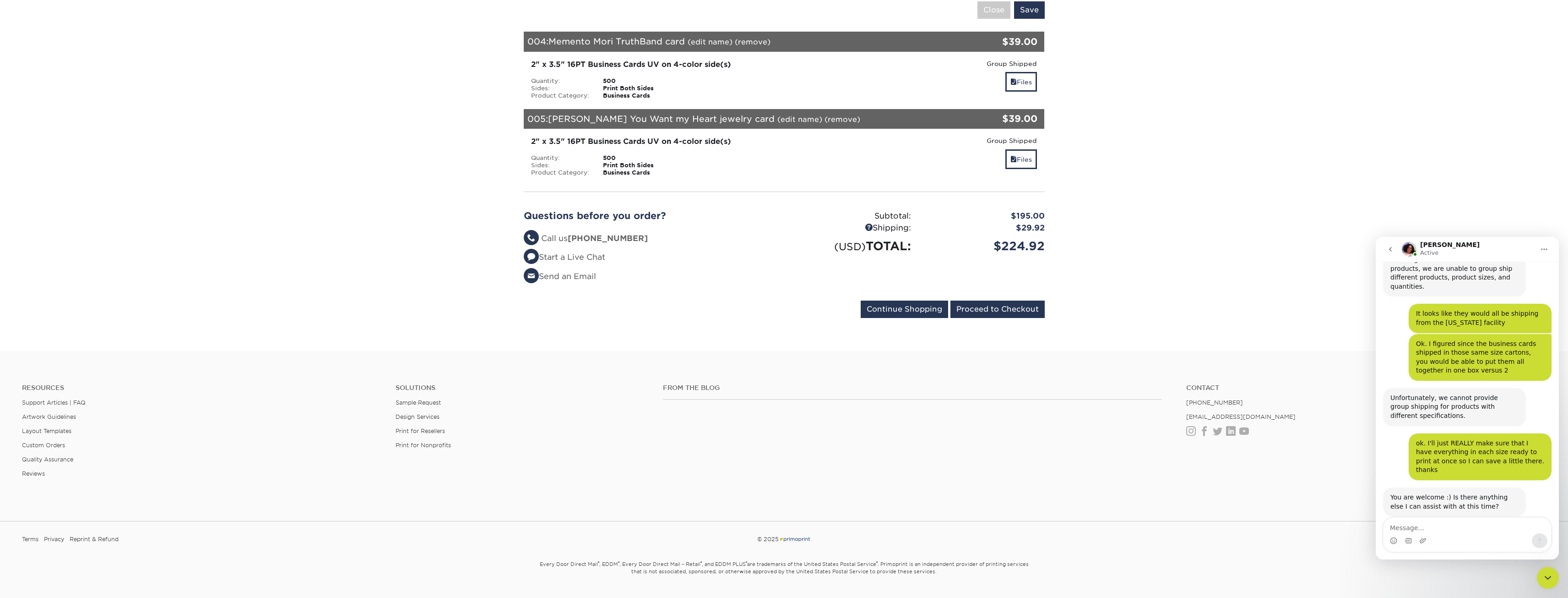
click at [742, 233] on li "Questions? Call us (888) 822-5815" at bounding box center [651, 239] width 254 height 12
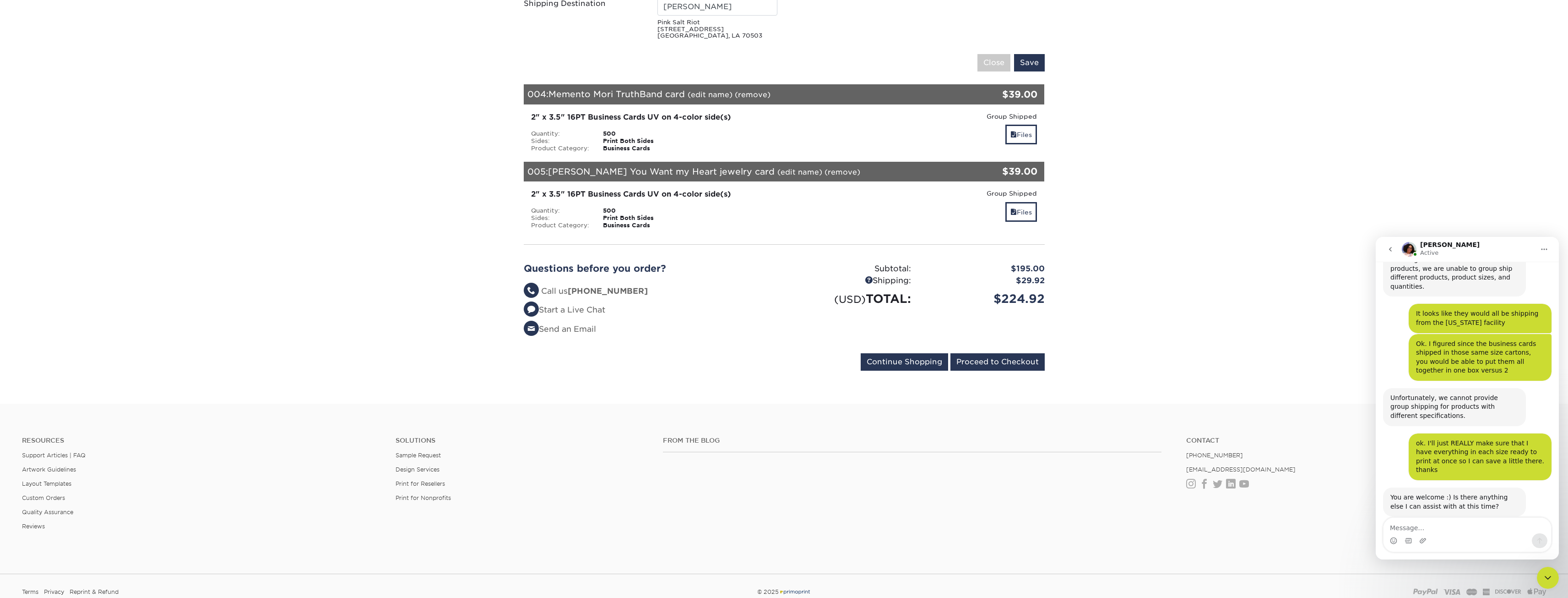
scroll to position [549, 0]
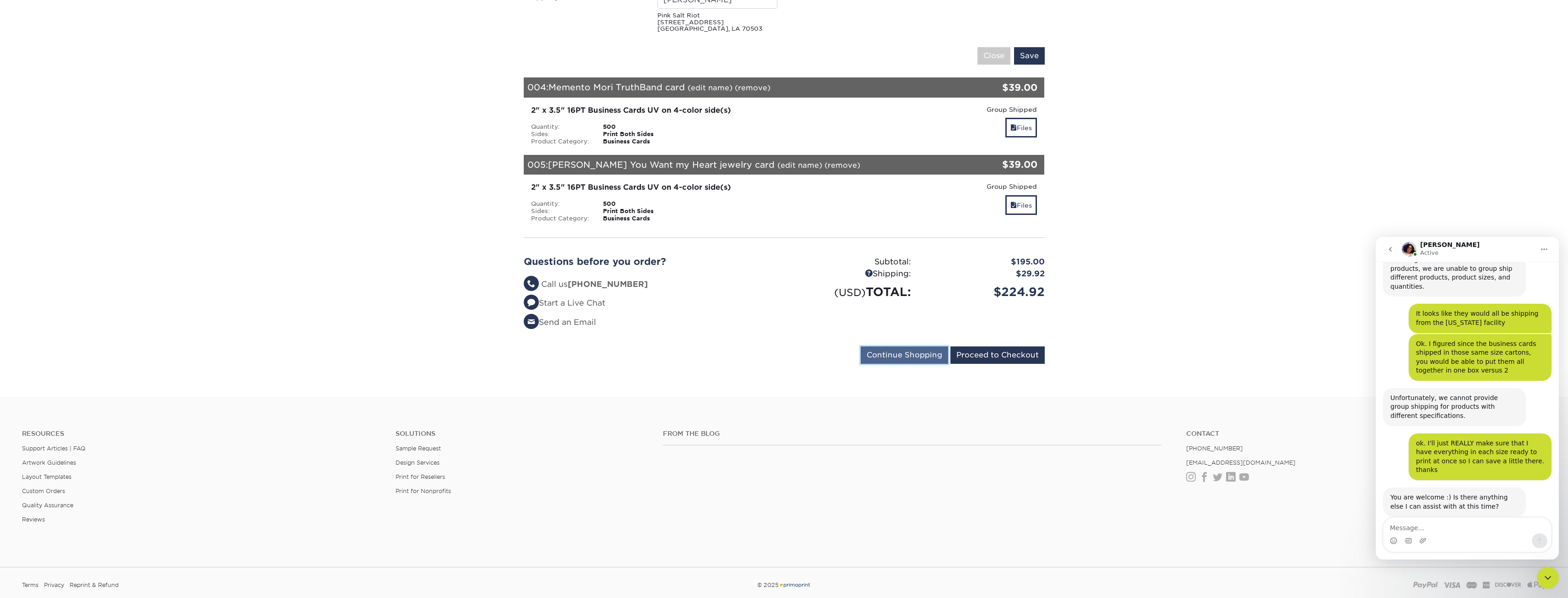
click at [882, 346] on input "Continue Shopping" at bounding box center [905, 354] width 88 height 17
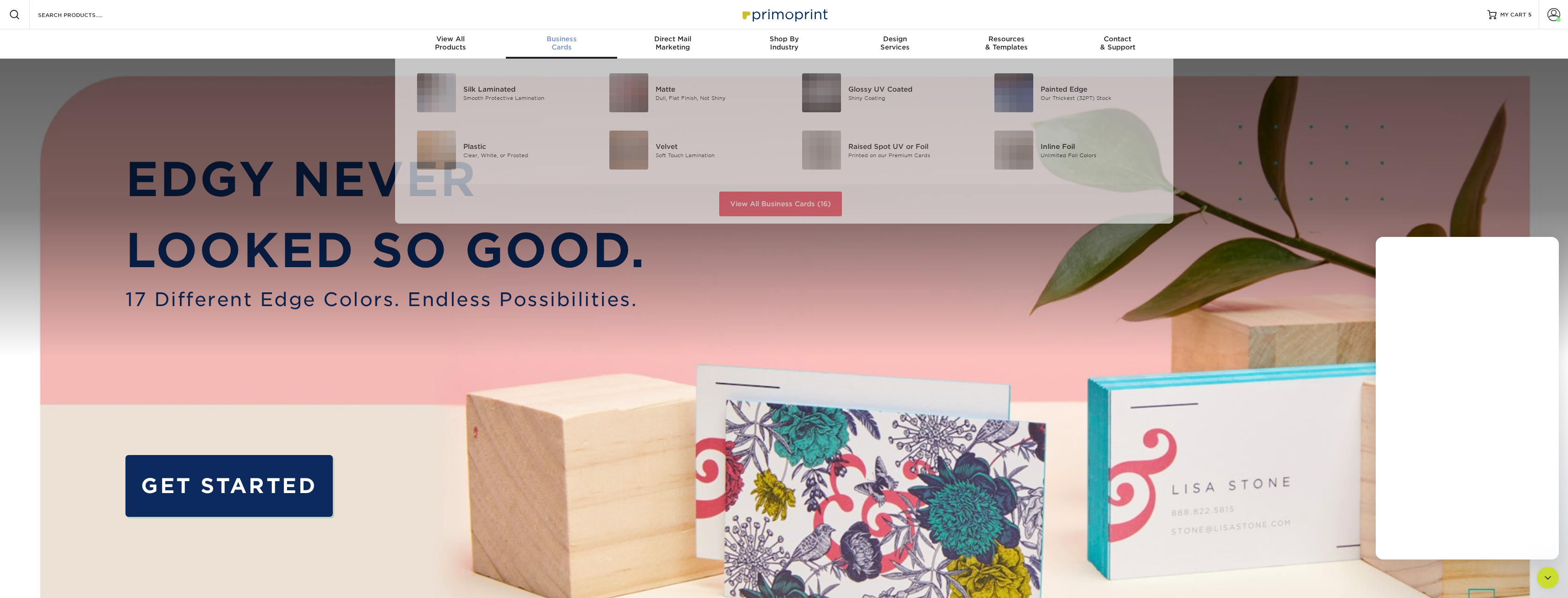
click at [554, 51] on div "Business Cards" at bounding box center [561, 43] width 112 height 16
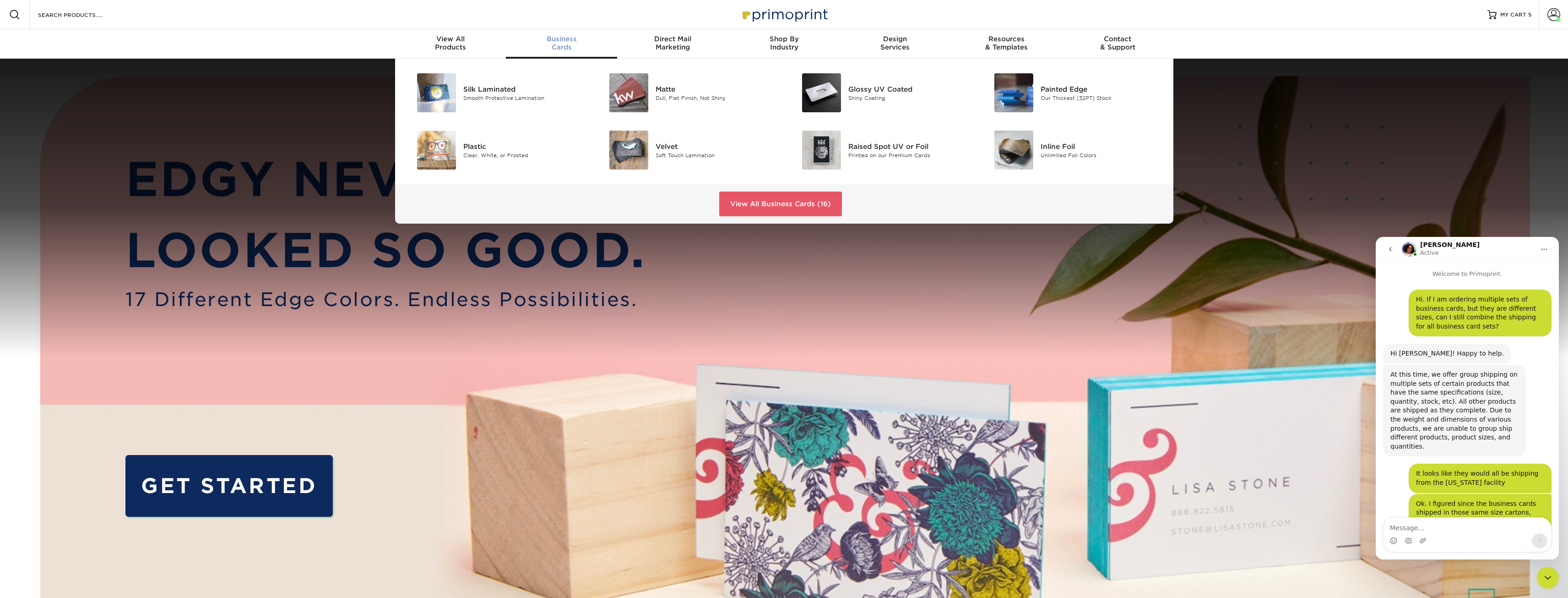
scroll to position [160, 0]
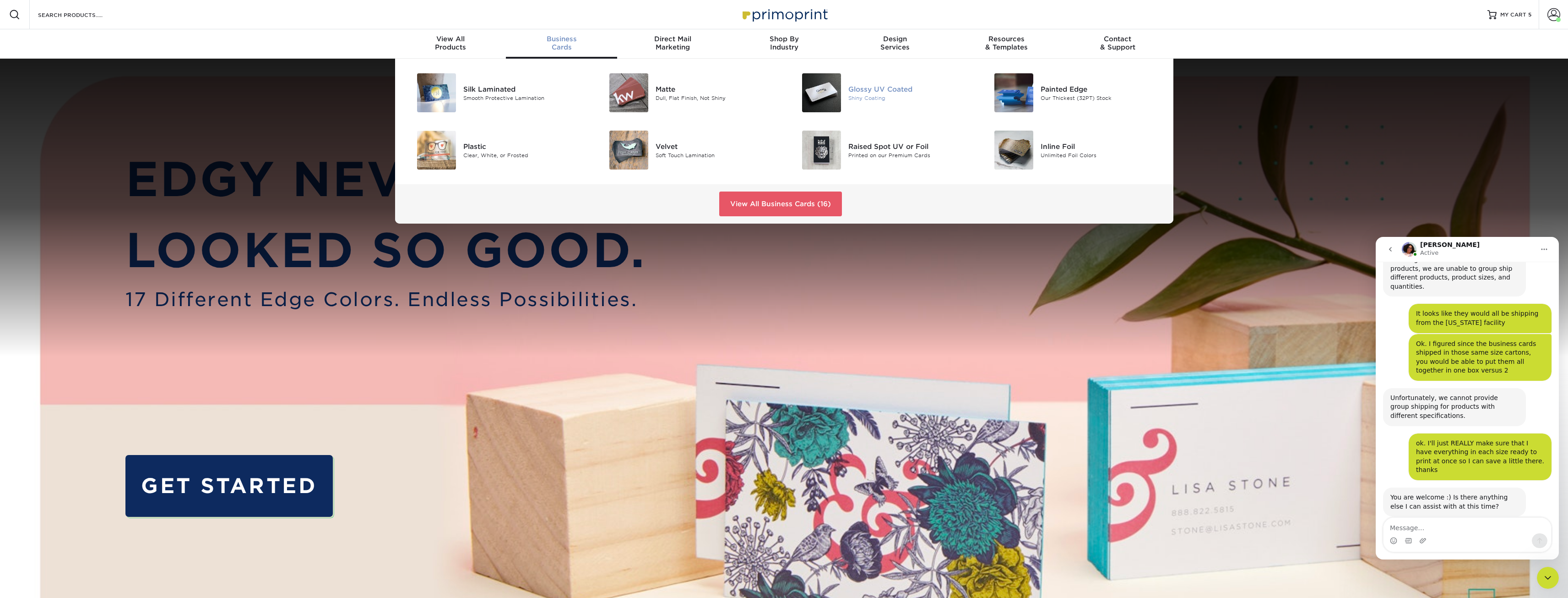
click at [873, 98] on div "Shiny Coating" at bounding box center [909, 97] width 121 height 8
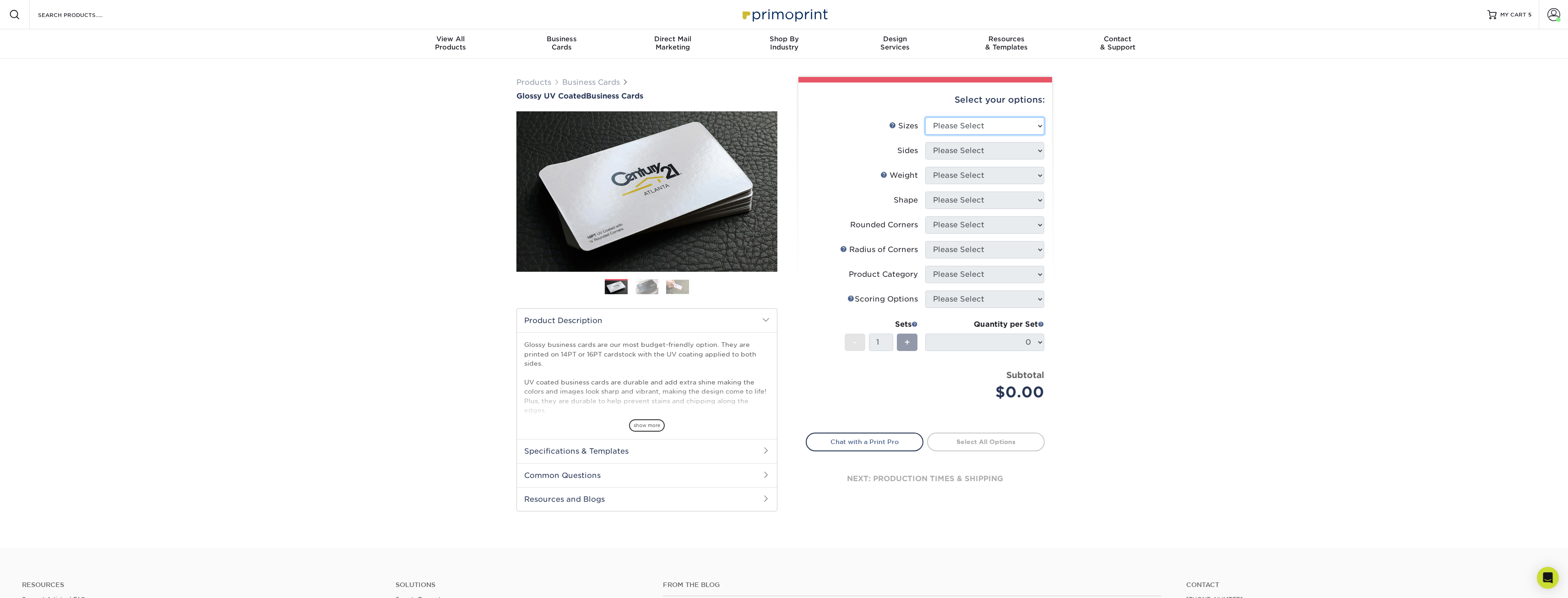
click at [949, 131] on select "Please Select 1.5" x 3.5" - Mini 1.75" x 3.5" - Mini 2" x 2" - Square 2" x 3" -…" at bounding box center [985, 126] width 119 height 17
select select "2.00x3.50"
click at [925, 118] on select "Please Select 1.5" x 3.5" - Mini 1.75" x 3.5" - Mini 2" x 2" - Square 2" x 3" -…" at bounding box center [985, 126] width 119 height 17
click at [951, 148] on select "Please Select Print Both Sides Print Front Only" at bounding box center [985, 151] width 119 height 17
select select "13abbda7-1d64-4f25-8bb2-c179b224825d"
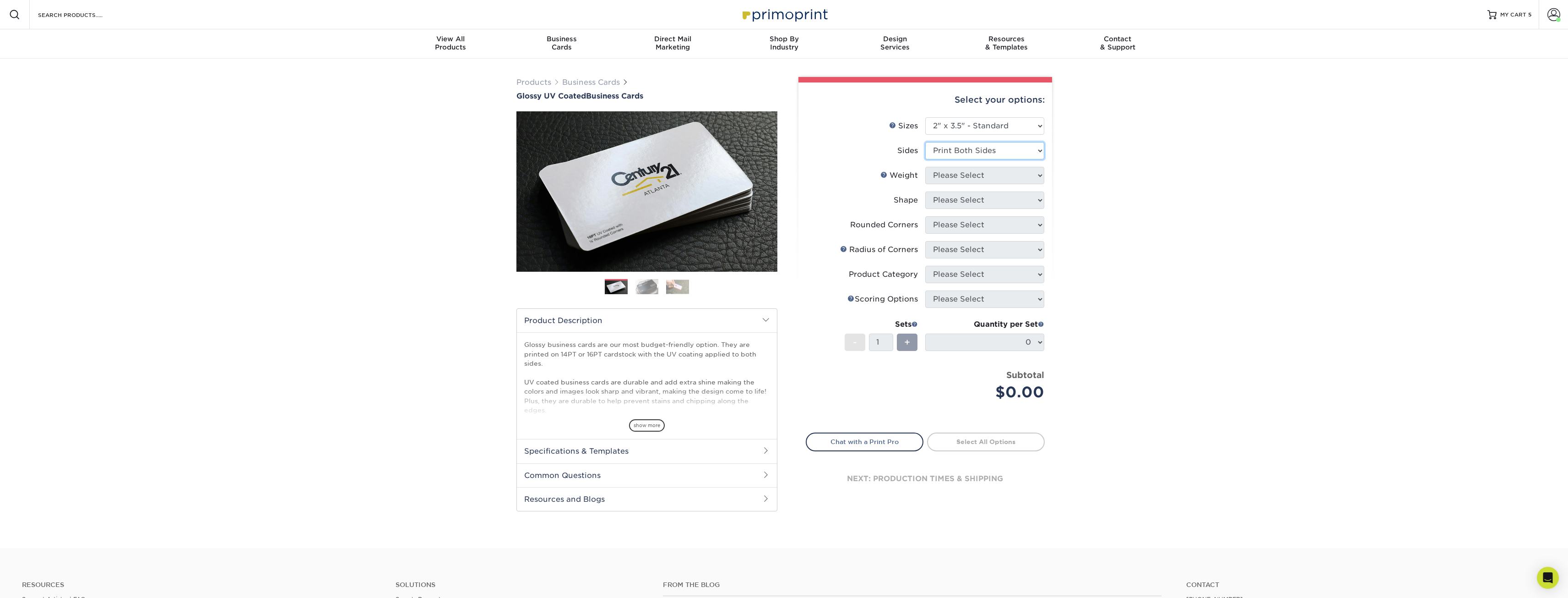
click at [925, 142] on select "Please Select Print Both Sides Print Front Only" at bounding box center [985, 151] width 119 height 17
click at [951, 179] on select "Please Select 16PT 14PT" at bounding box center [985, 175] width 119 height 17
select select "16PT"
click at [925, 167] on select "Please Select 16PT 14PT" at bounding box center [985, 175] width 119 height 17
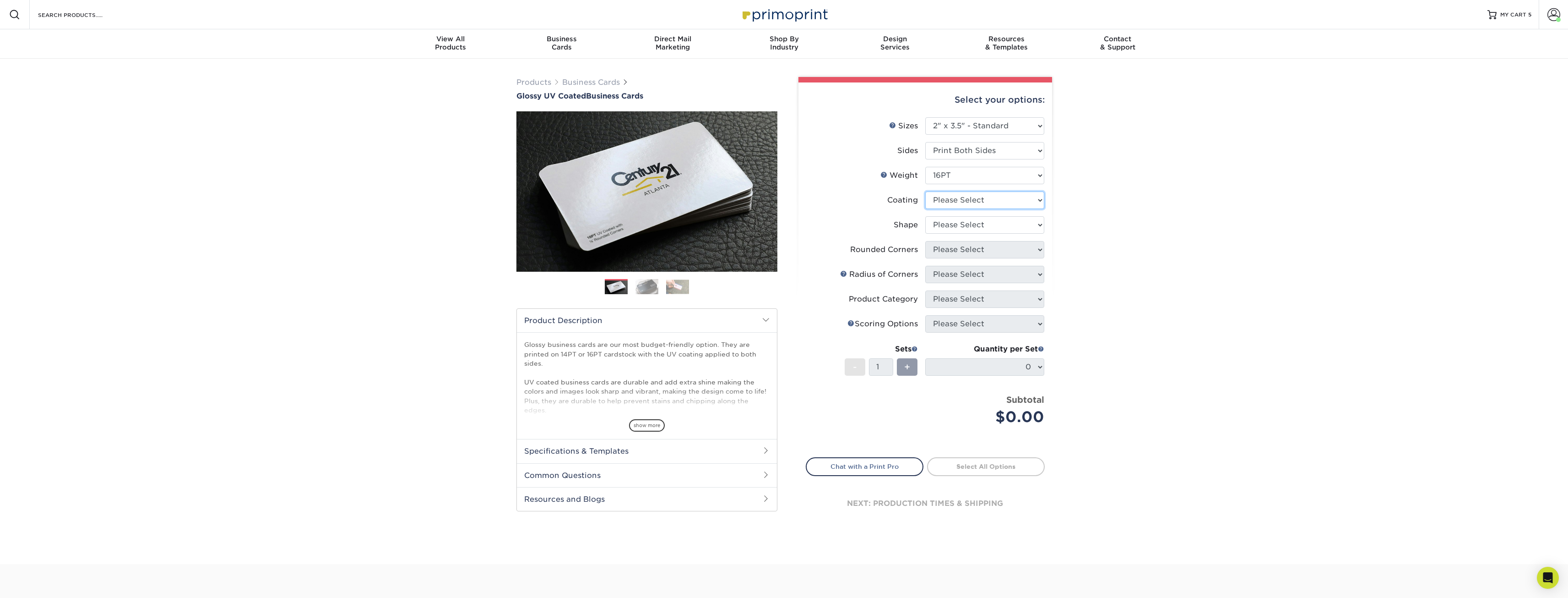
click at [953, 198] on select at bounding box center [985, 200] width 119 height 17
select select "ae367451-b2b8-45df-a344-0f05b6a12993"
click at [925, 192] on select at bounding box center [985, 200] width 119 height 17
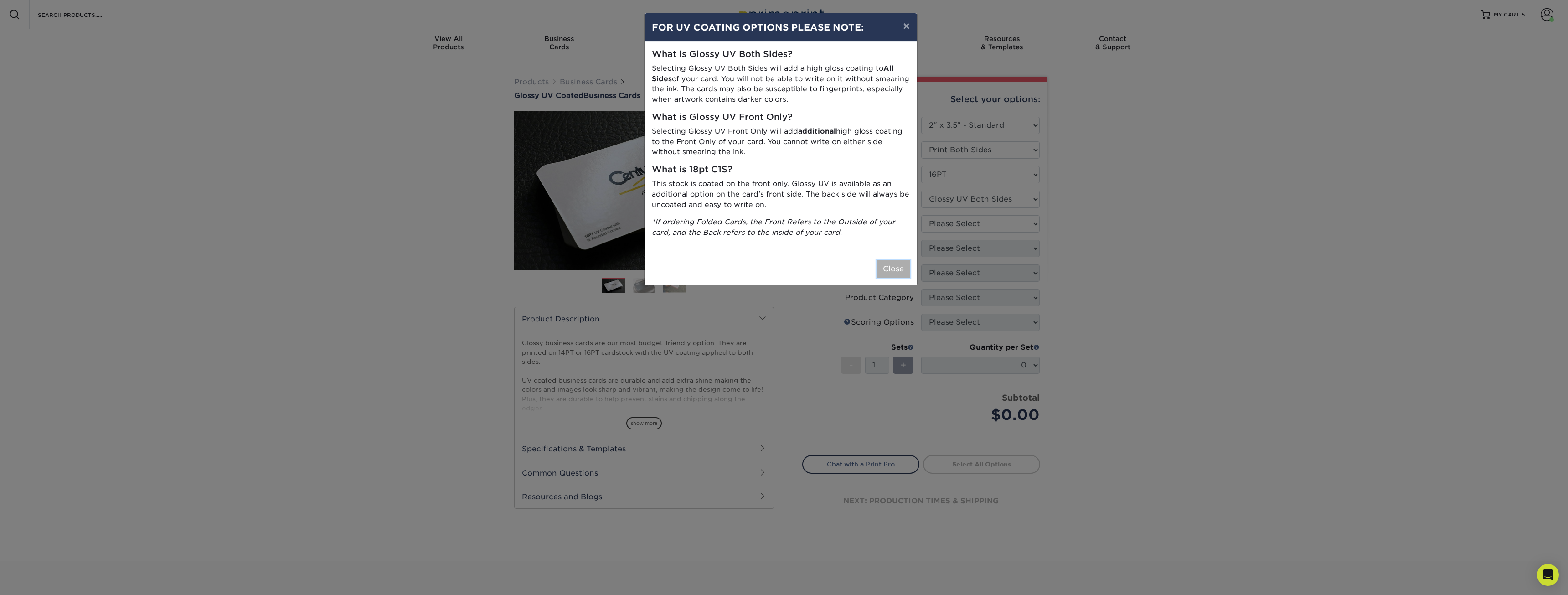
click at [894, 271] on button "Close" at bounding box center [893, 269] width 33 height 17
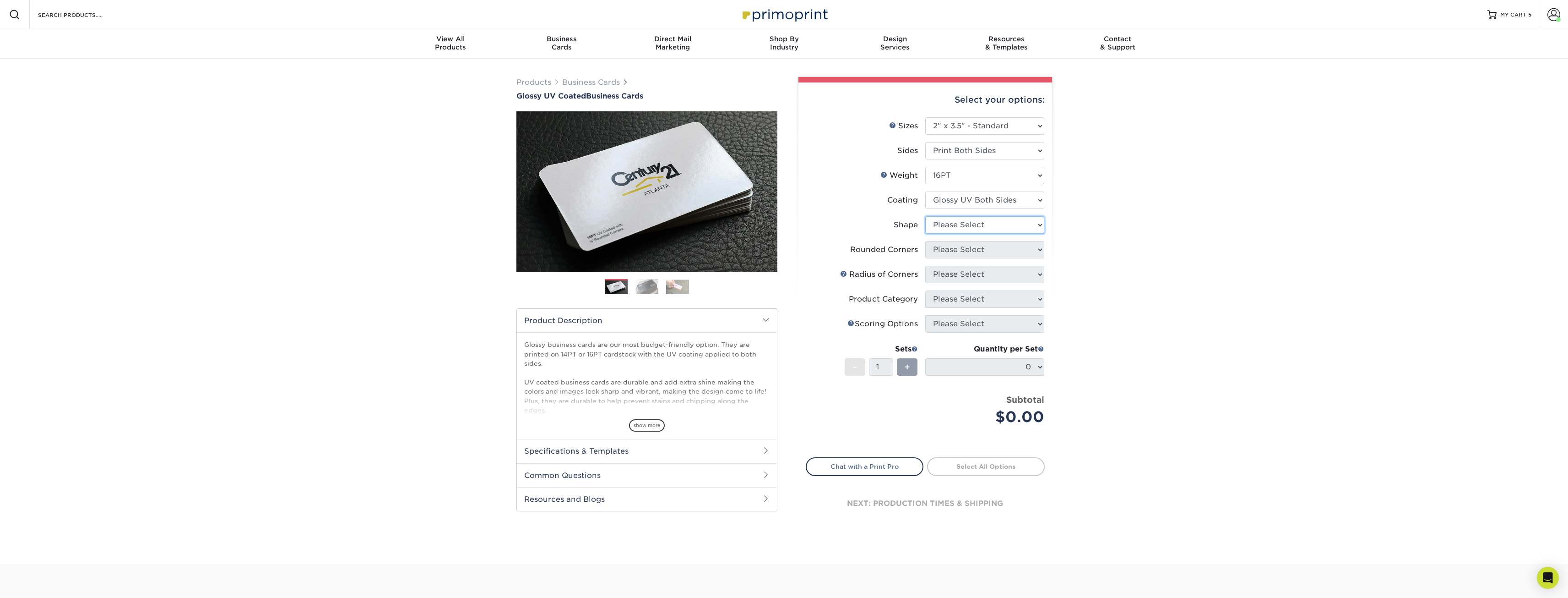
click at [959, 231] on select "Please Select Standard Oval" at bounding box center [985, 225] width 119 height 17
select select "standard"
click at [925, 216] on select "Please Select Standard Oval" at bounding box center [985, 225] width 119 height 17
click at [957, 247] on select "Please Select Yes - Round 2 Corners Yes - Round 4 Corners No" at bounding box center [985, 250] width 119 height 17
select select "0"
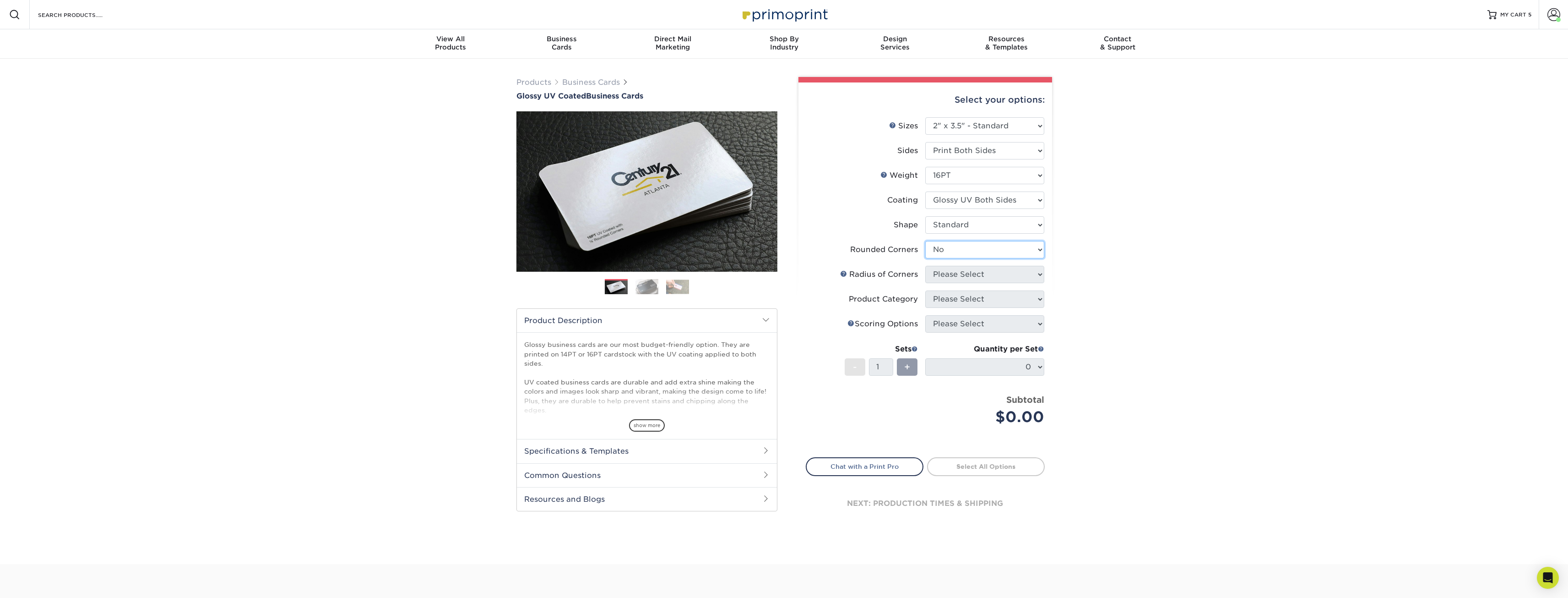
click at [925, 241] on select "Please Select Yes - Round 2 Corners Yes - Round 4 Corners No" at bounding box center [985, 250] width 119 height 17
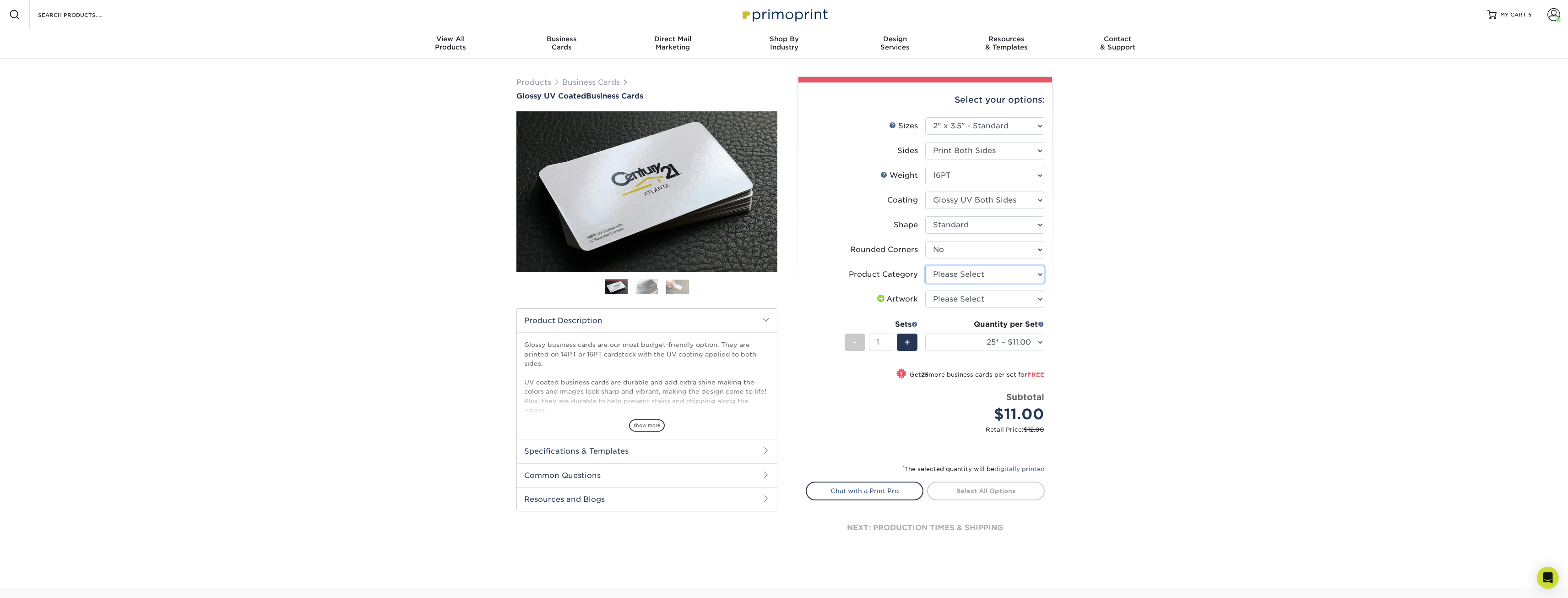
click at [951, 269] on select "Please Select Business Cards" at bounding box center [985, 274] width 119 height 17
select select "3b5148f1-0588-4f88-a218-97bcfdce65c1"
click at [925, 266] on select "Please Select Business Cards" at bounding box center [985, 274] width 119 height 17
click at [955, 299] on select "Please Select I will upload files I need a design - $100" at bounding box center [985, 299] width 119 height 17
select select "upload"
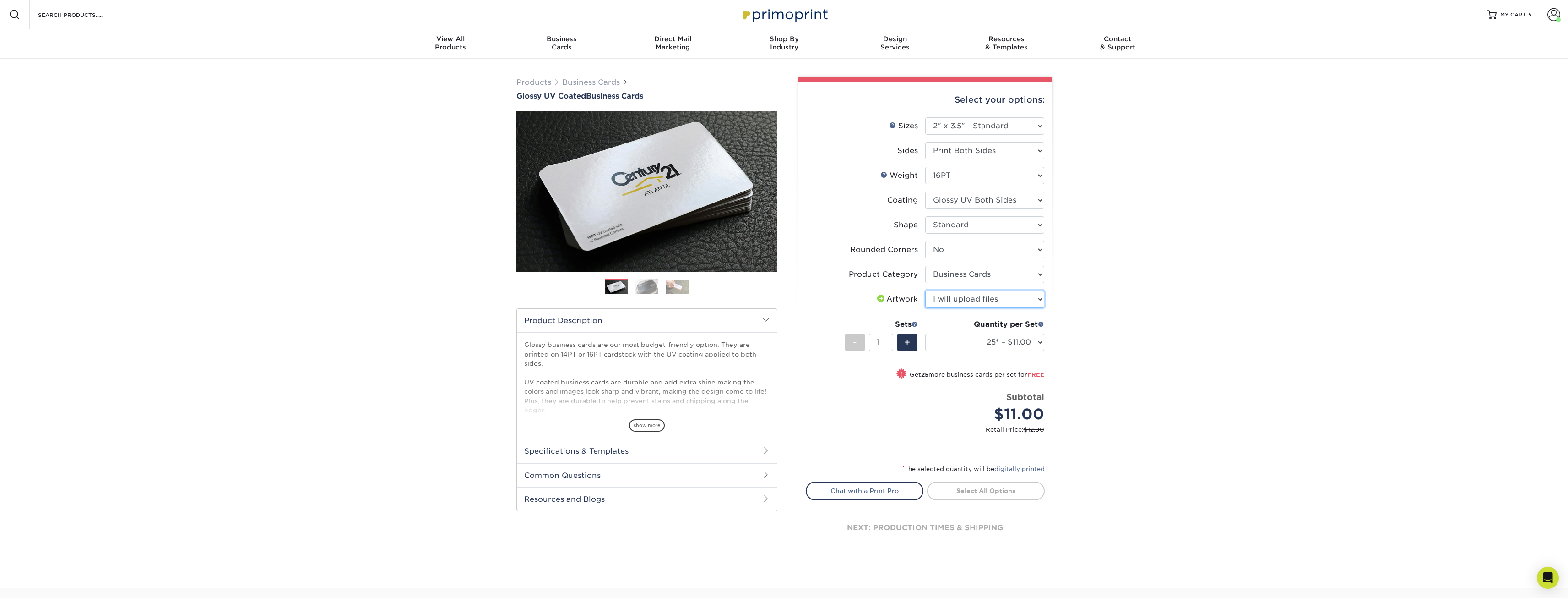
click at [925, 290] on select "Please Select I will upload files I need a design - $100" at bounding box center [985, 299] width 119 height 17
click at [979, 347] on select "25* – $11.00 50* – $11.00 100* – $11.00 250* – $20.00 500 – $39.00 1000 – $49.0…" at bounding box center [985, 342] width 119 height 17
select select "500 – $39.00"
click at [925, 333] on select "25* – $11.00 50* – $11.00 100* – $11.00 250* – $20.00 500 – $39.00 1000 – $49.0…" at bounding box center [985, 342] width 119 height 17
click at [950, 417] on div "$39.00" at bounding box center [989, 414] width 112 height 22
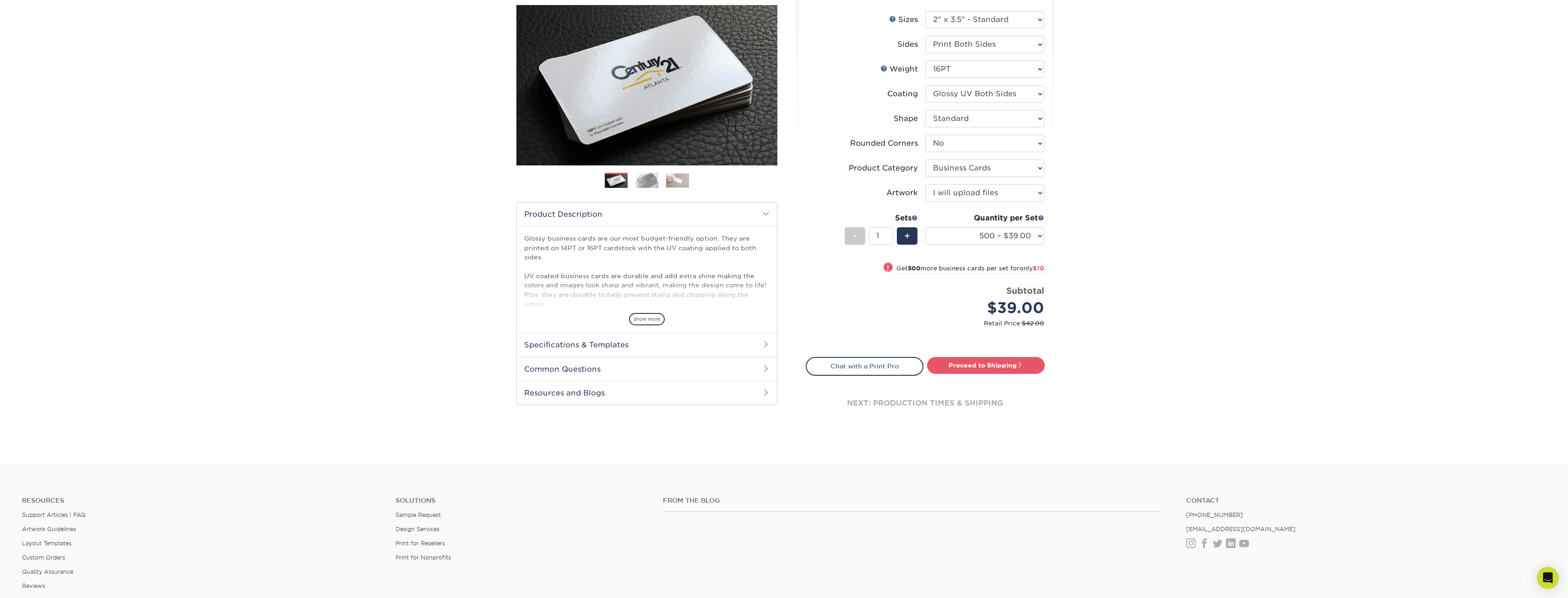
scroll to position [137, 0]
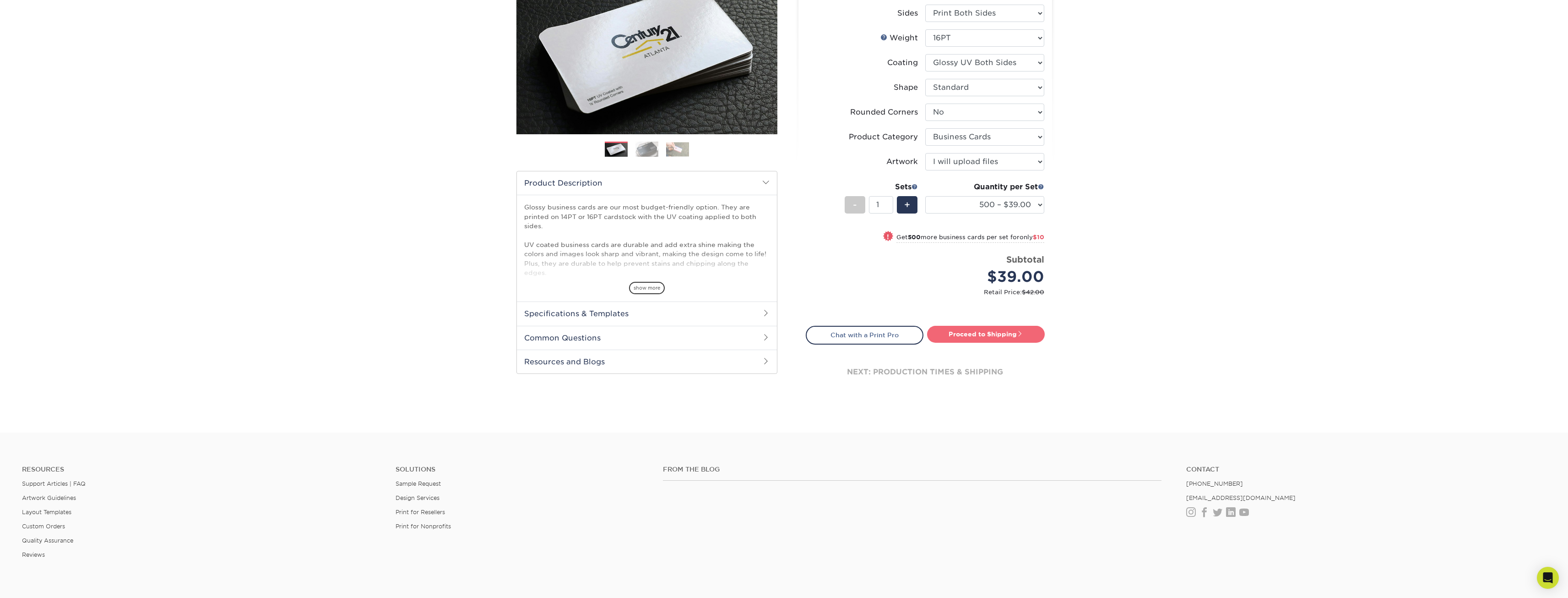
click at [1022, 336] on span at bounding box center [1020, 334] width 7 height 7
type input "Set 1"
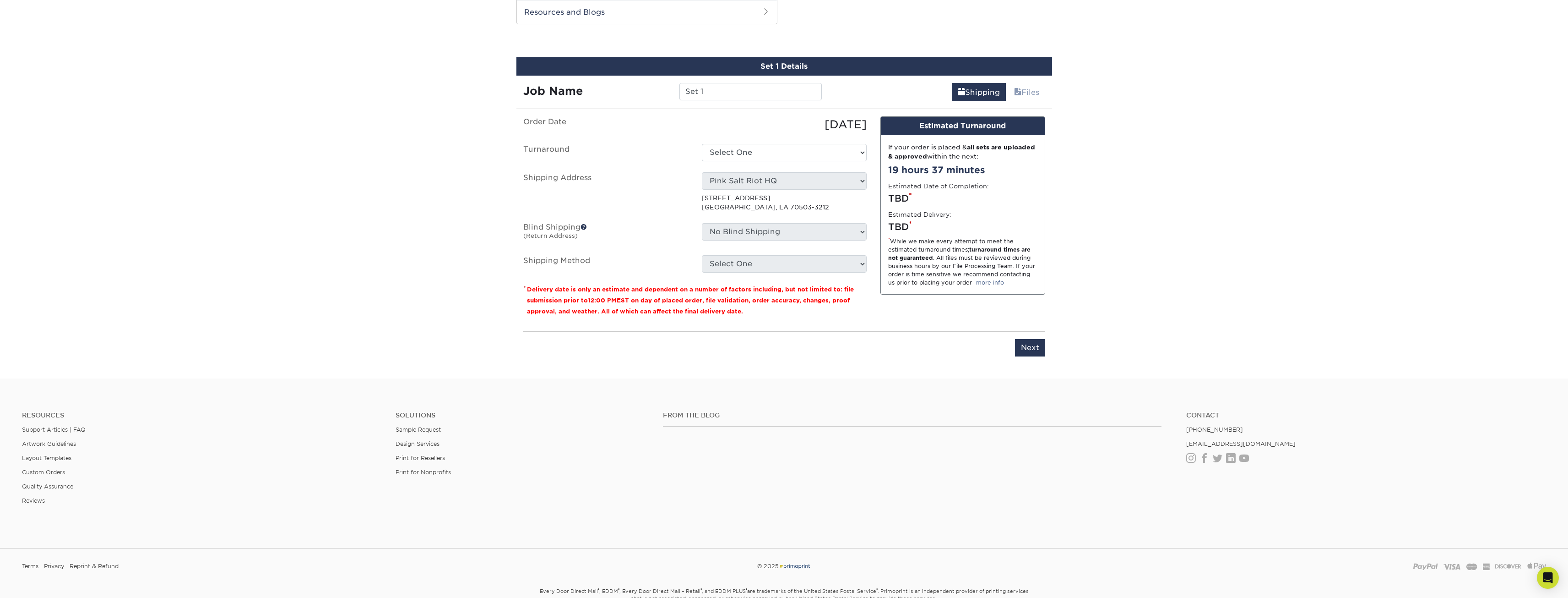
scroll to position [488, 0]
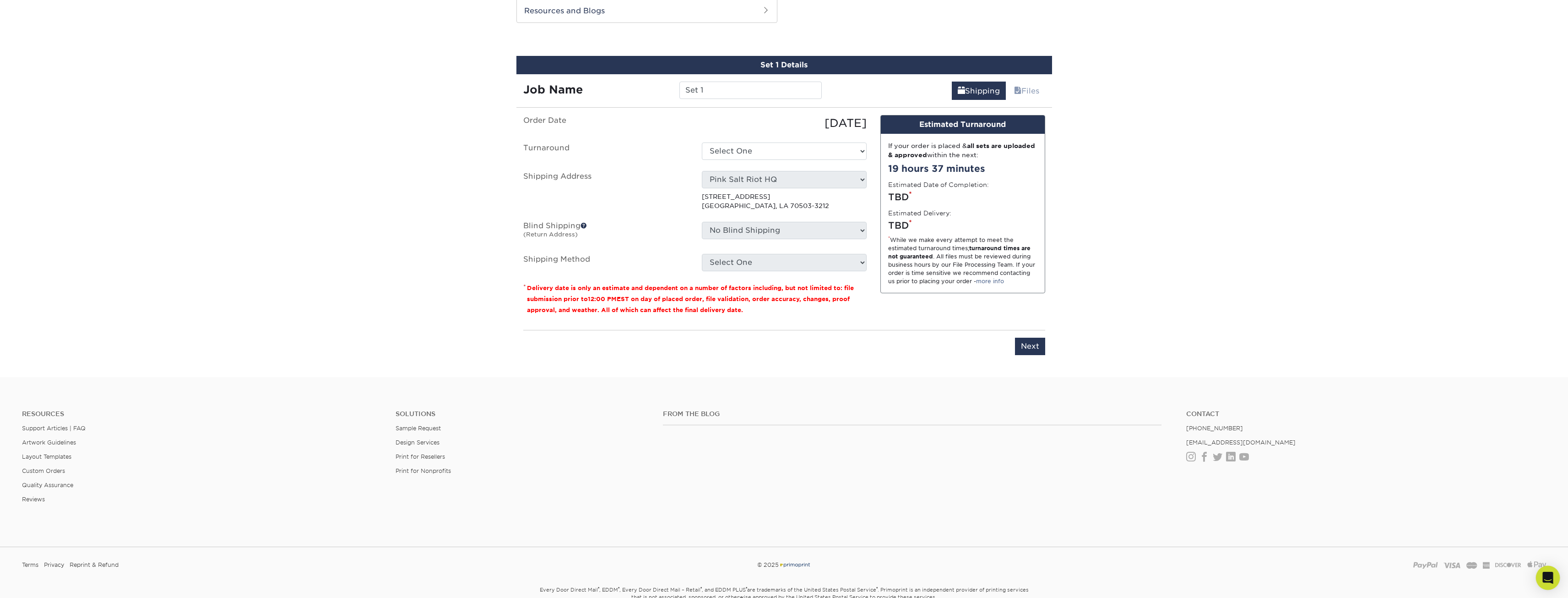
click at [1553, 574] on icon "Open Intercom Messenger" at bounding box center [1548, 578] width 12 height 12
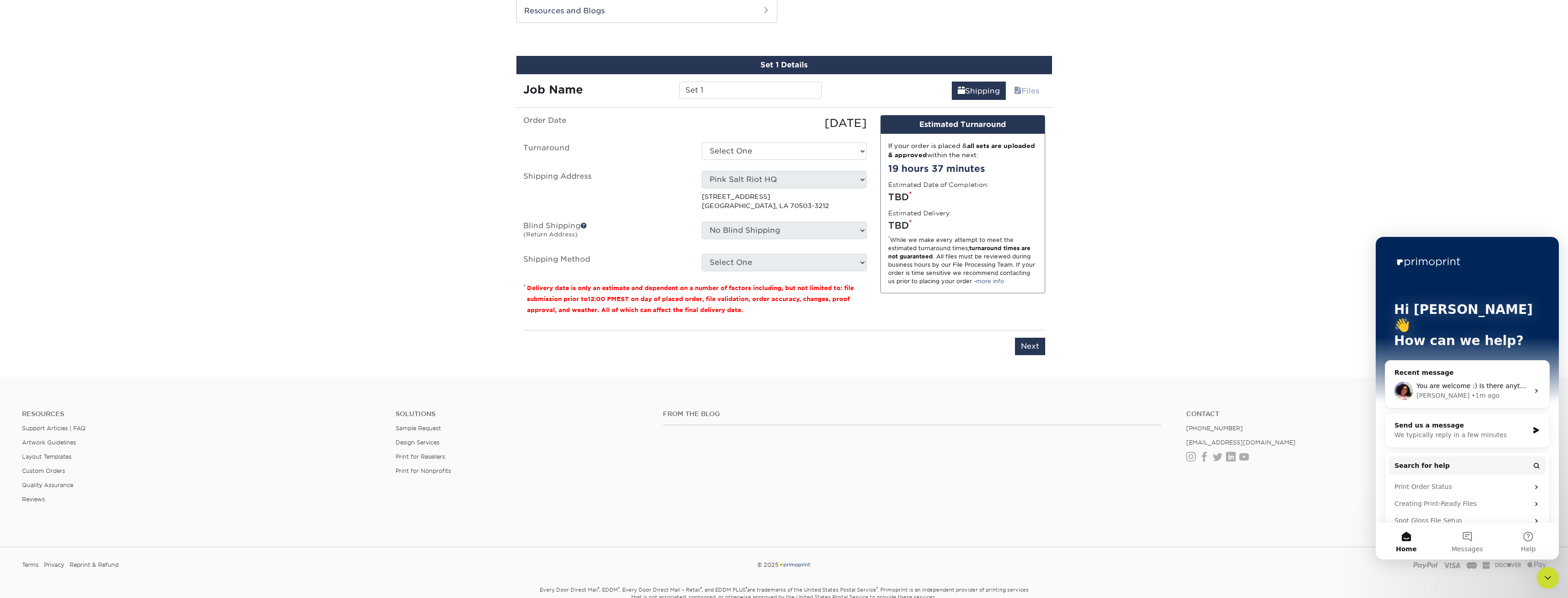
scroll to position [0, 0]
click at [1490, 382] on span "You are welcome :) Is there anything else I can assist with at this time?" at bounding box center [1531, 385] width 228 height 8
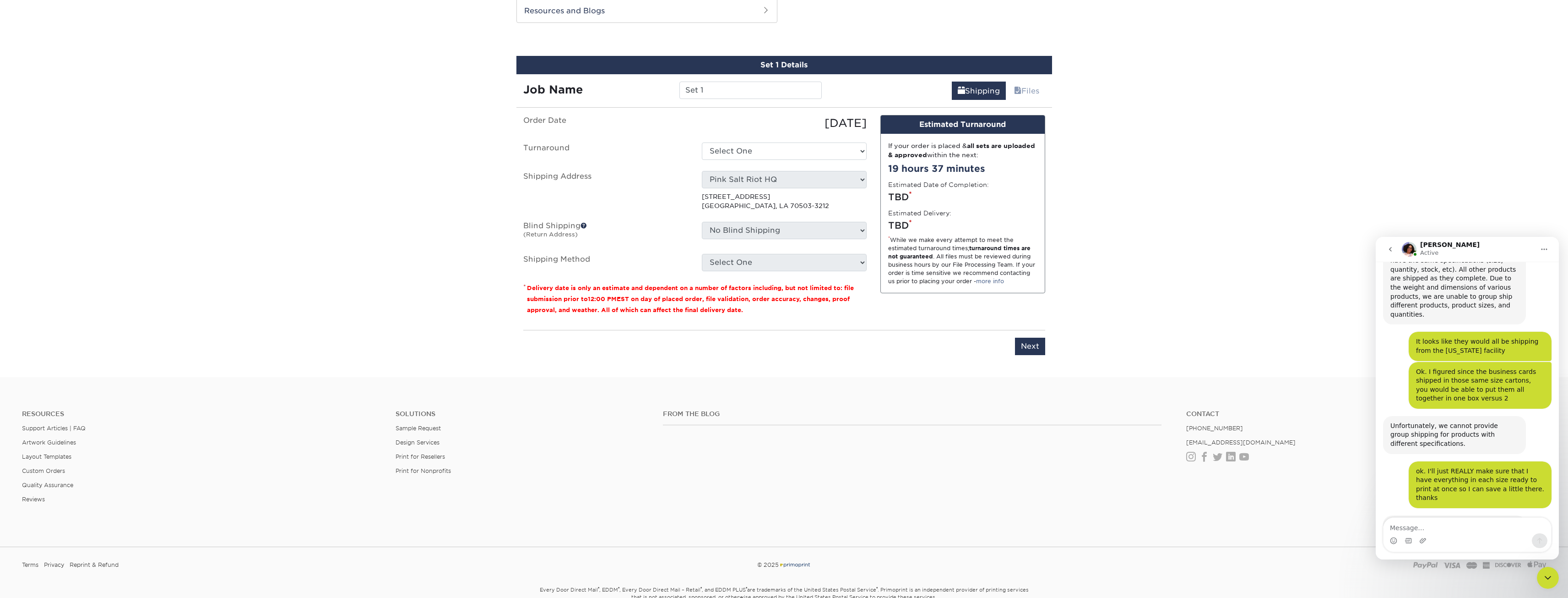
scroll to position [160, 0]
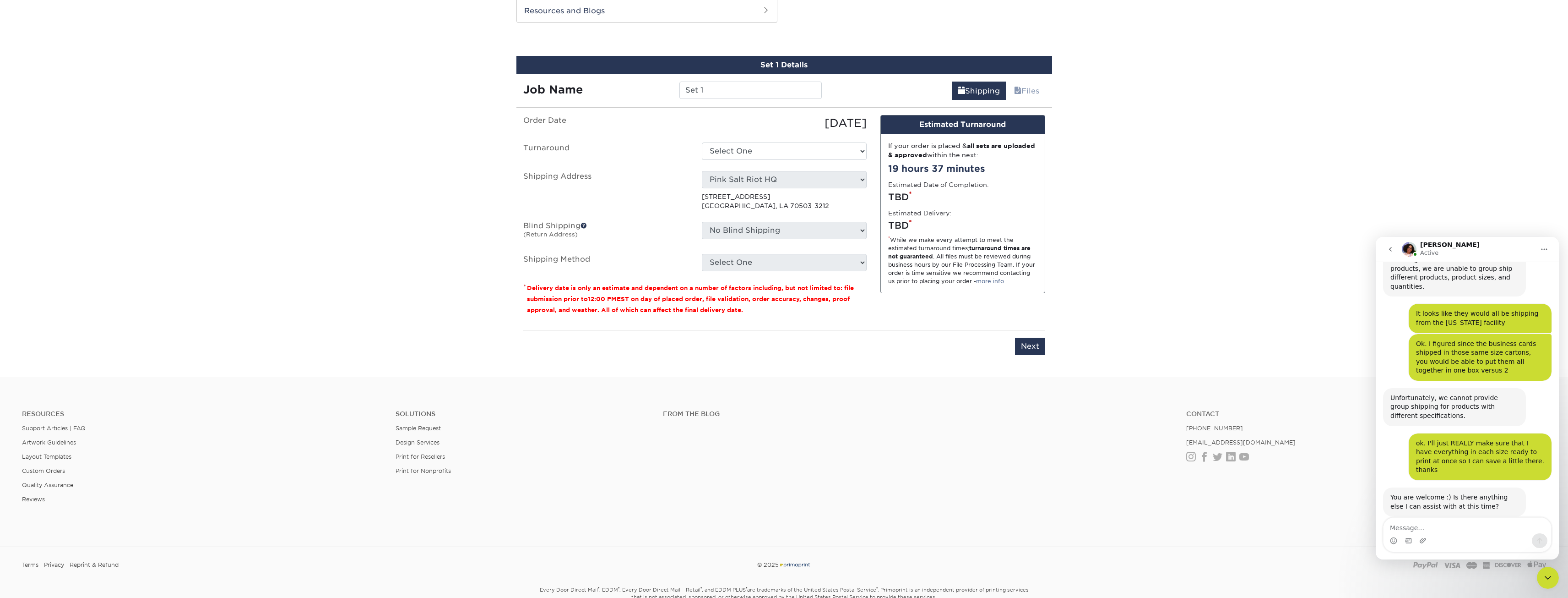
click at [1442, 527] on textarea "Message…" at bounding box center [1467, 525] width 168 height 15
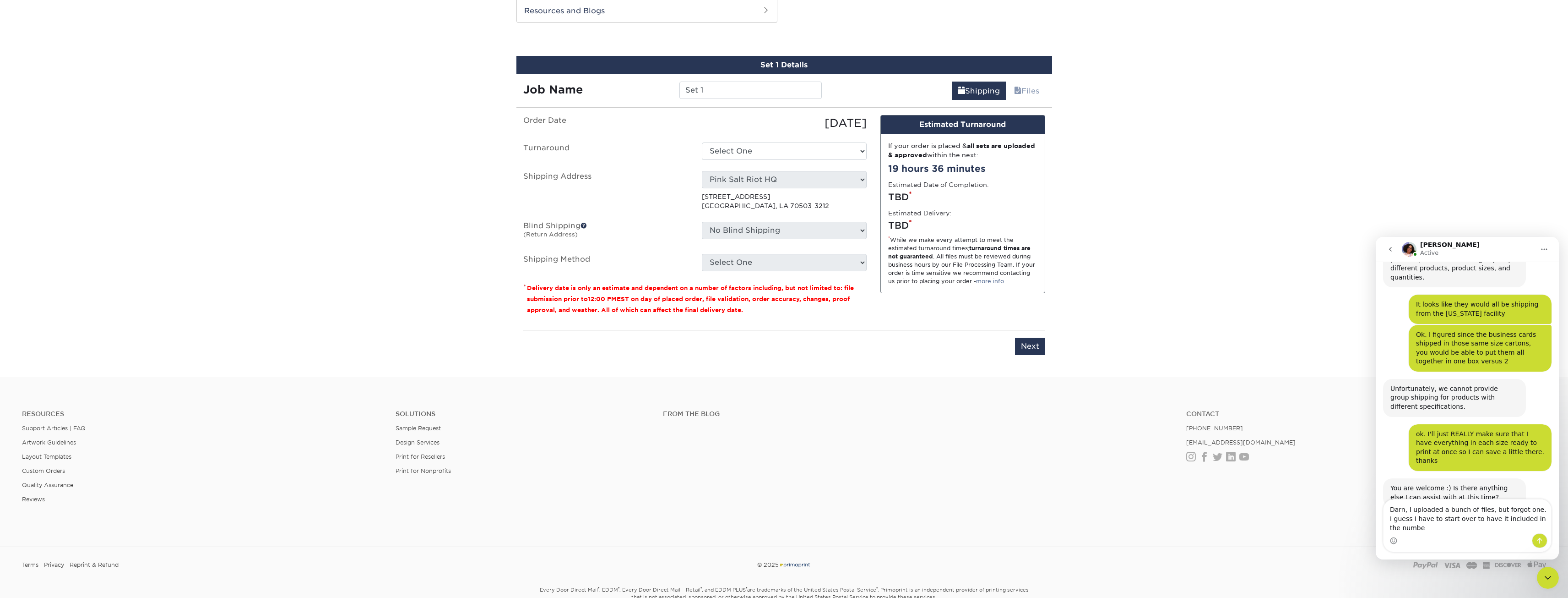
scroll to position [178, 0]
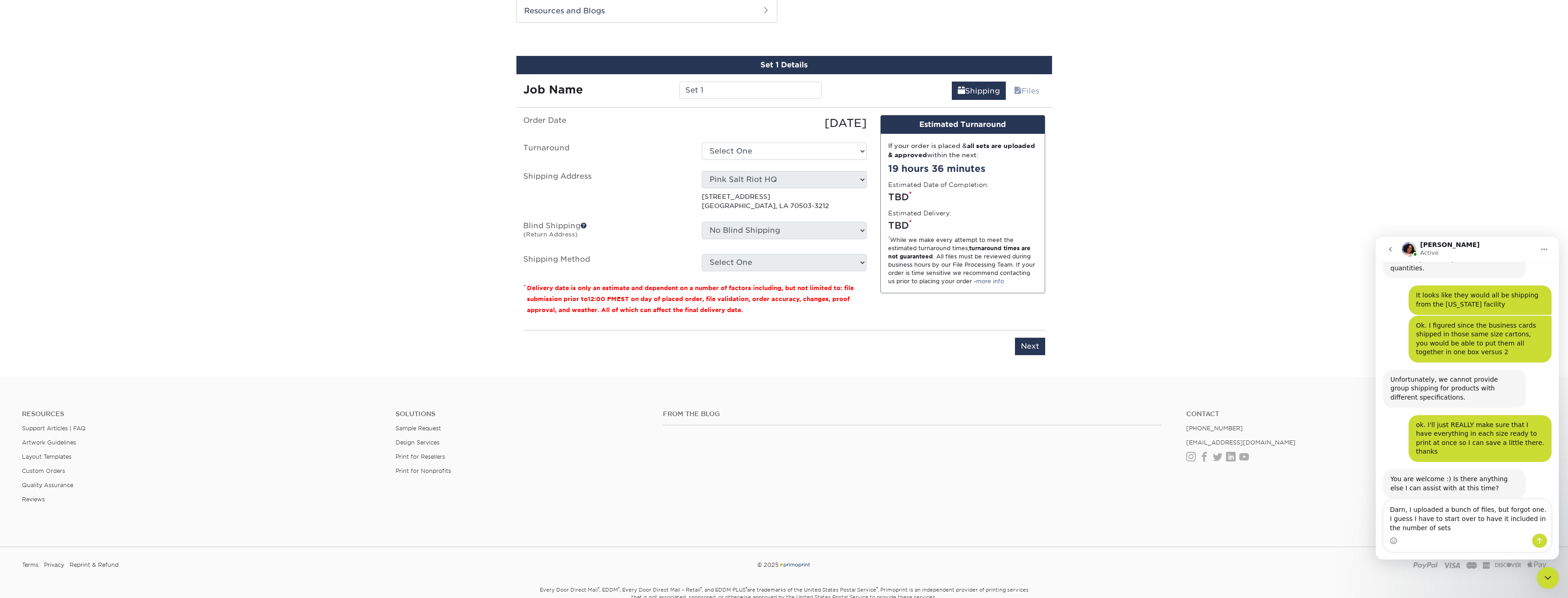
type textarea "Darn, I uploaded a bunch of files, but forgot one. I guess I have to start over…"
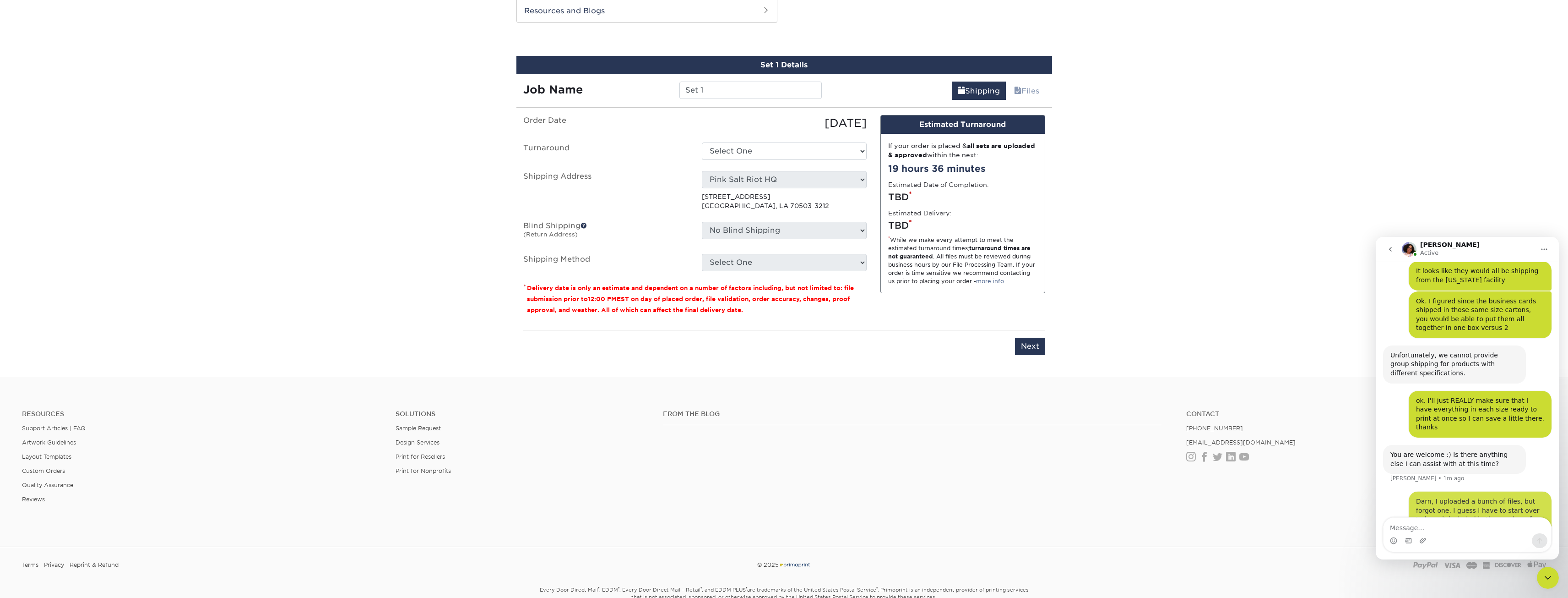
scroll to position [205, 0]
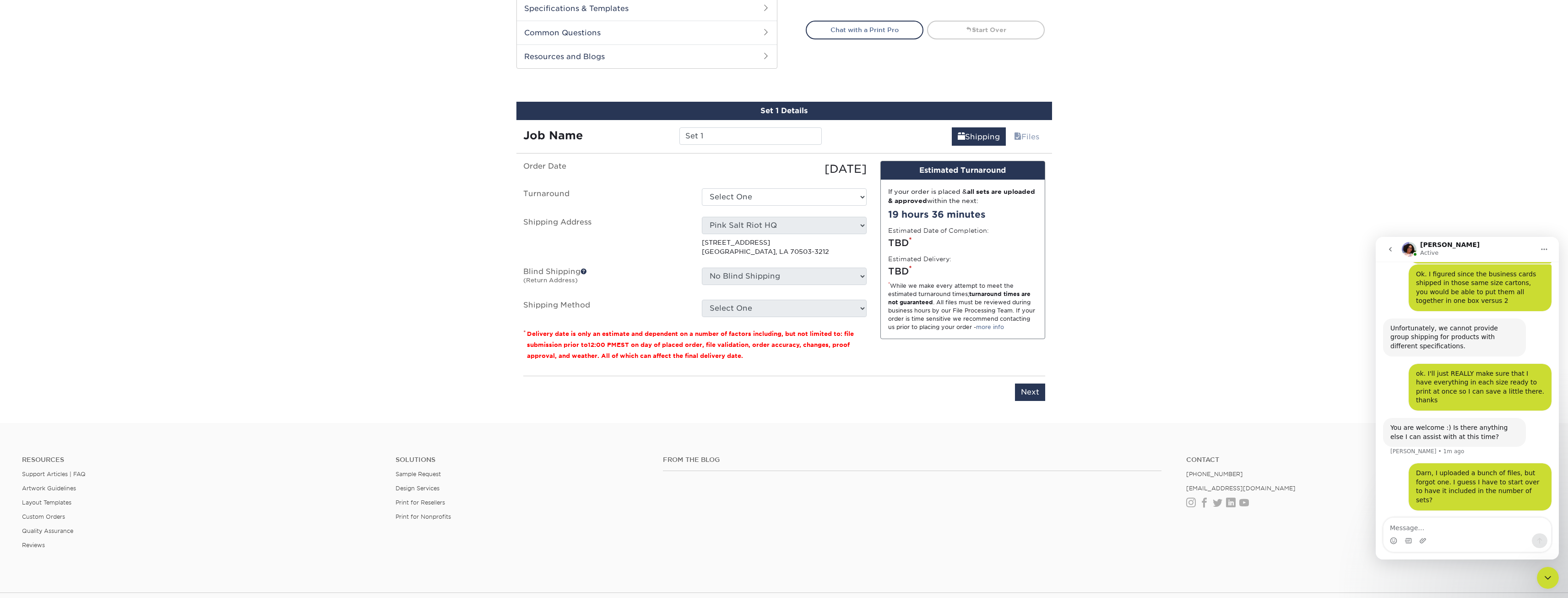
scroll to position [240, 0]
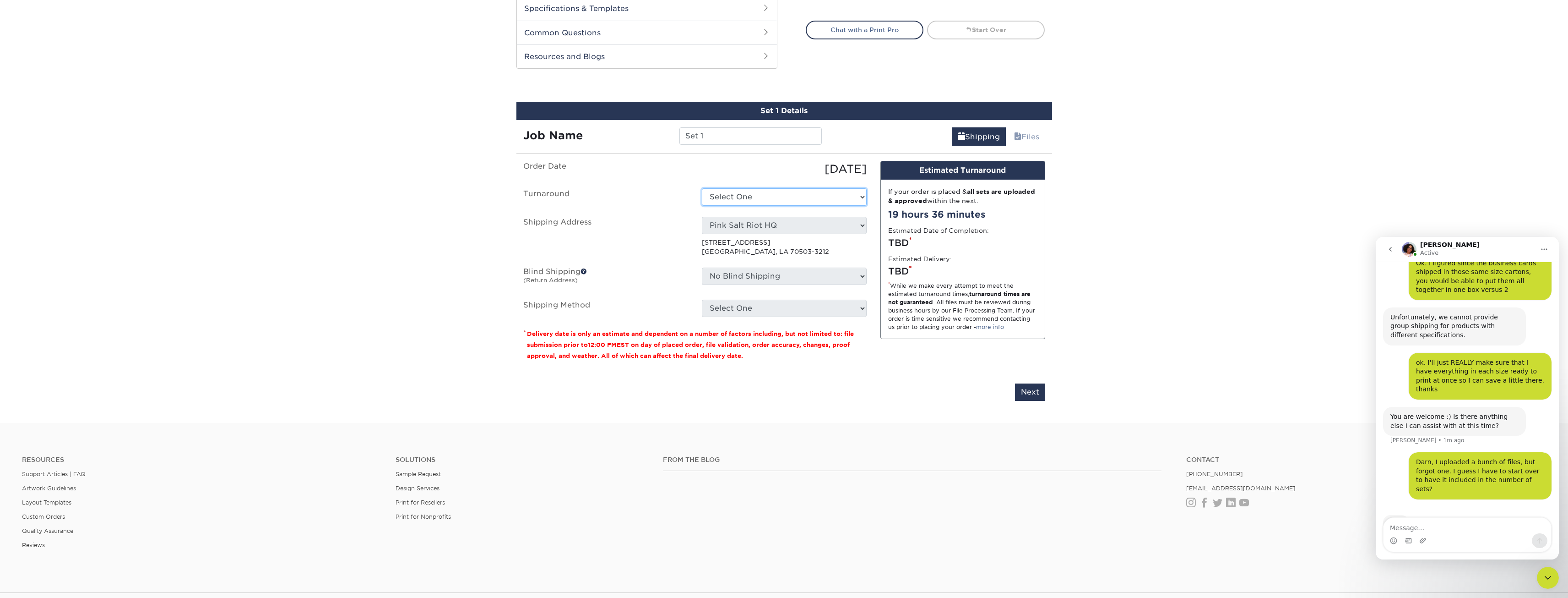
click at [752, 203] on select "Select One 2-4 Business Days 2 Day Next Business Day" at bounding box center [784, 197] width 165 height 17
select select "9ebc2889-b7ff-45b8-8d3b-bb5a09736017"
click at [1179, 255] on div "Products Business Cards Glossy UV Coated Business Cards Previous Next" at bounding box center [784, 20] width 1568 height 807
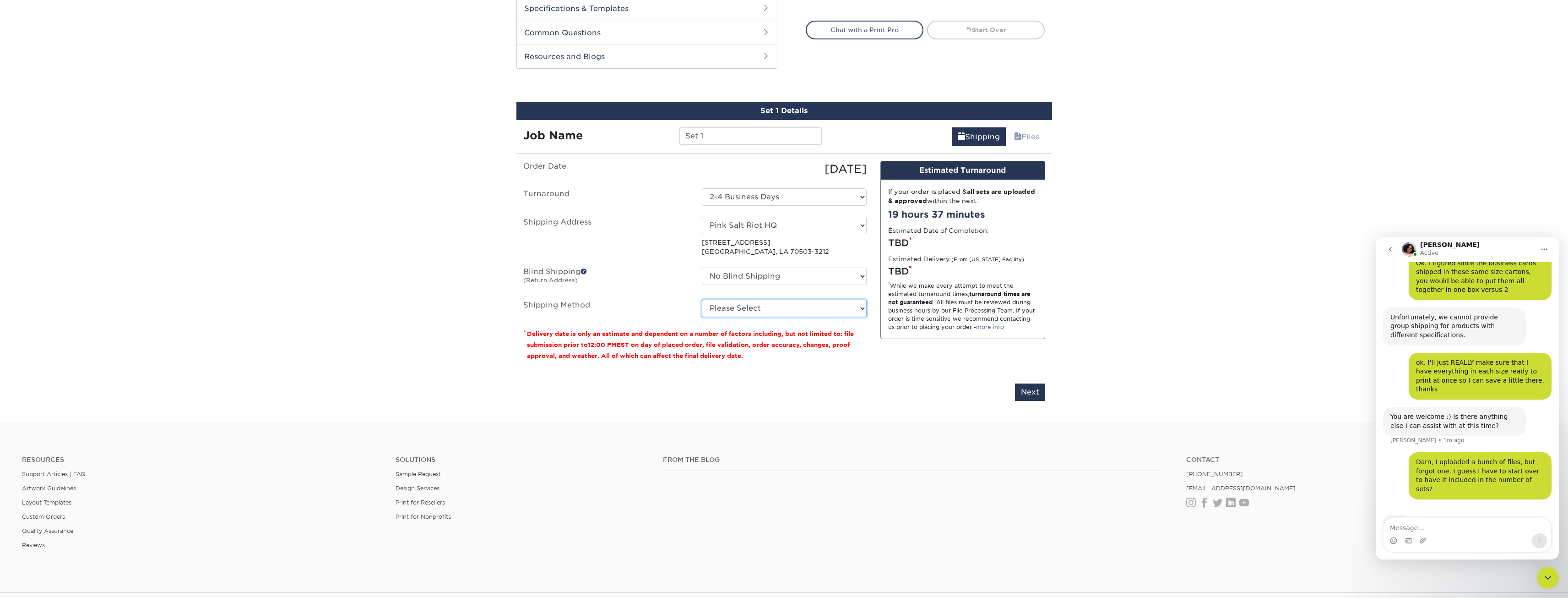
click at [766, 307] on select "Please Select Ground Shipping (+$8.96) 3 Day Shipping Service (+$15.36) 2 Day A…" at bounding box center [784, 308] width 165 height 17
click at [1207, 279] on div "Products Business Cards Glossy UV Coated Business Cards Previous Next" at bounding box center [784, 20] width 1568 height 807
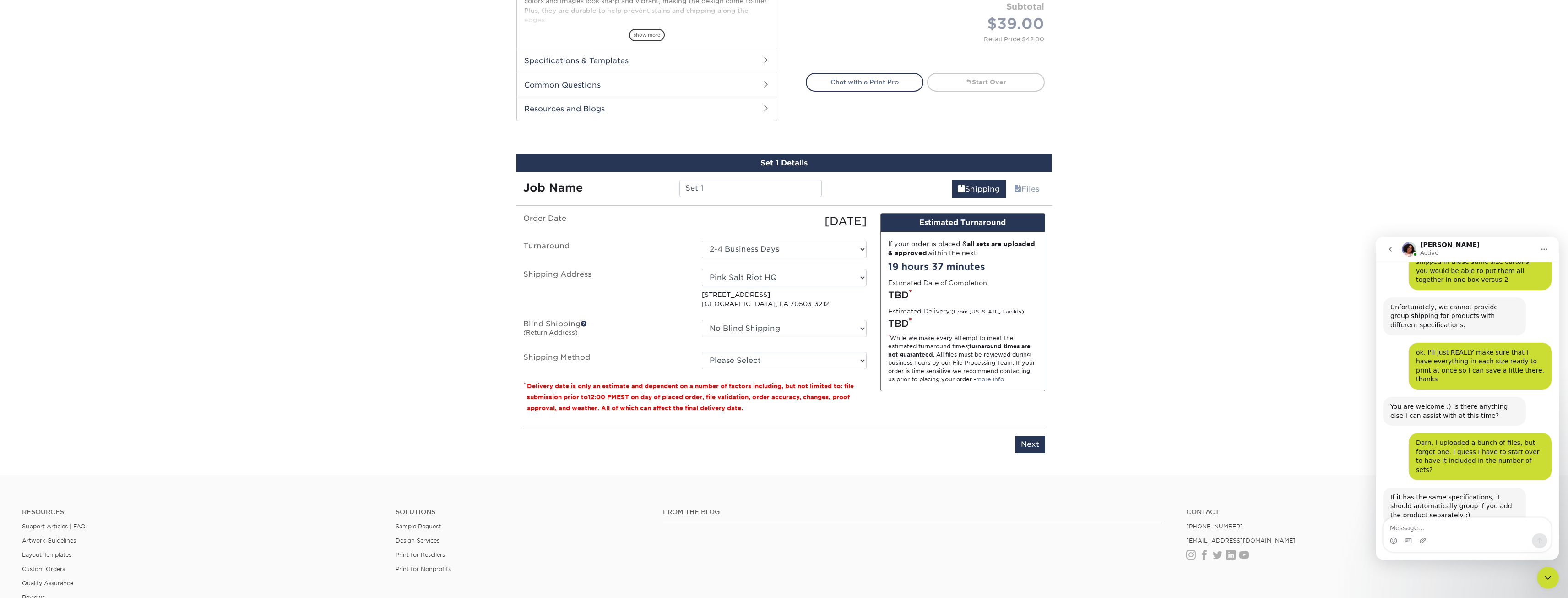
scroll to position [412, 0]
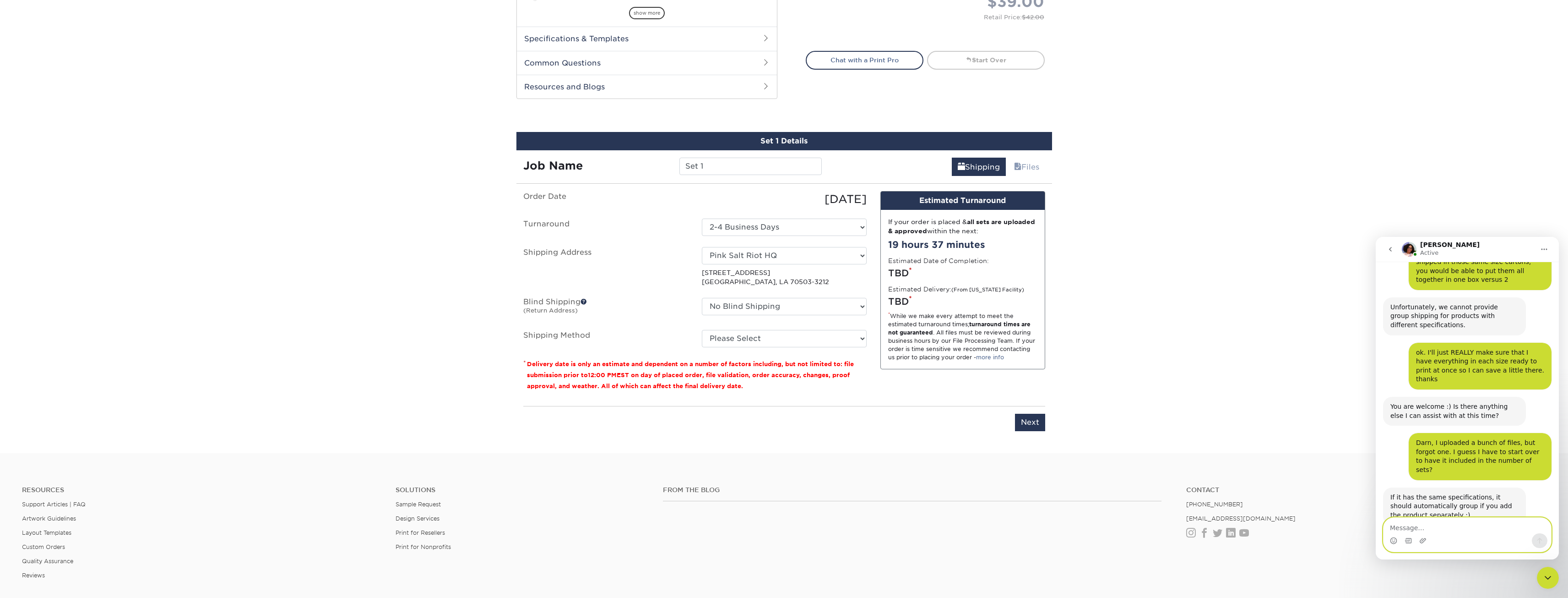
click at [1466, 527] on textarea "Message…" at bounding box center [1467, 525] width 168 height 15
click at [1393, 544] on div "Intercom messenger" at bounding box center [1393, 540] width 8 height 14
click at [1395, 539] on icon "Emoji picker" at bounding box center [1394, 539] width 3 height 1
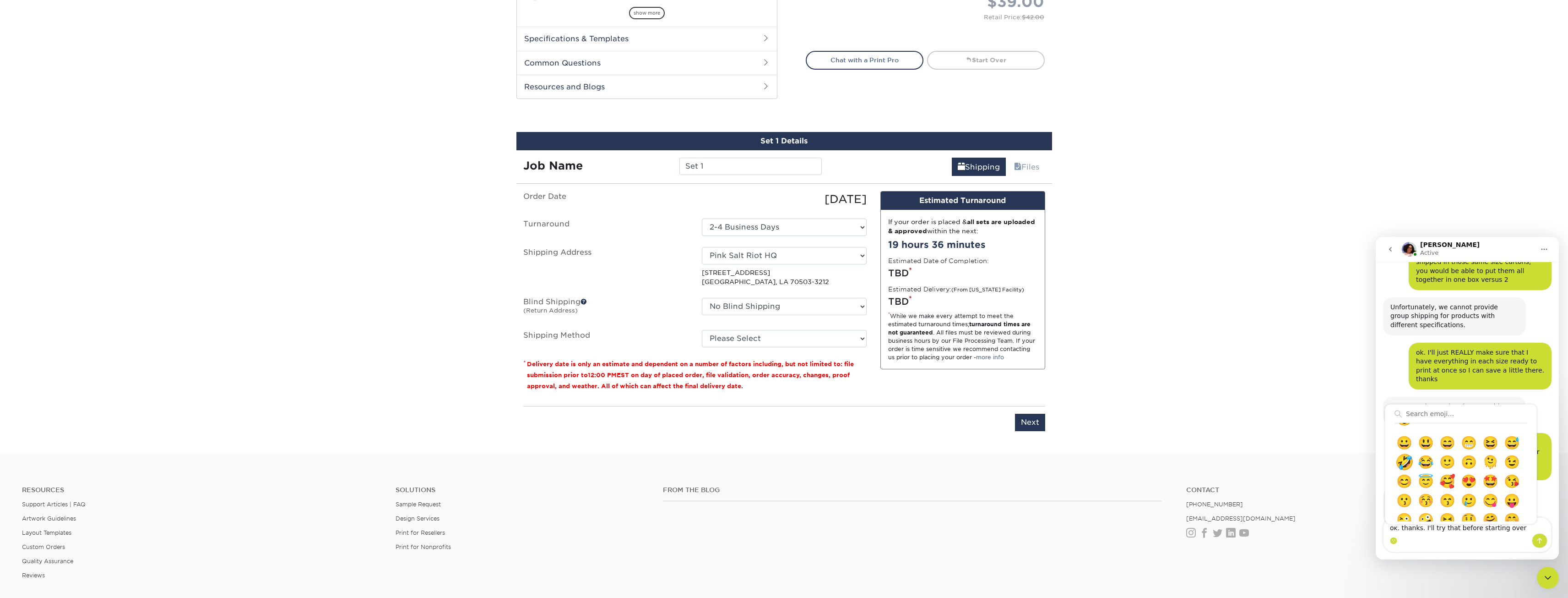
scroll to position [92, 0]
type textarea "ok. thanks. I'll try that before starting over 🫠"
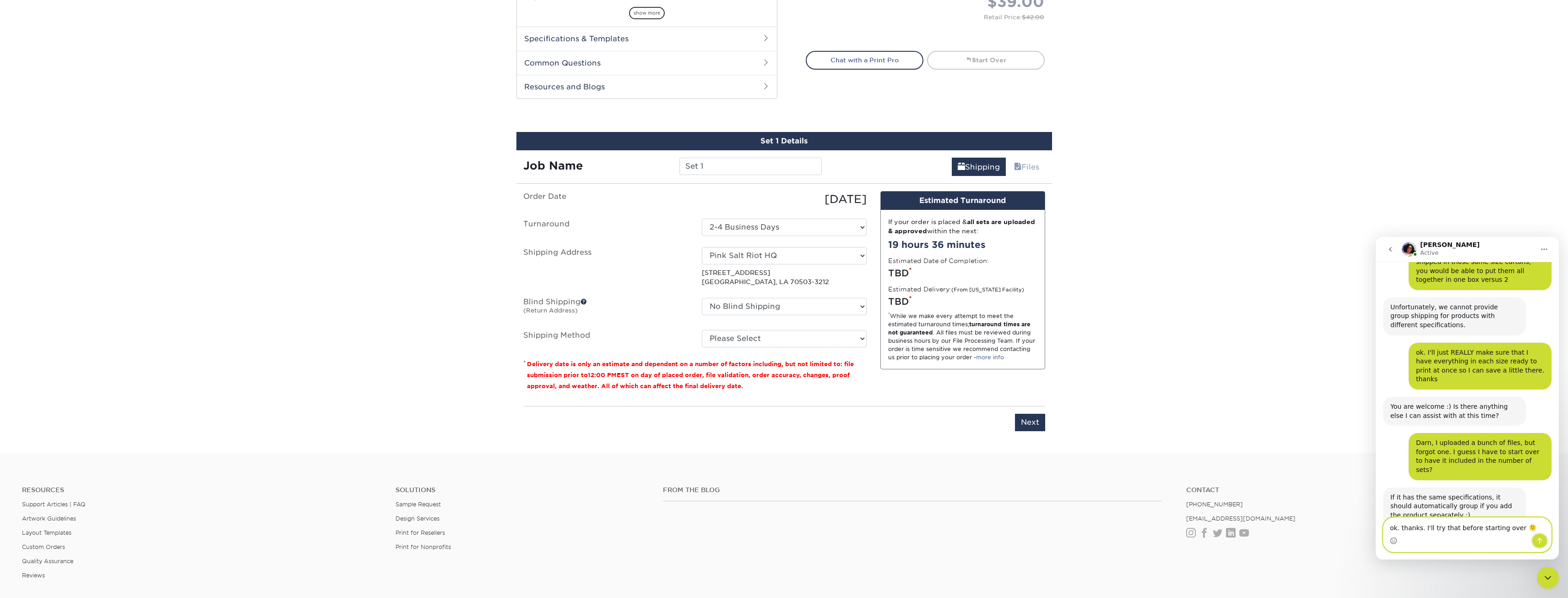
click at [1542, 545] on button "Send a message…" at bounding box center [1540, 540] width 15 height 14
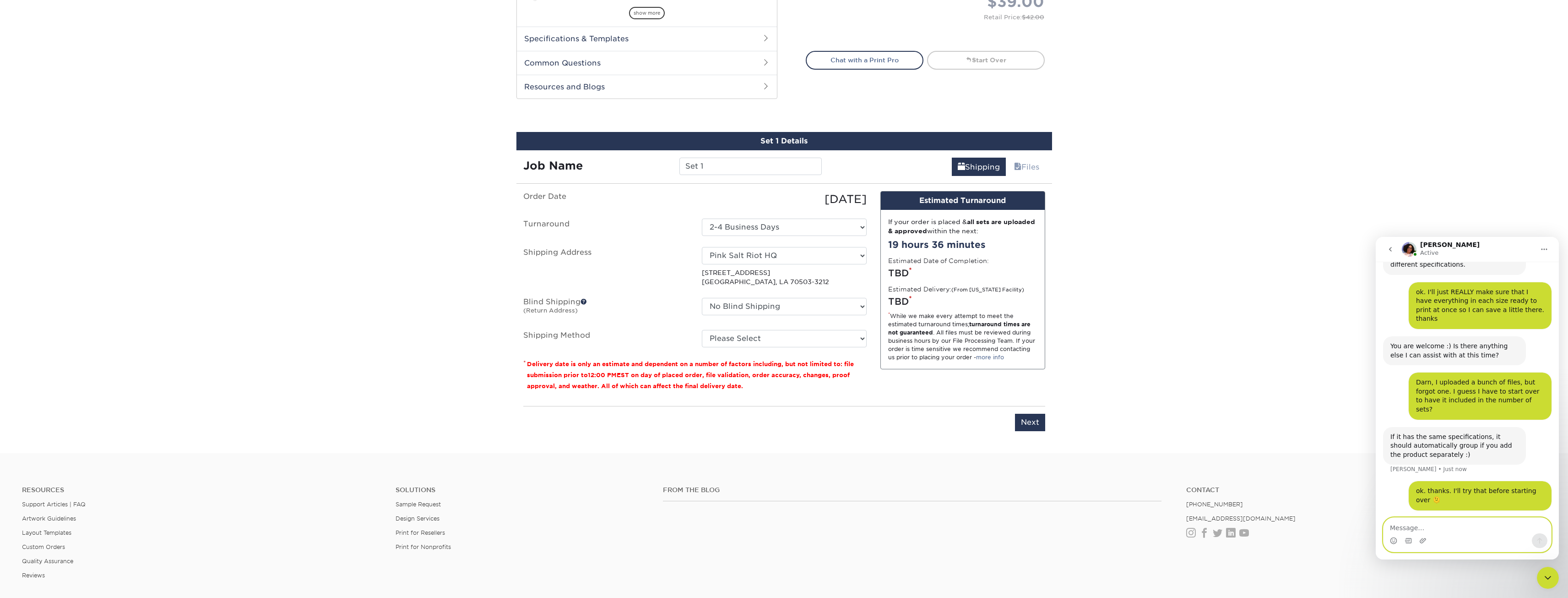
scroll to position [322, 0]
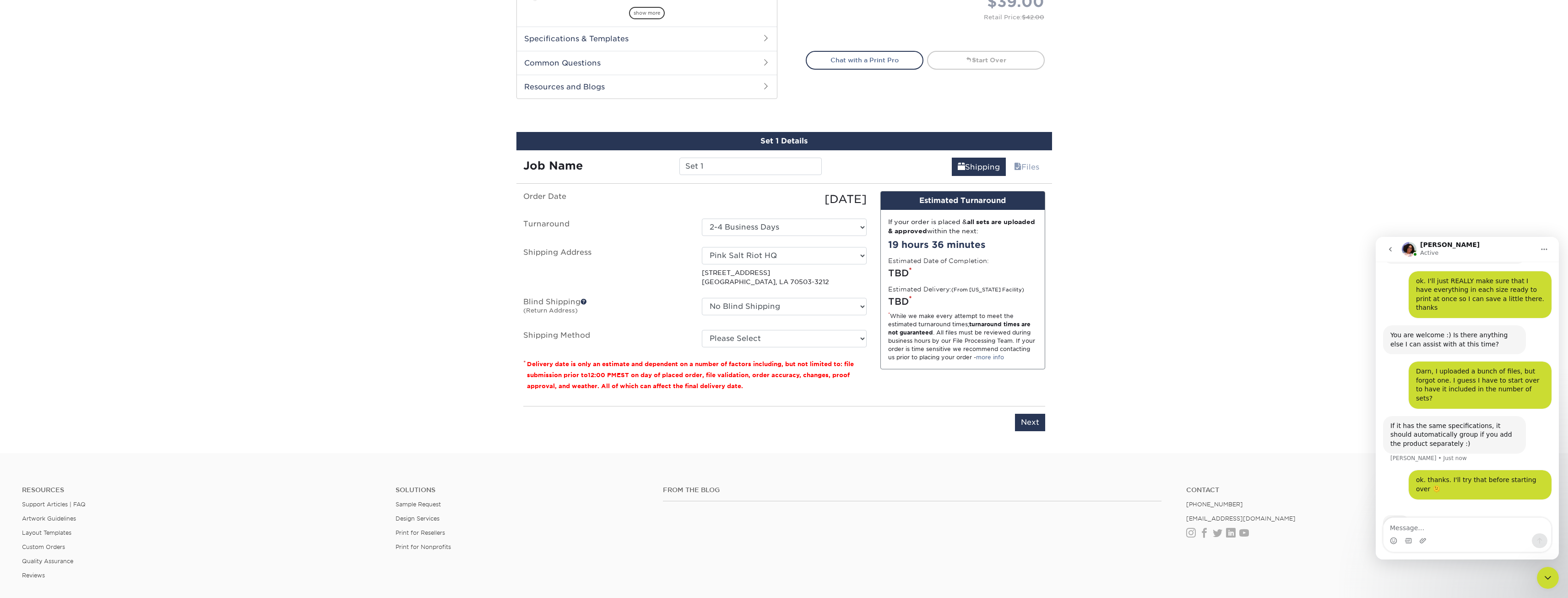
click at [1146, 350] on div "Products Business Cards Glossy UV Coated Business Cards Previous Next" at bounding box center [784, 49] width 1568 height 807
click at [814, 337] on select "Please Select Ground Shipping (+$8.96) 3 Day Shipping Service (+$15.36) 2 Day A…" at bounding box center [784, 338] width 165 height 17
select select "03"
click at [702, 330] on select "Please Select Ground Shipping (+$8.96) 3 Day Shipping Service (+$15.36) 2 Day A…" at bounding box center [784, 338] width 165 height 17
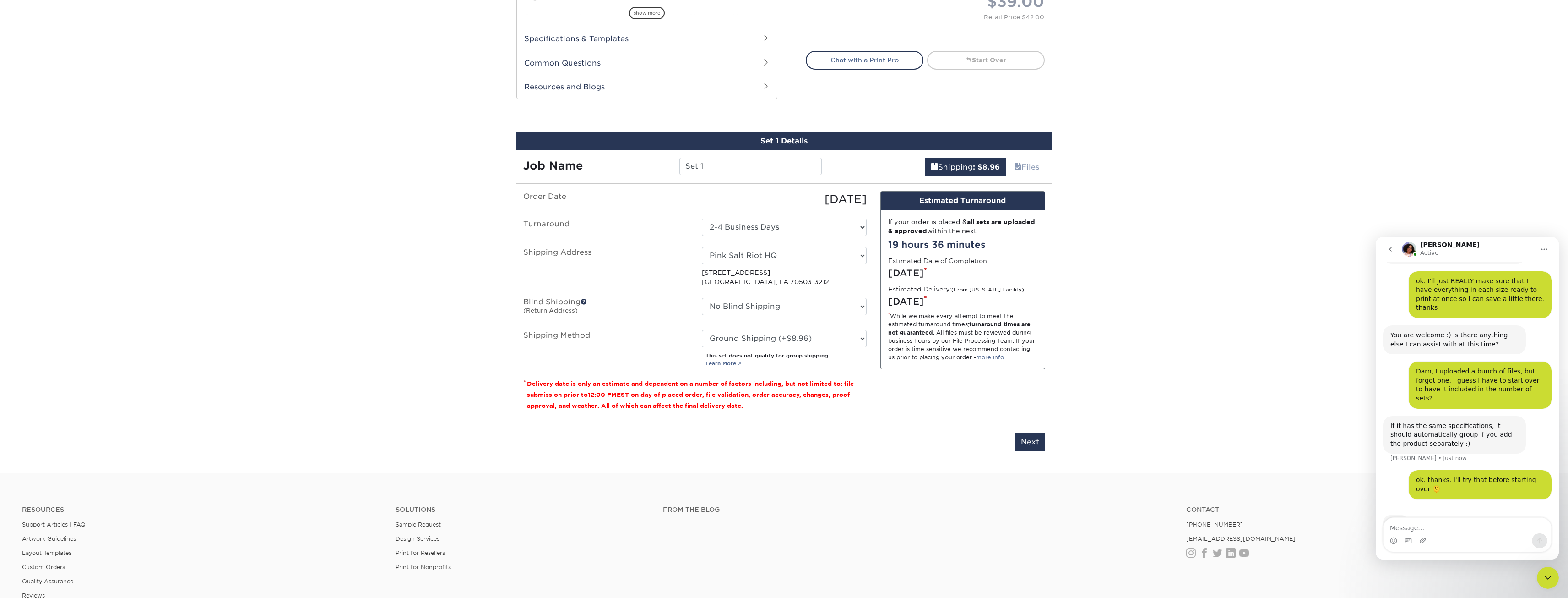
click at [1164, 331] on div "Products Business Cards Glossy UV Coated Business Cards Previous Next" at bounding box center [784, 60] width 1568 height 826
click at [724, 364] on link "Learn More >" at bounding box center [723, 364] width 36 height 7
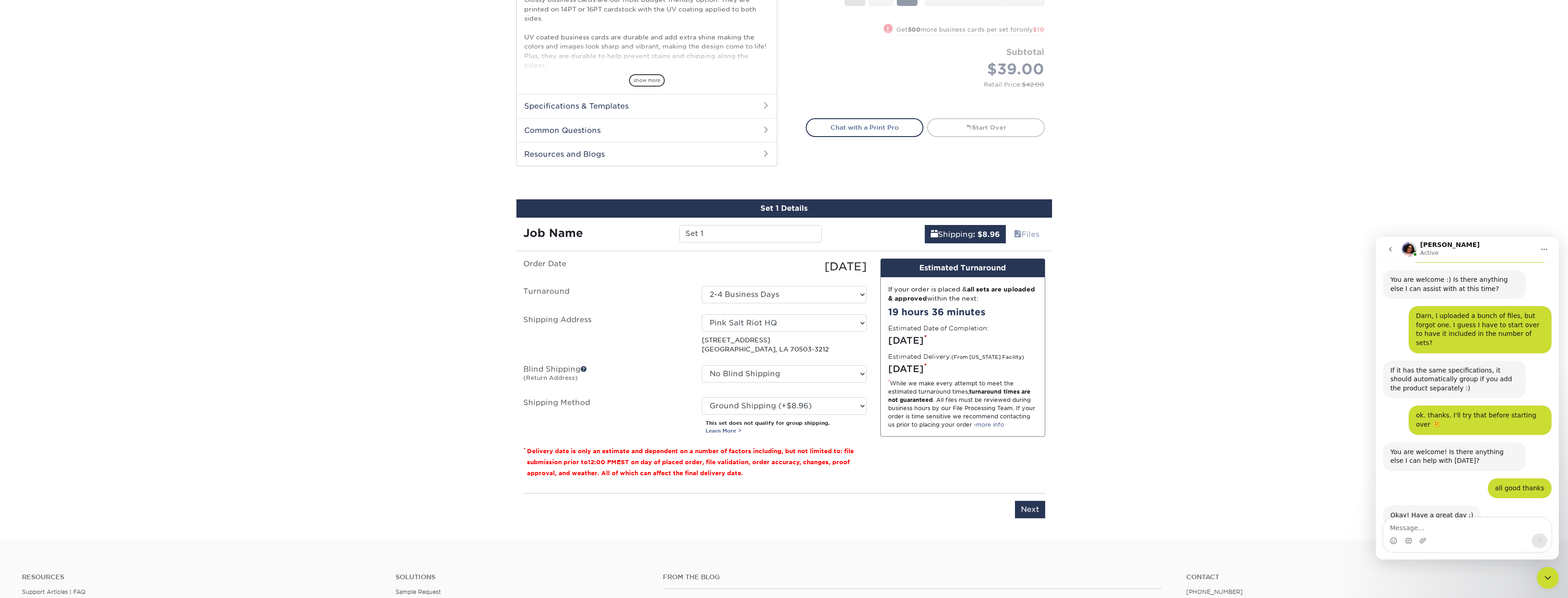
scroll to position [503, 0]
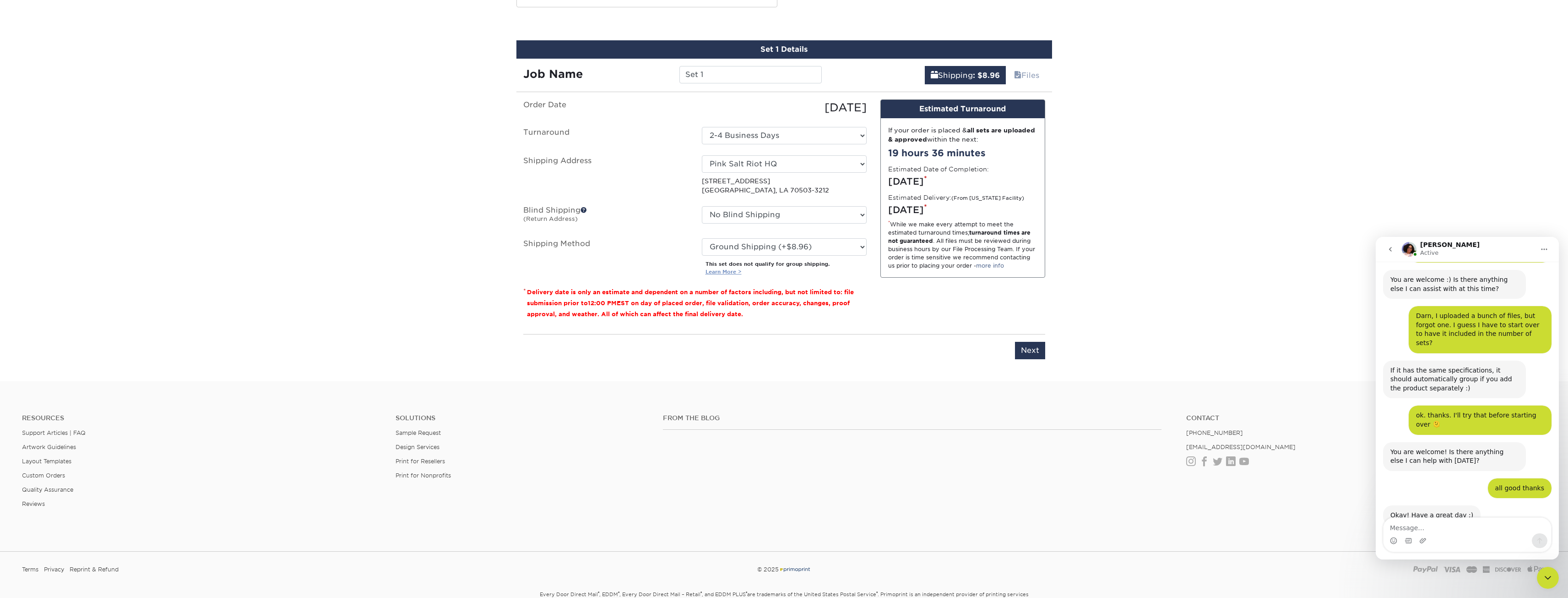
click at [721, 272] on link "Learn More >" at bounding box center [723, 272] width 36 height 7
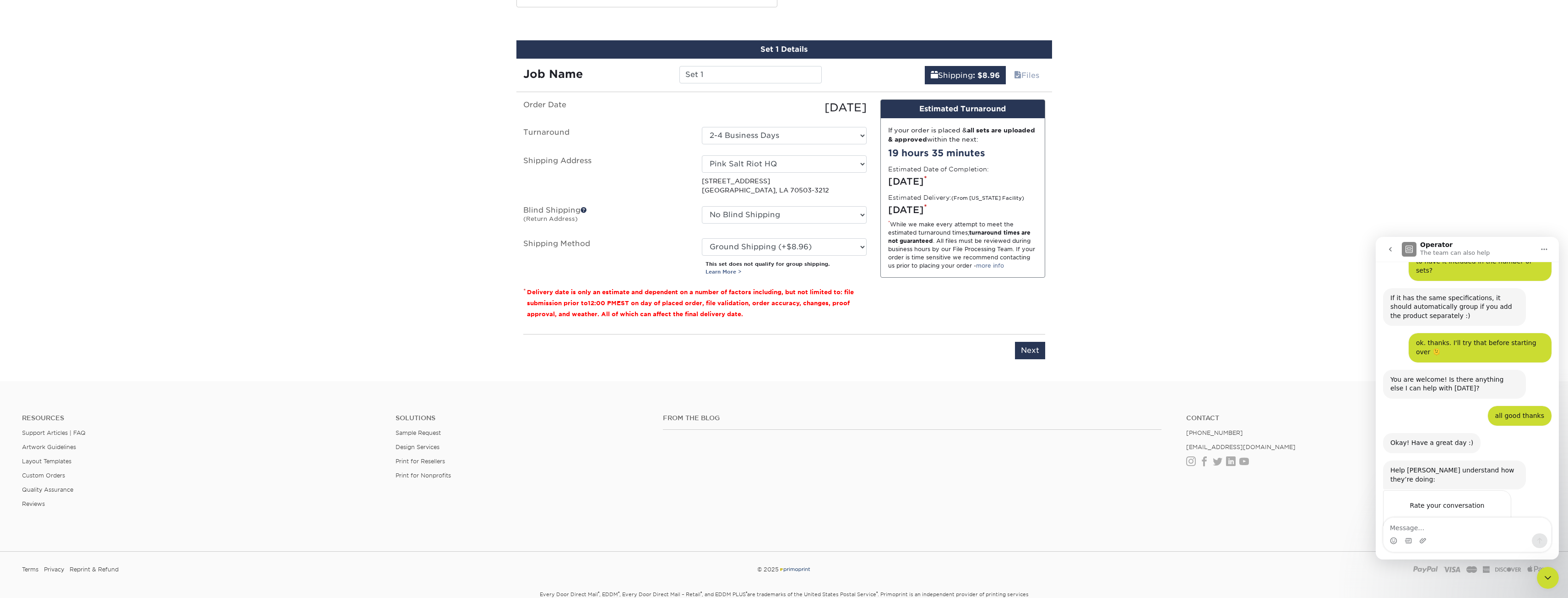
scroll to position [451, 0]
drag, startPoint x: 1464, startPoint y: 483, endPoint x: 2634, endPoint y: 624, distance: 1178.5
click at [1464, 515] on span "Great" at bounding box center [1468, 522] width 16 height 16
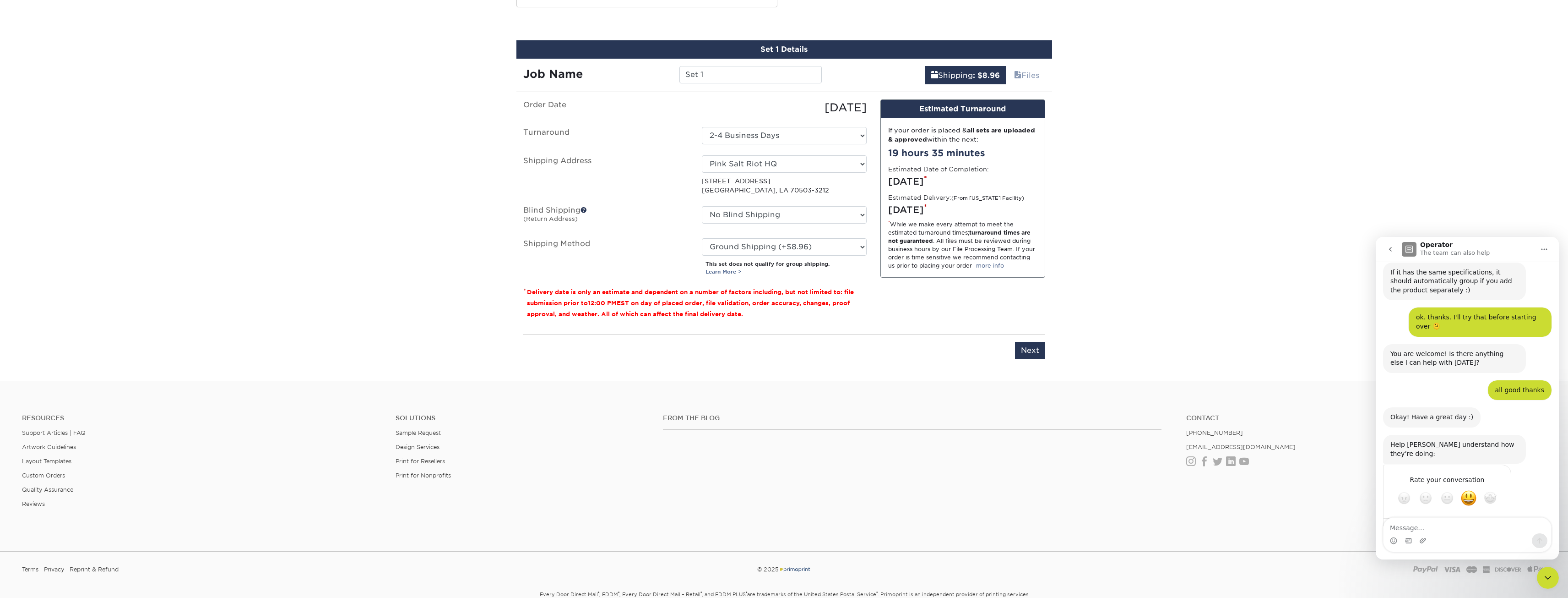
drag, startPoint x: 1540, startPoint y: 249, endPoint x: 2817, endPoint y: 470, distance: 1296.0
click at [1540, 249] on button "Home" at bounding box center [1544, 249] width 17 height 17
click at [1390, 248] on icon "go back" at bounding box center [1390, 249] width 8 height 8
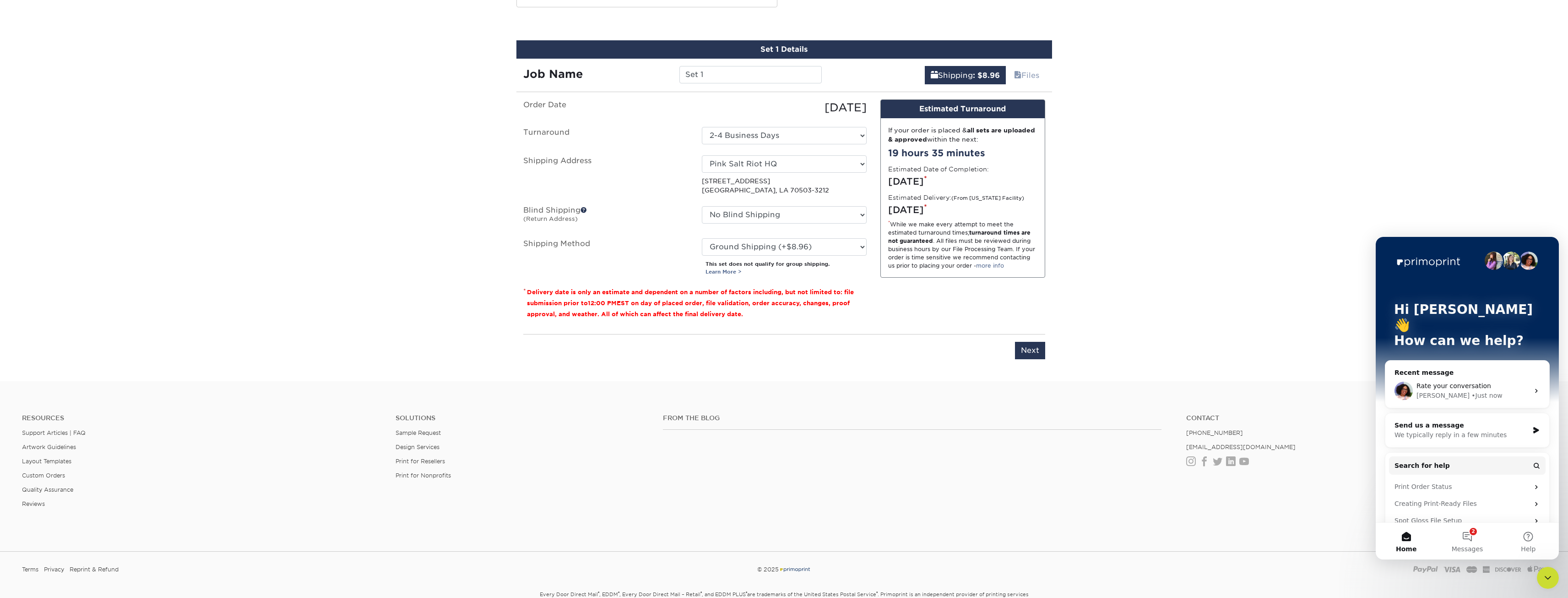
scroll to position [0, 0]
click at [1553, 579] on icon "Close Intercom Messenger" at bounding box center [1548, 577] width 11 height 11
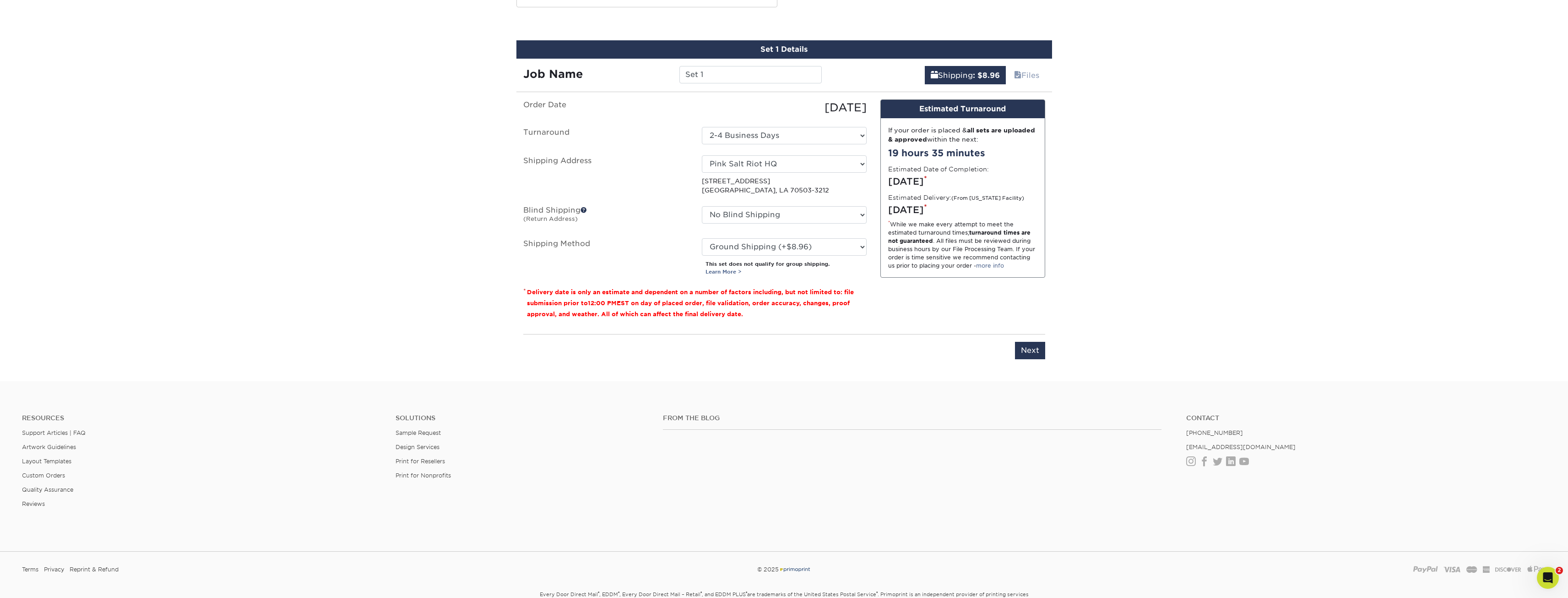
click at [748, 134] on select "Select One 2-4 Business Days 2 Day Next Business Day" at bounding box center [784, 135] width 165 height 17
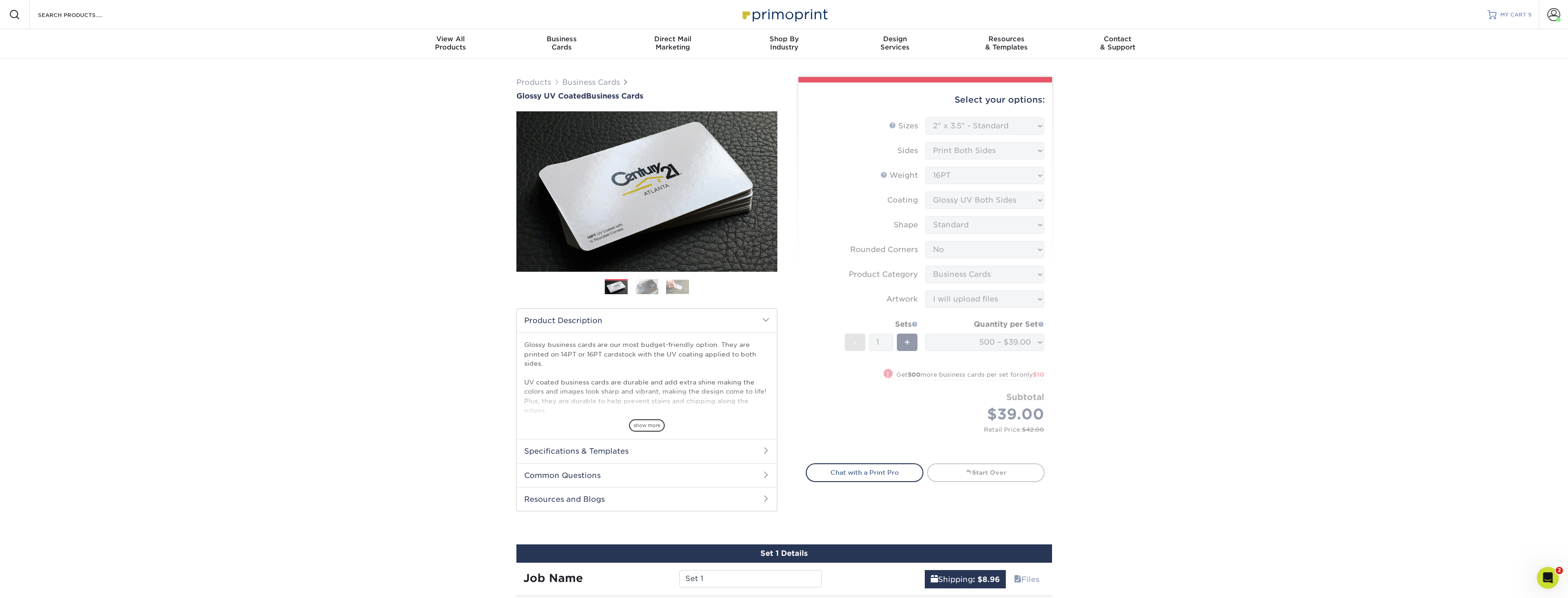
click at [1524, 13] on span "MY CART" at bounding box center [1513, 14] width 26 height 8
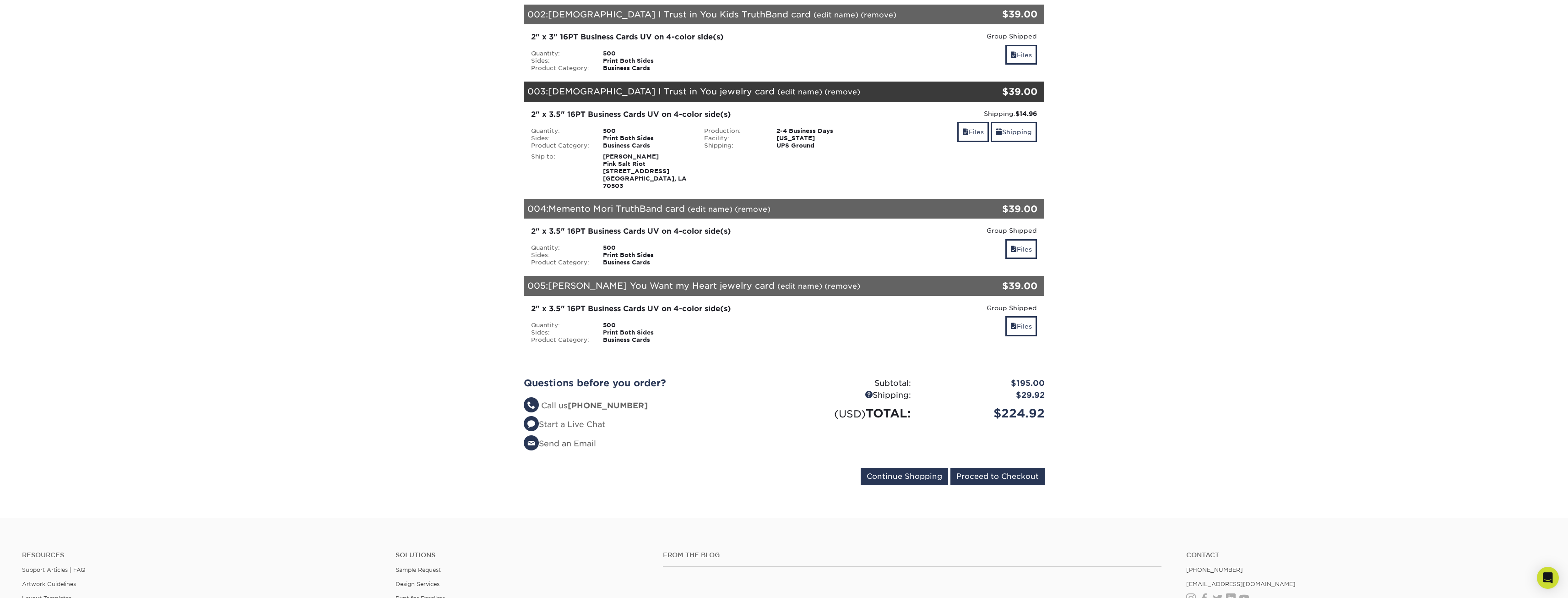
scroll to position [275, 0]
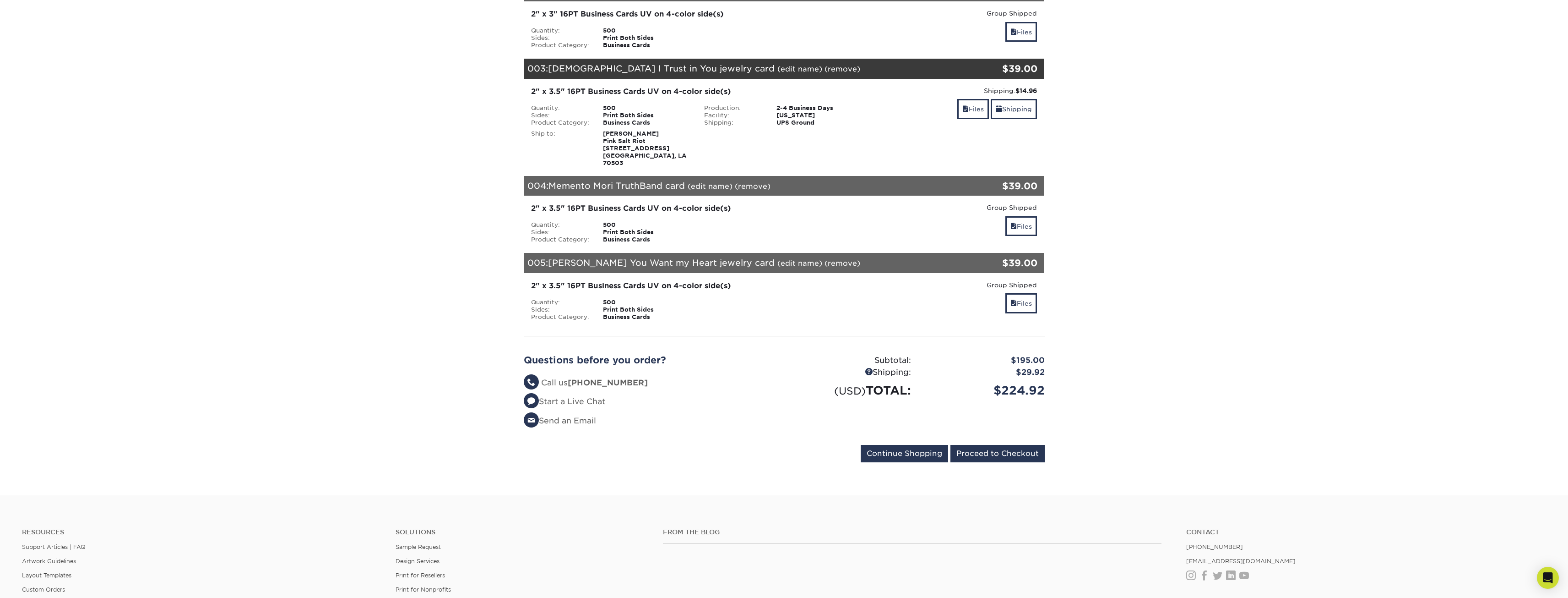
click at [893, 66] on div "003: [DEMOGRAPHIC_DATA] I Trust in You jewelry card (edit name) (remove) Are yo…" at bounding box center [741, 69] width 434 height 20
click at [824, 65] on link "(remove)" at bounding box center [842, 69] width 36 height 9
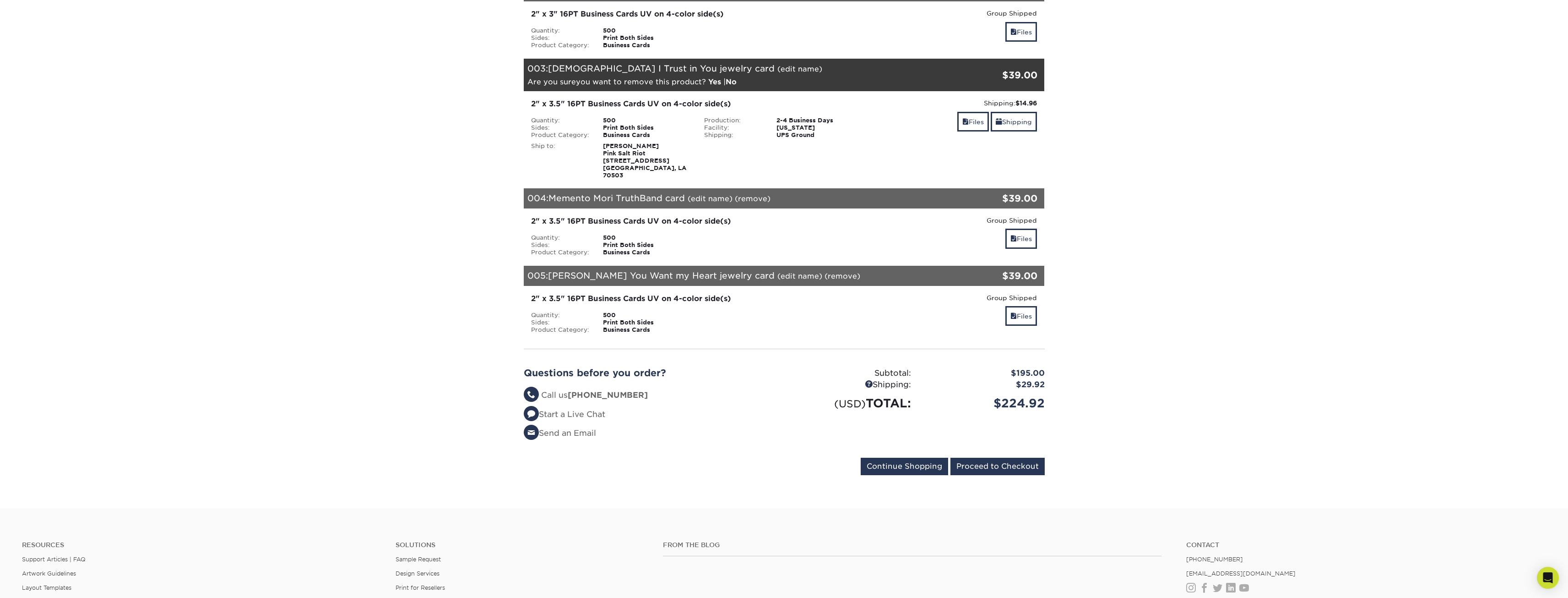
click at [721, 78] on link "Yes" at bounding box center [715, 82] width 13 height 9
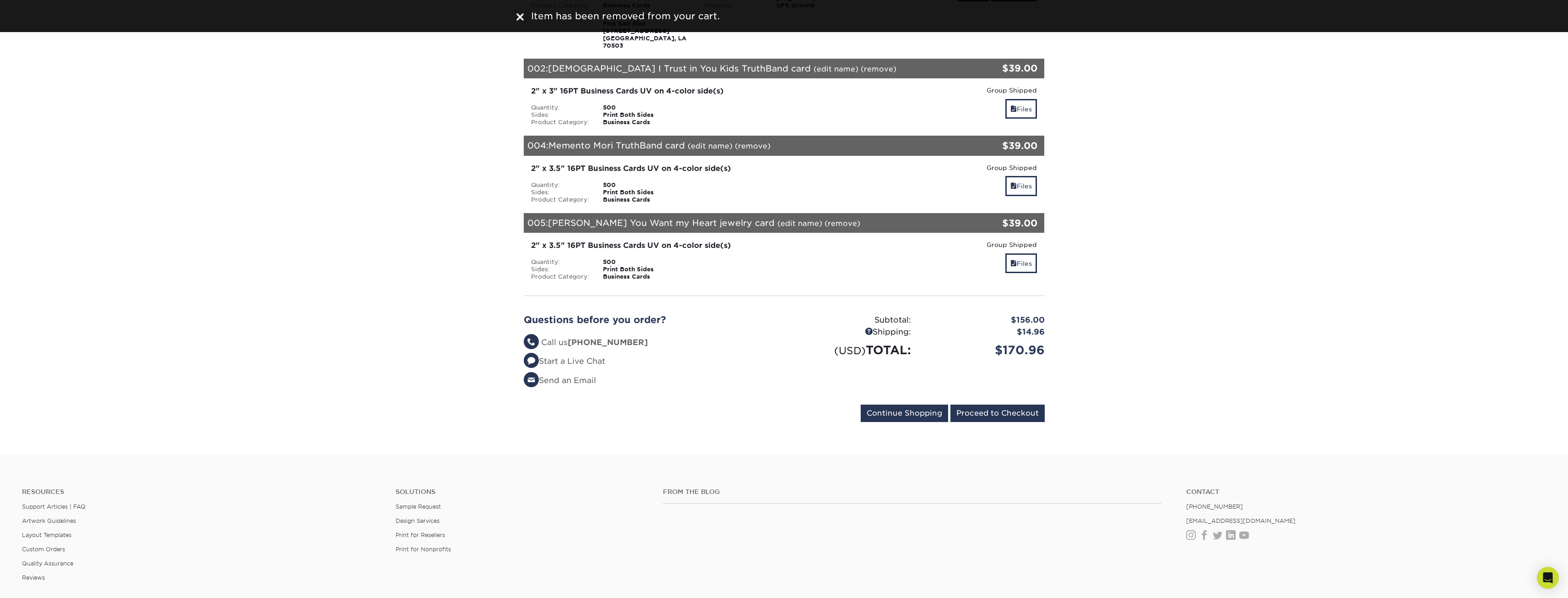
scroll to position [183, 0]
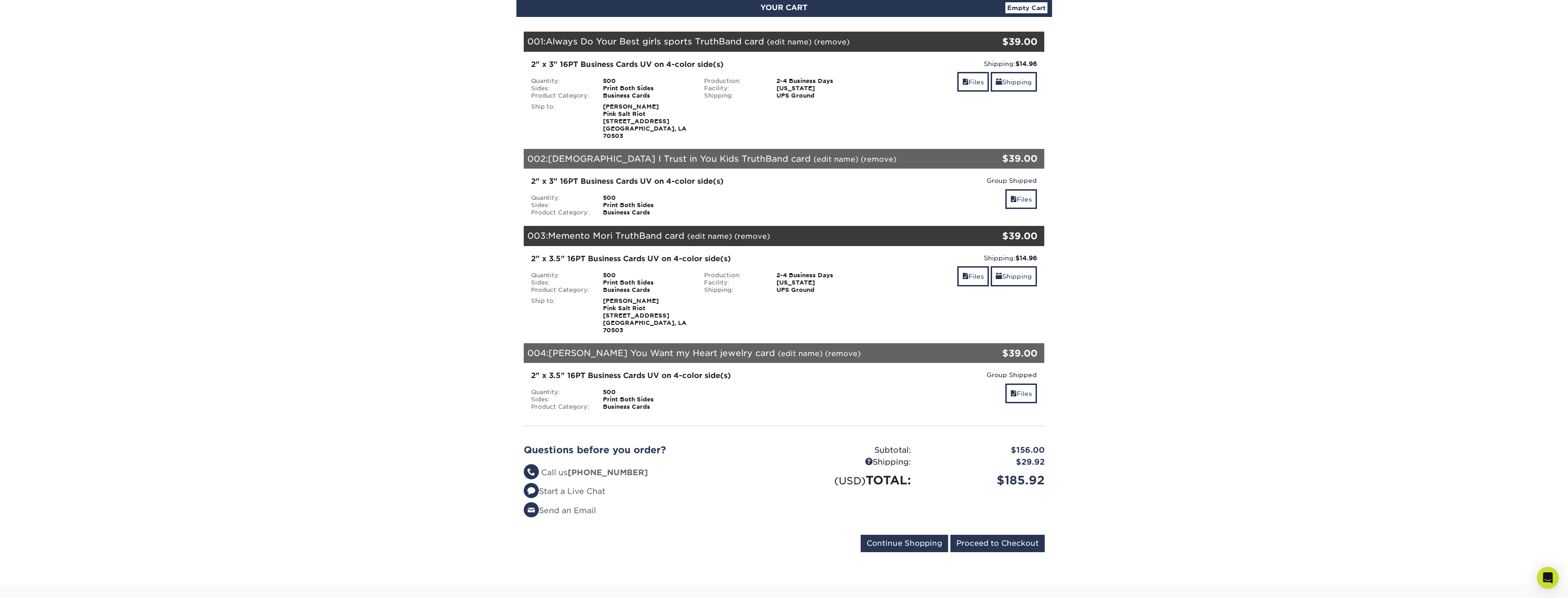
scroll to position [183, 0]
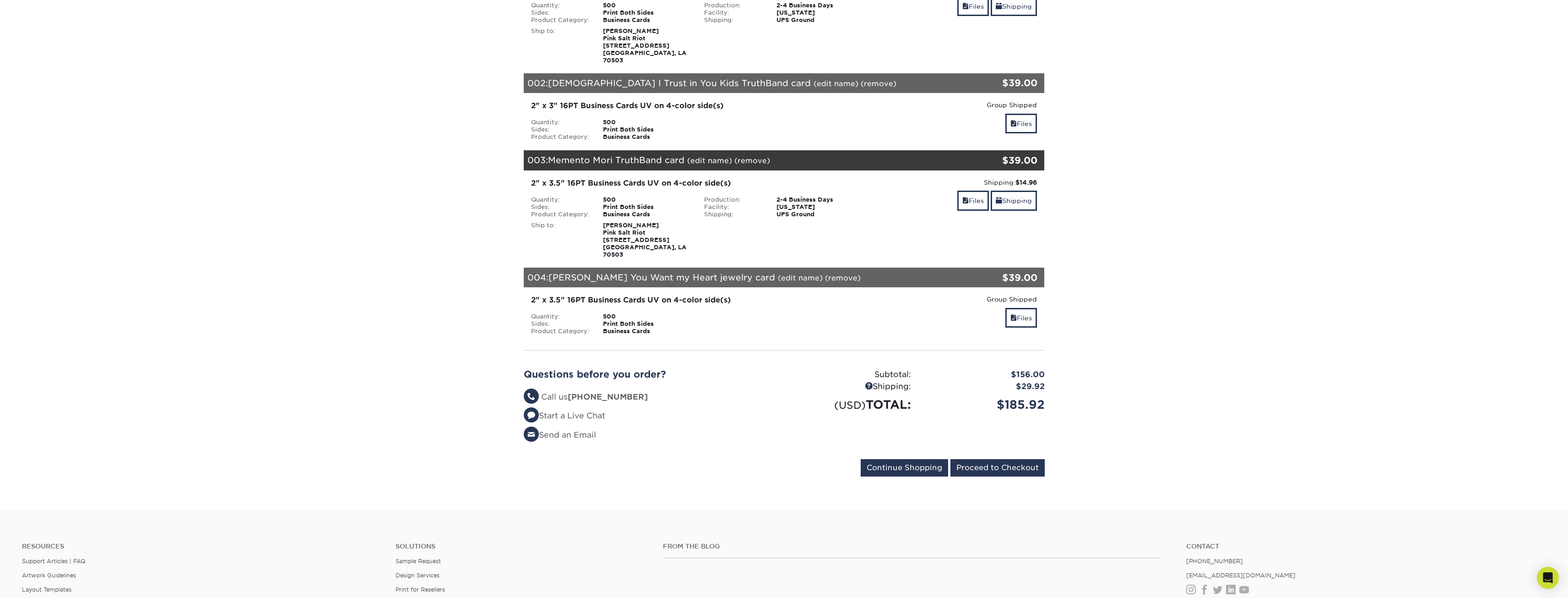
click at [753, 156] on link "(remove)" at bounding box center [752, 160] width 36 height 9
click at [922, 156] on link "Yes" at bounding box center [922, 160] width 13 height 9
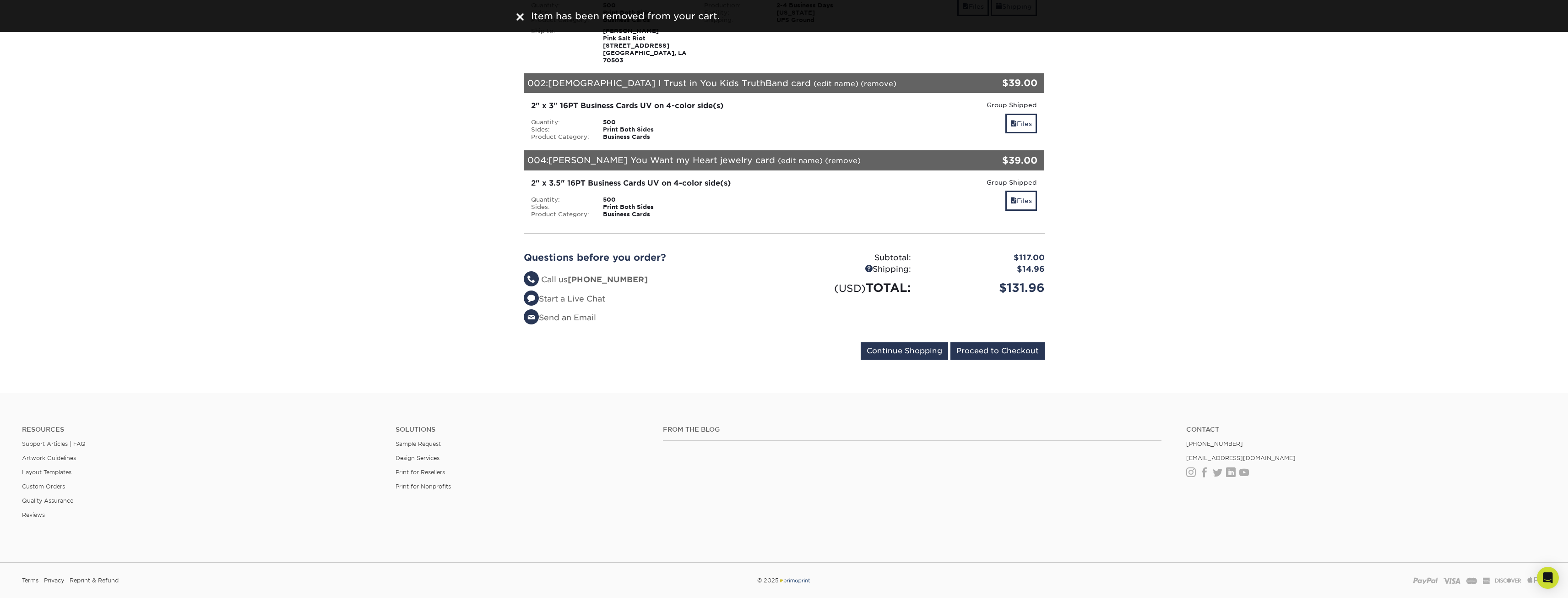
click at [825, 156] on link "(remove)" at bounding box center [843, 160] width 36 height 9
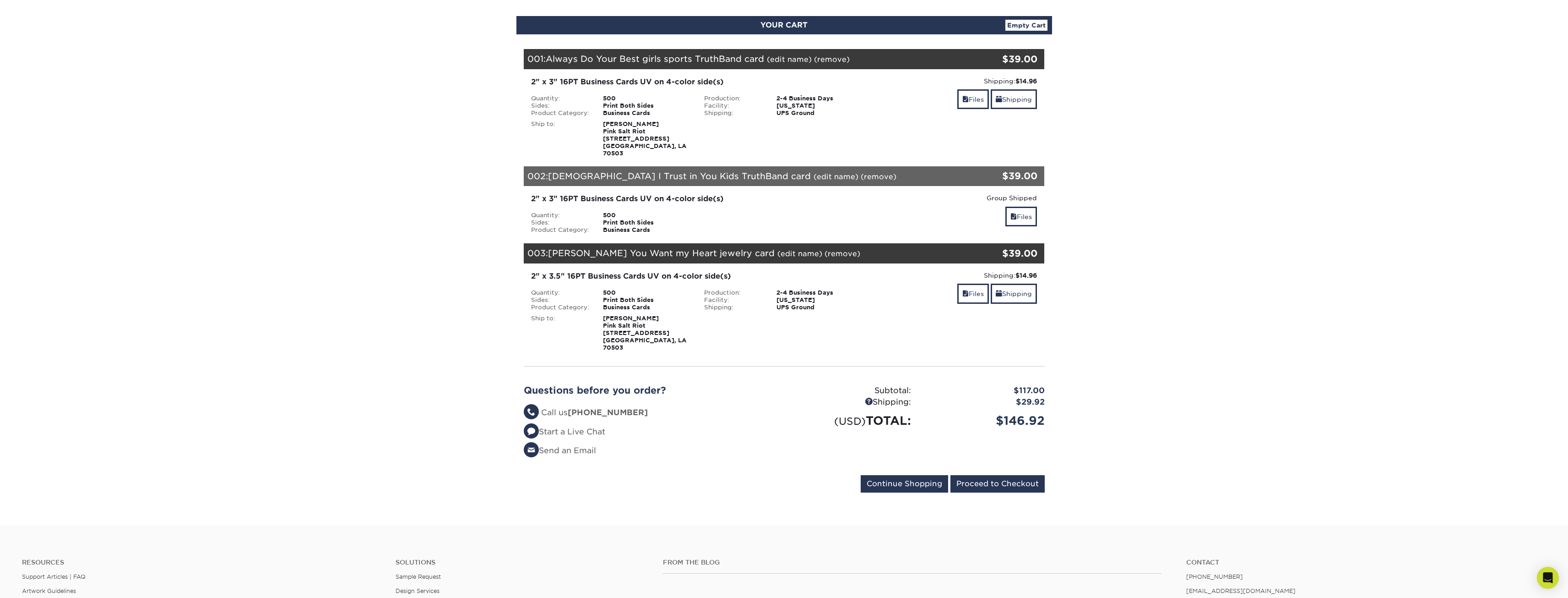
scroll to position [92, 0]
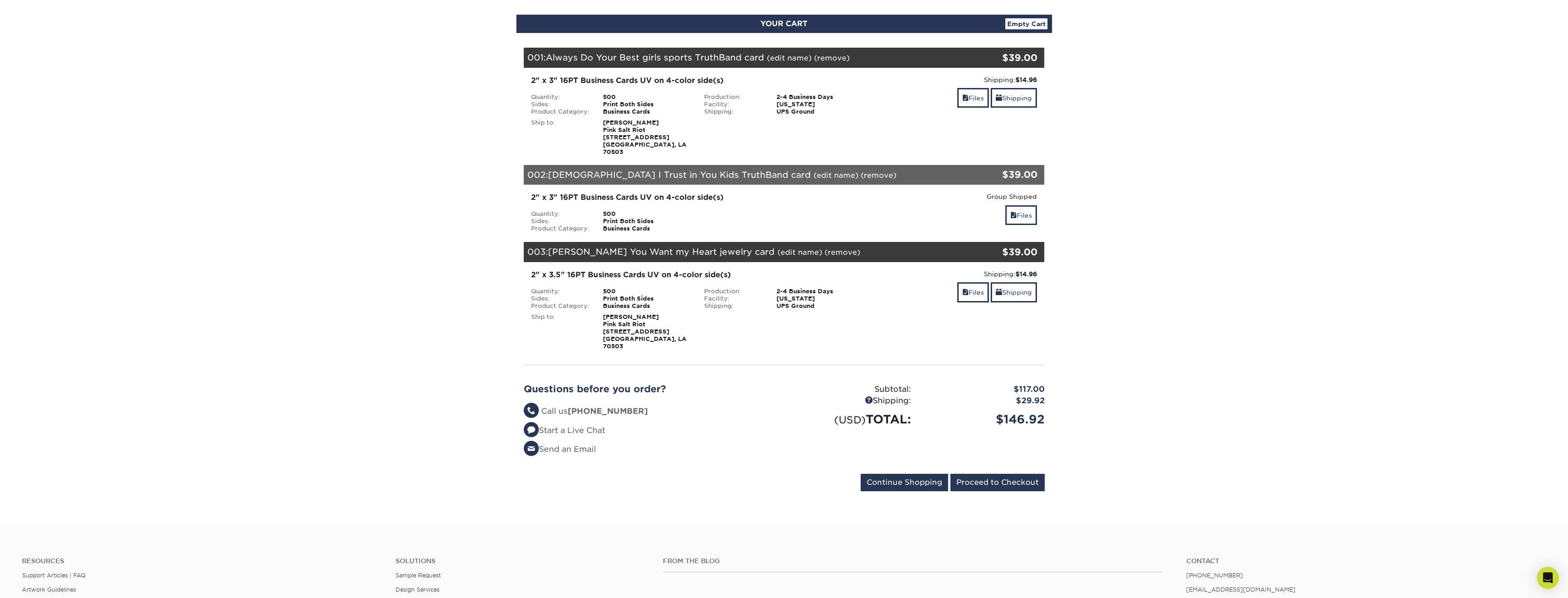
click at [824, 248] on link "(remove)" at bounding box center [842, 252] width 36 height 9
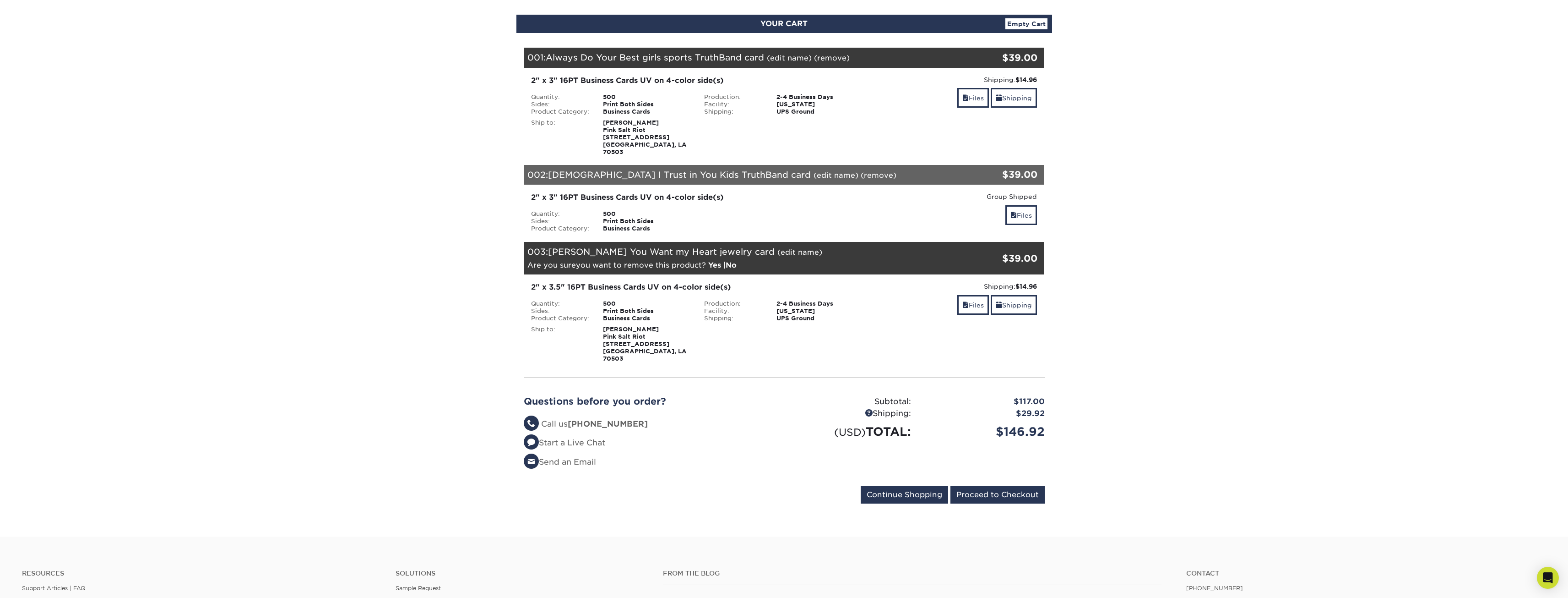
click at [710, 261] on link "Yes" at bounding box center [715, 265] width 13 height 9
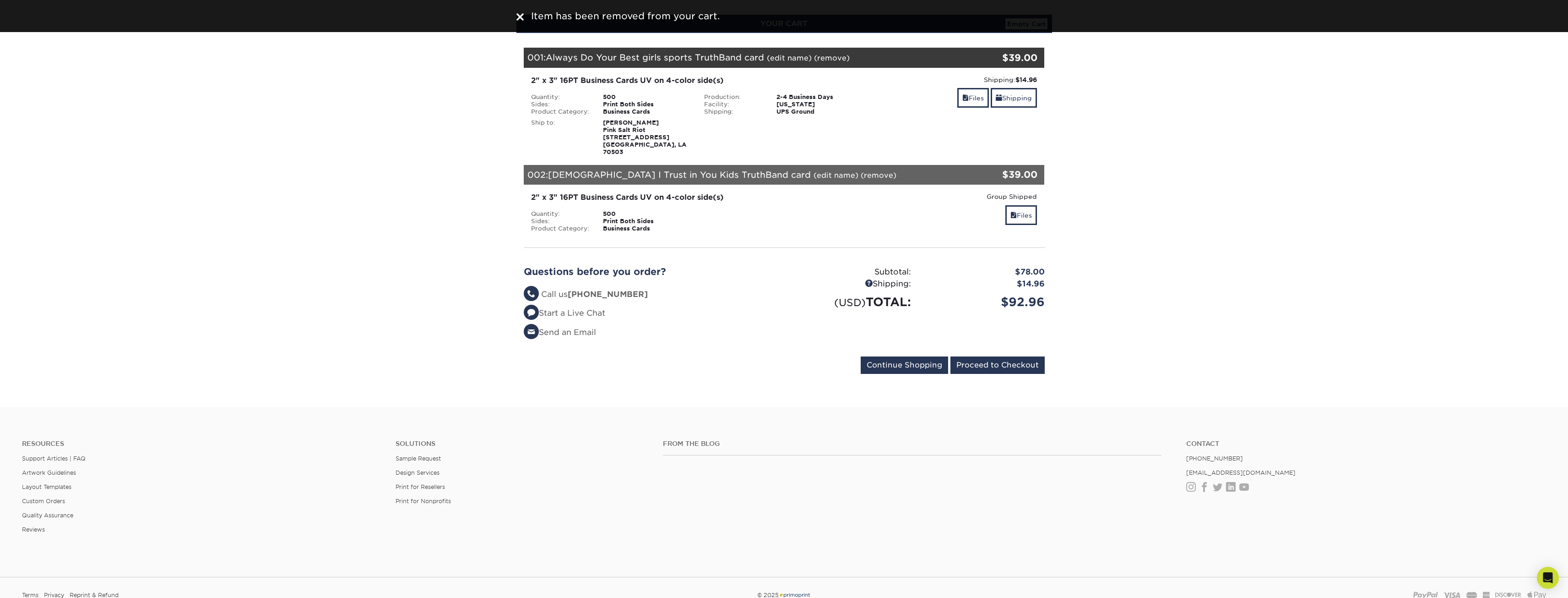
scroll to position [46, 0]
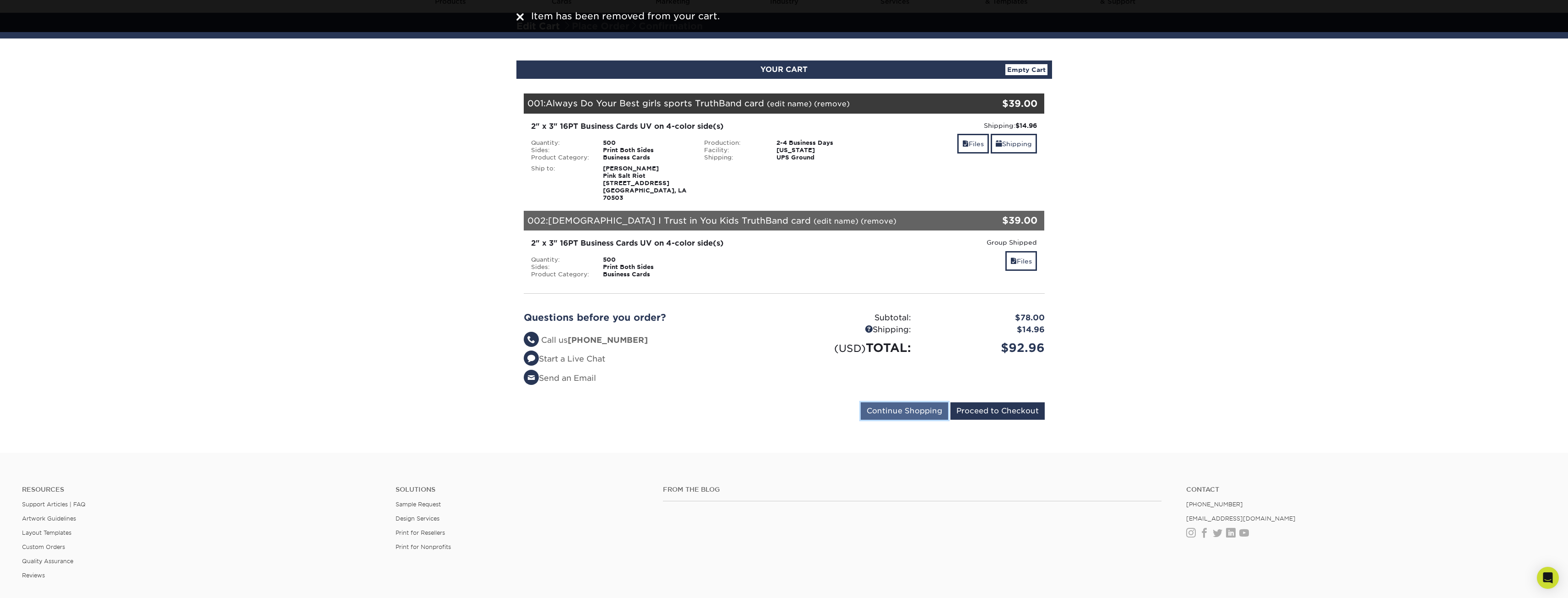
click at [902, 402] on input "Continue Shopping" at bounding box center [905, 411] width 88 height 17
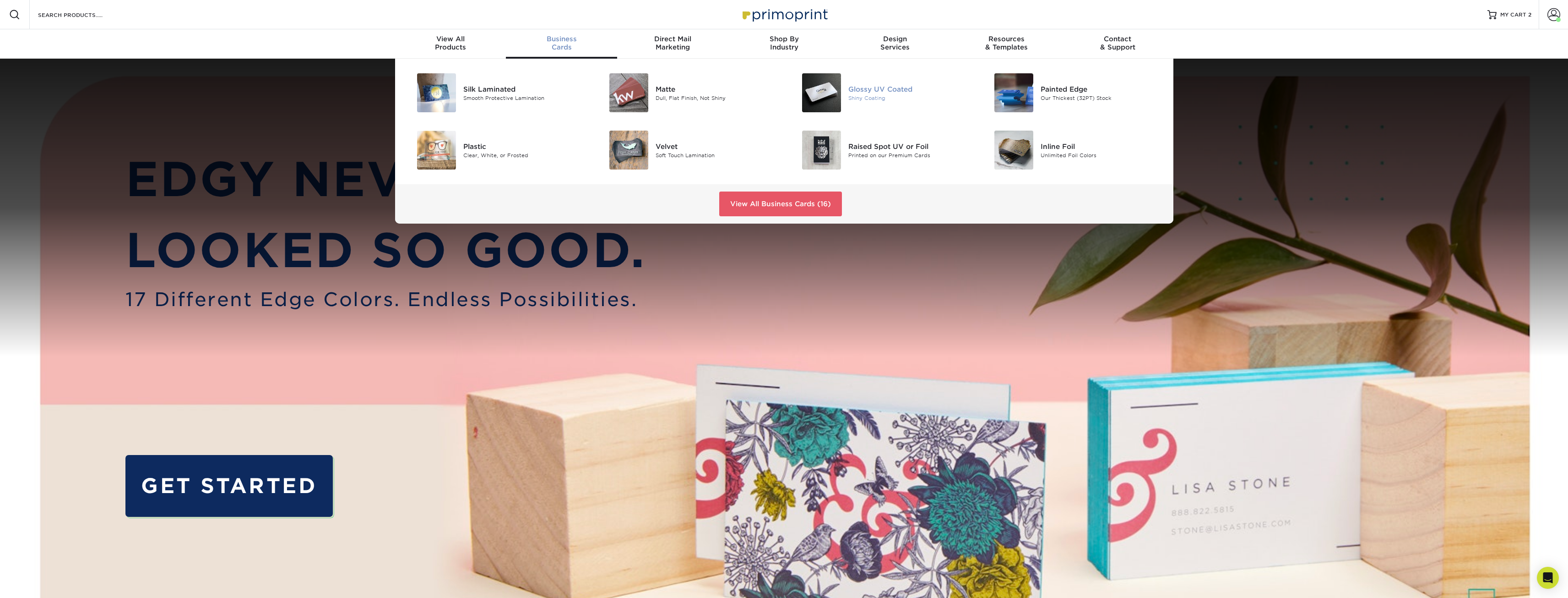
click at [882, 96] on div "Shiny Coating" at bounding box center [909, 97] width 121 height 8
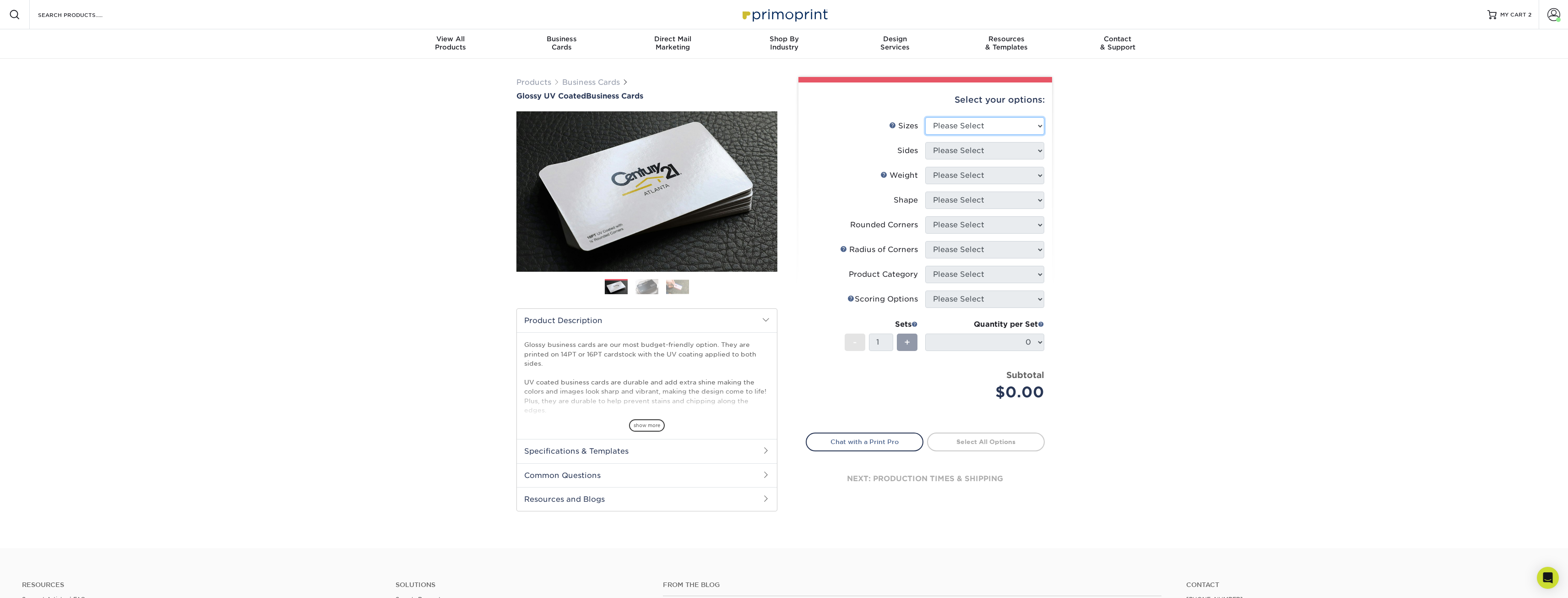
click at [954, 123] on select "Please Select 1.5" x 3.5" - Mini 1.75" x 3.5" - Mini 2" x 2" - Square 2" x 3" -…" at bounding box center [985, 126] width 119 height 17
select select "2.00x3.50"
click at [925, 118] on select "Please Select 1.5" x 3.5" - Mini 1.75" x 3.5" - Mini 2" x 2" - Square 2" x 3" -…" at bounding box center [985, 126] width 119 height 17
click at [958, 155] on select "Please Select Print Both Sides Print Front Only" at bounding box center [985, 151] width 119 height 17
select select "13abbda7-1d64-4f25-8bb2-c179b224825d"
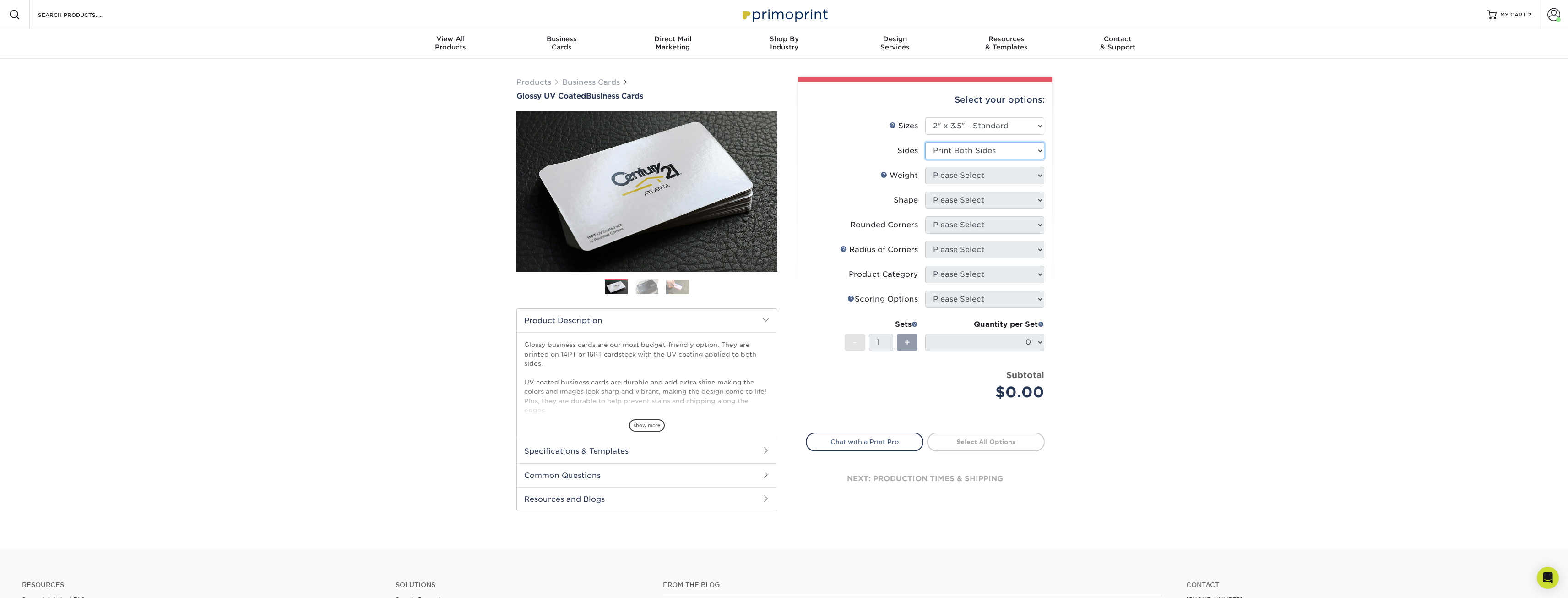
click at [925, 142] on select "Please Select Print Both Sides Print Front Only" at bounding box center [985, 151] width 119 height 17
click at [957, 175] on select "Please Select 16PT 14PT" at bounding box center [985, 175] width 119 height 17
select select "16PT"
click at [925, 167] on select "Please Select 16PT 14PT" at bounding box center [985, 175] width 119 height 17
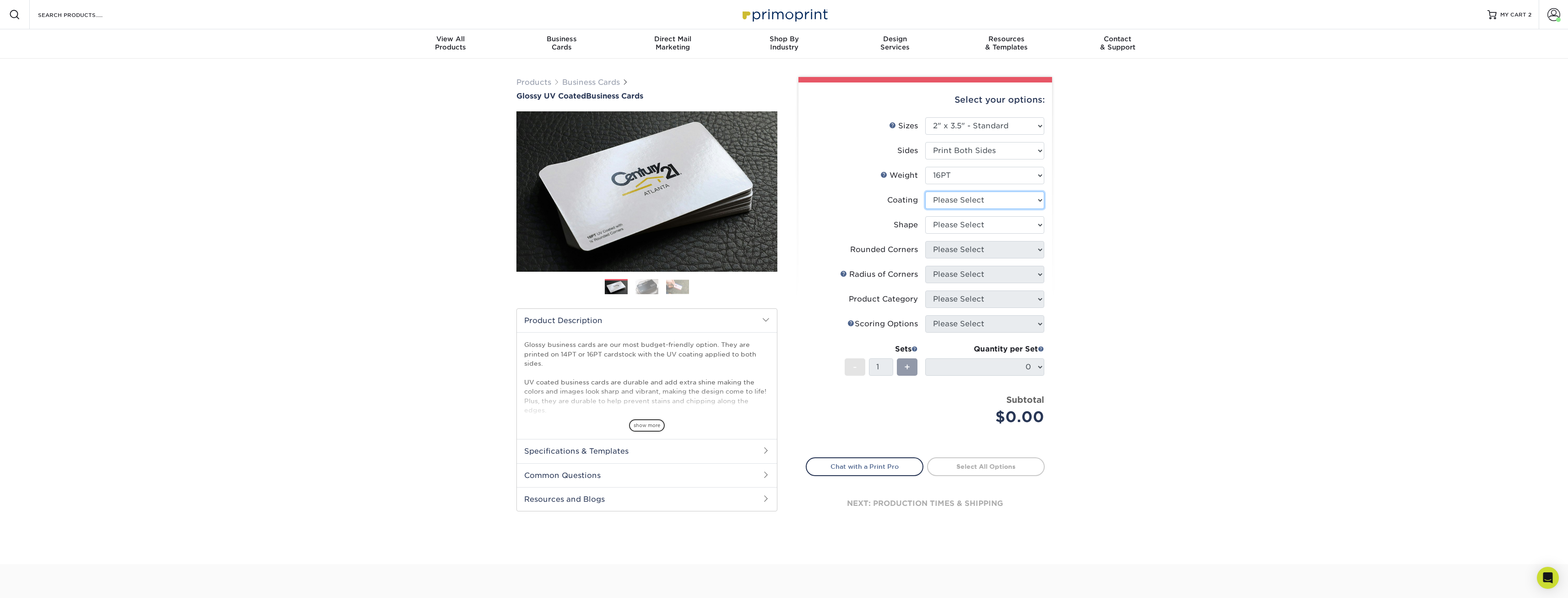
click at [960, 198] on select at bounding box center [985, 200] width 119 height 17
select select "ae367451-b2b8-45df-a344-0f05b6a12993"
click at [925, 192] on select at bounding box center [985, 200] width 119 height 17
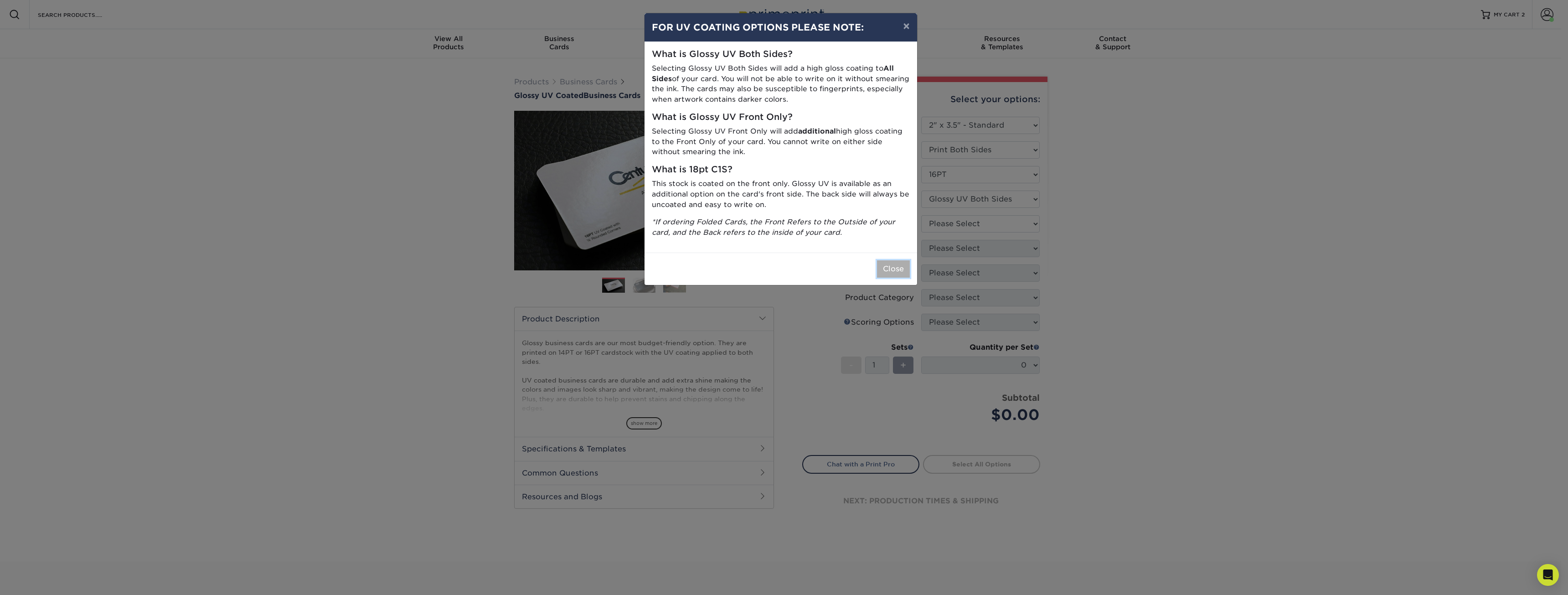
click at [890, 268] on button "Close" at bounding box center [893, 269] width 33 height 17
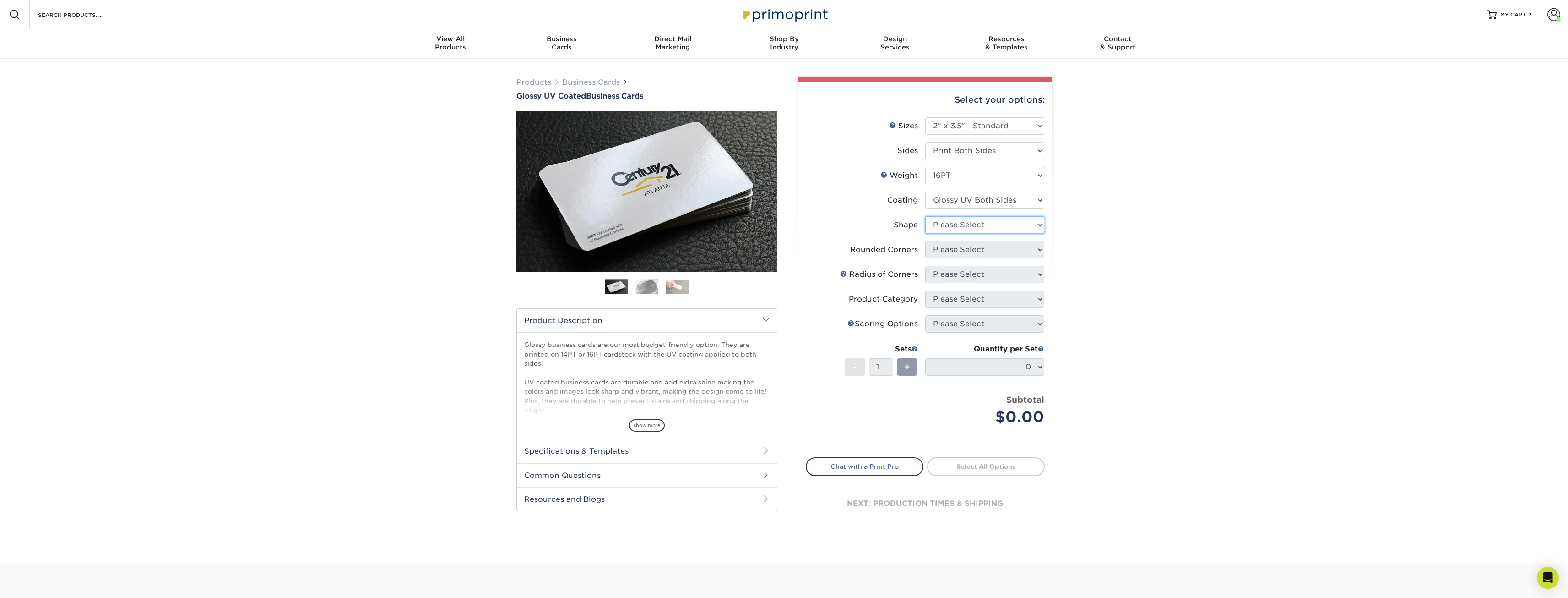
click at [962, 227] on select "Please Select Standard Oval" at bounding box center [985, 225] width 119 height 17
select select "standard"
click at [925, 216] on select "Please Select Standard Oval" at bounding box center [985, 225] width 119 height 17
click at [961, 245] on select "Please Select Yes - Round 2 Corners Yes - Round 4 Corners No" at bounding box center [985, 250] width 119 height 17
select select "0"
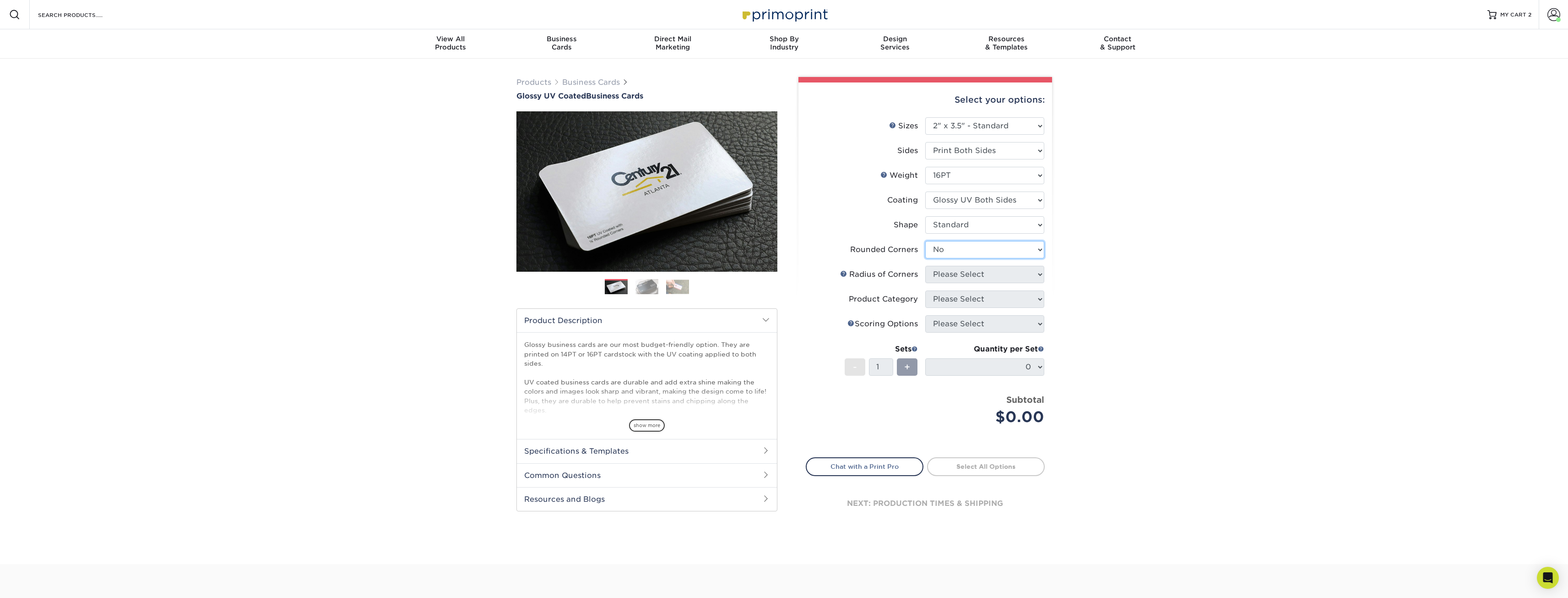
click at [925, 241] on select "Please Select Yes - Round 2 Corners Yes - Round 4 Corners No" at bounding box center [985, 250] width 119 height 17
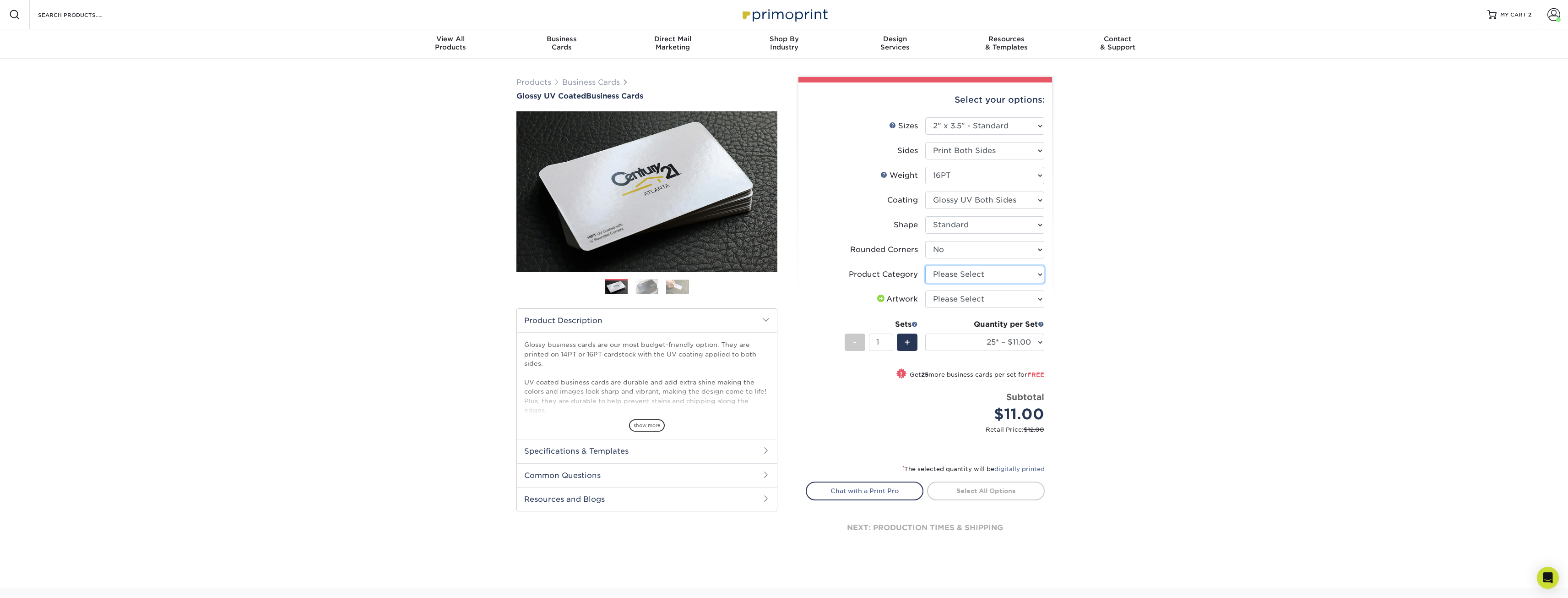
click at [957, 272] on select "Please Select Business Cards" at bounding box center [985, 274] width 119 height 17
select select "3b5148f1-0588-4f88-a218-97bcfdce65c1"
click at [925, 266] on select "Please Select Business Cards" at bounding box center [985, 274] width 119 height 17
click at [953, 301] on select "Please Select I will upload files I need a design - $100" at bounding box center [985, 299] width 119 height 17
select select "upload"
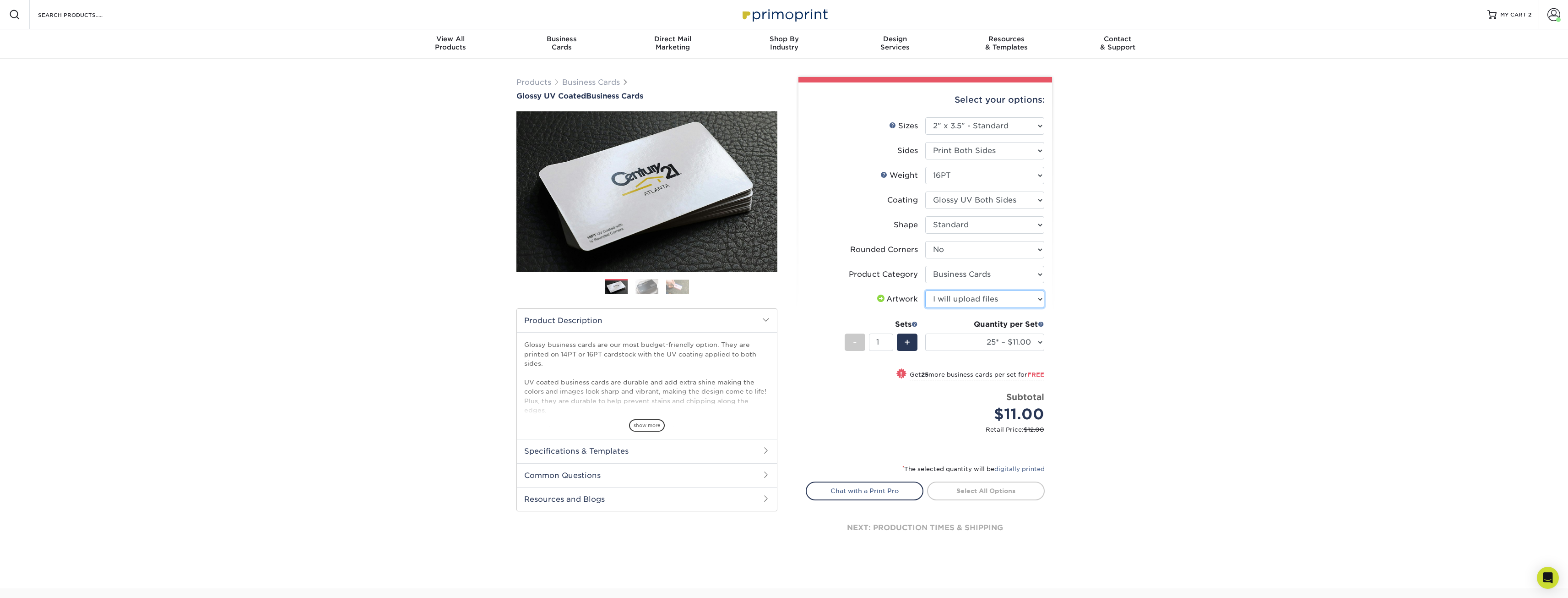
click at [925, 290] on select "Please Select I will upload files I need a design - $100" at bounding box center [985, 299] width 119 height 17
click at [907, 343] on span "+" at bounding box center [907, 342] width 6 height 14
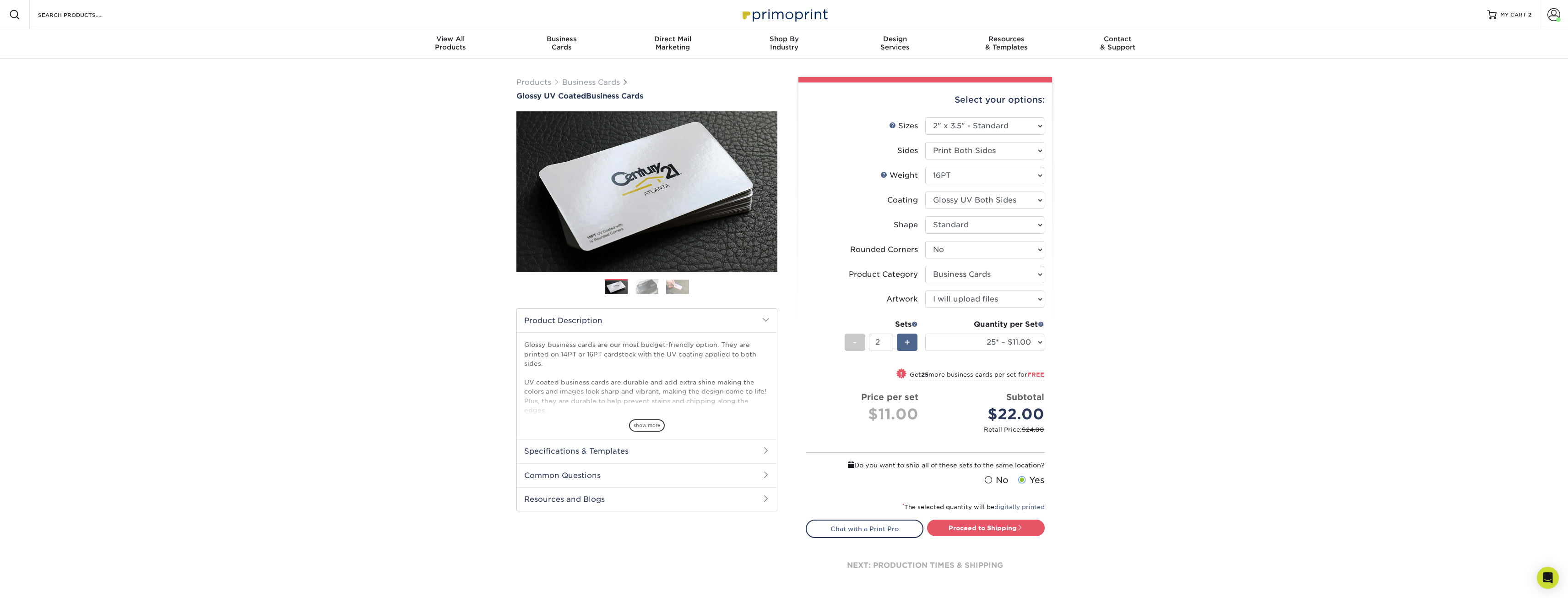
click at [907, 343] on span "+" at bounding box center [907, 342] width 6 height 14
type input "4"
click at [973, 336] on select "25* – $11.00 50* – $11.00 100* – $11.00 250* – $20.00 500 – $39.00 1000 – $49.0…" at bounding box center [985, 342] width 119 height 17
select select "500 – $39.00"
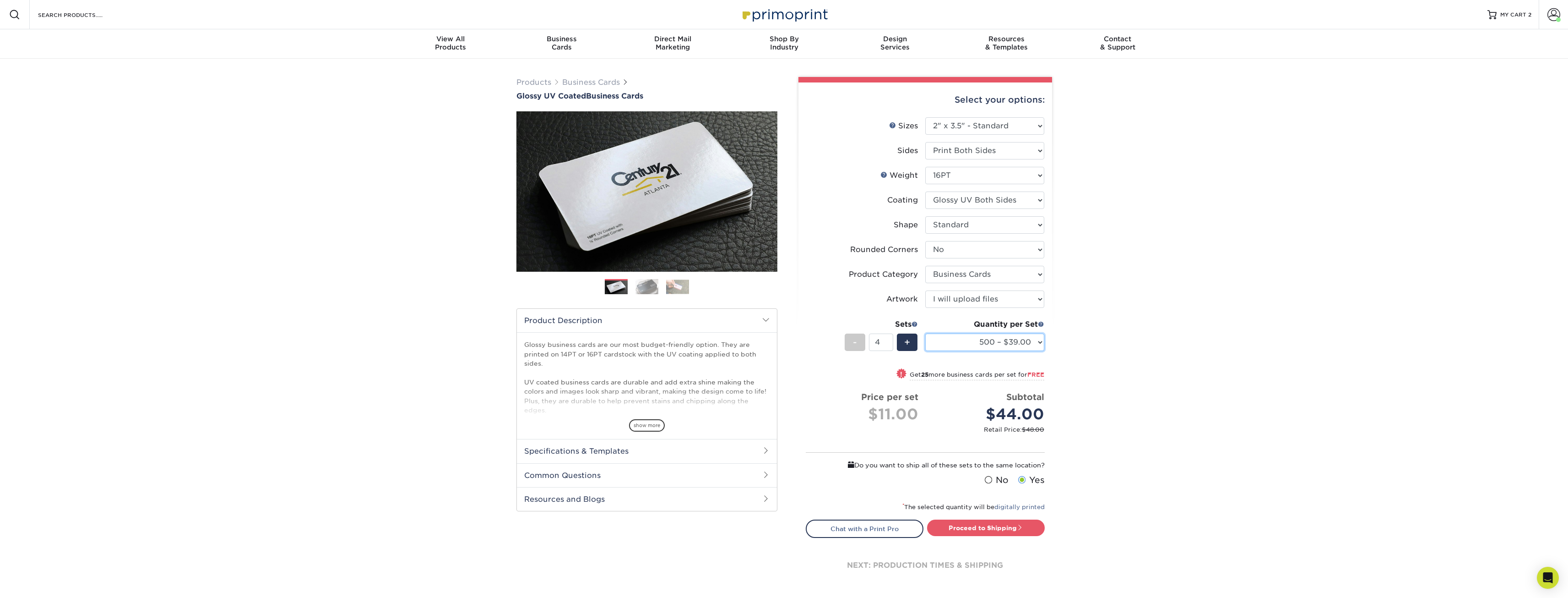
click at [925, 333] on select "25* – $11.00 50* – $11.00 100* – $11.00 250* – $20.00 500 – $39.00 1000 – $49.0…" at bounding box center [985, 342] width 119 height 17
click at [1214, 267] on div "Products Business Cards Glossy UV Coated Business Cards Previous Next" at bounding box center [784, 333] width 1568 height 549
